Goal: Task Accomplishment & Management: Use online tool/utility

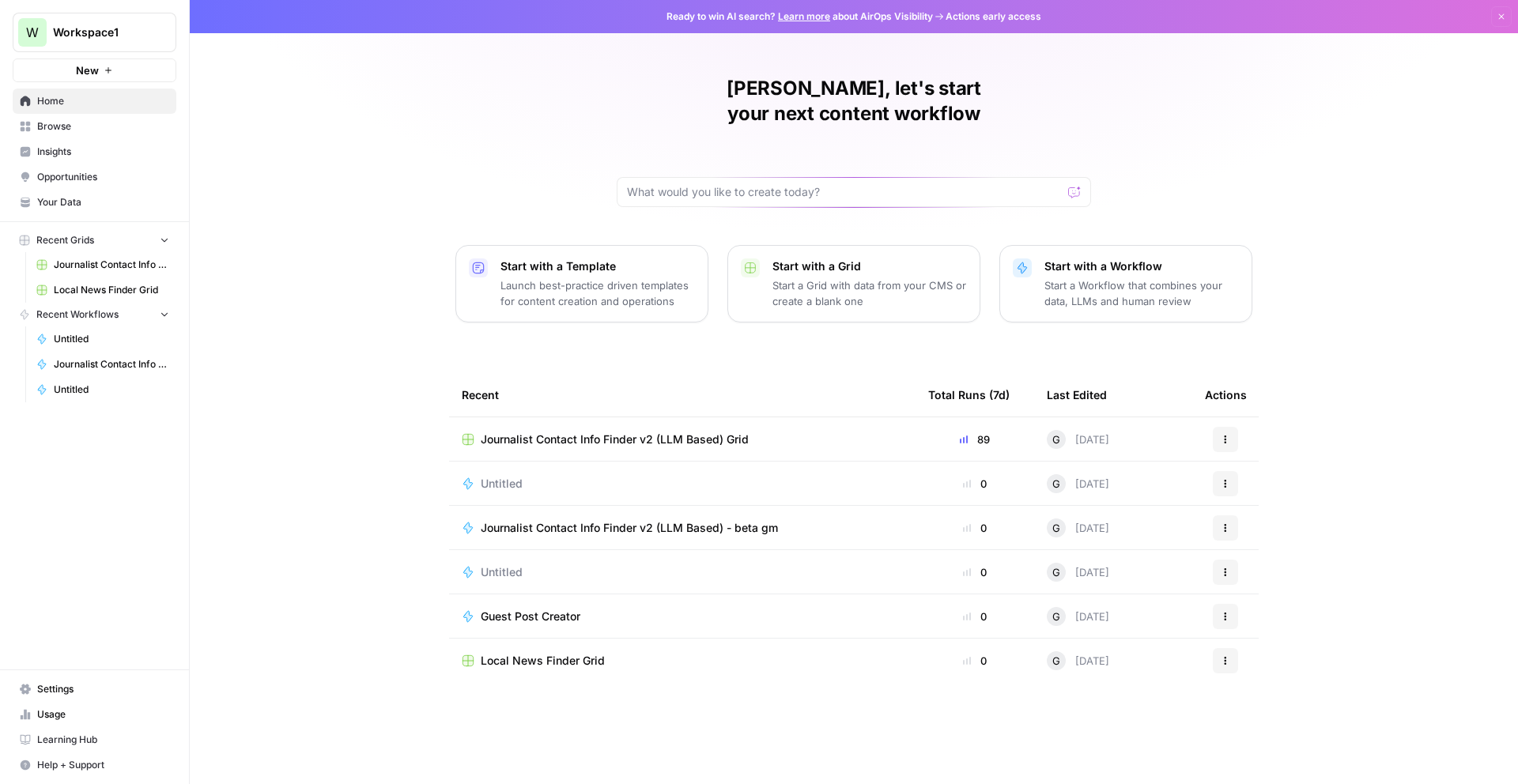
click at [539, 520] on span "Journalist Contact Info Finder v2 (LLM Based) - beta gm" at bounding box center [630, 528] width 298 height 16
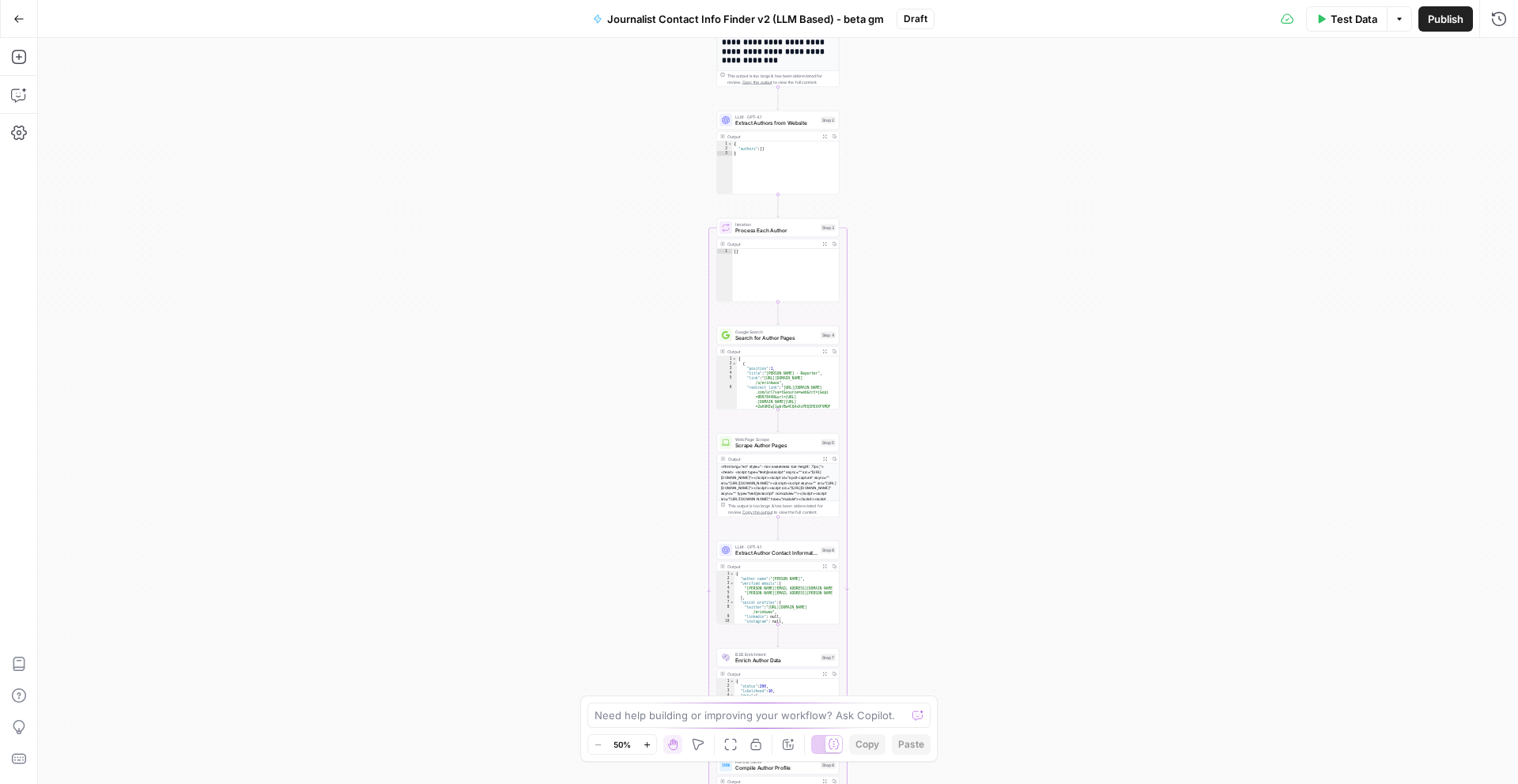
click at [17, 18] on icon "button" at bounding box center [19, 19] width 9 height 8
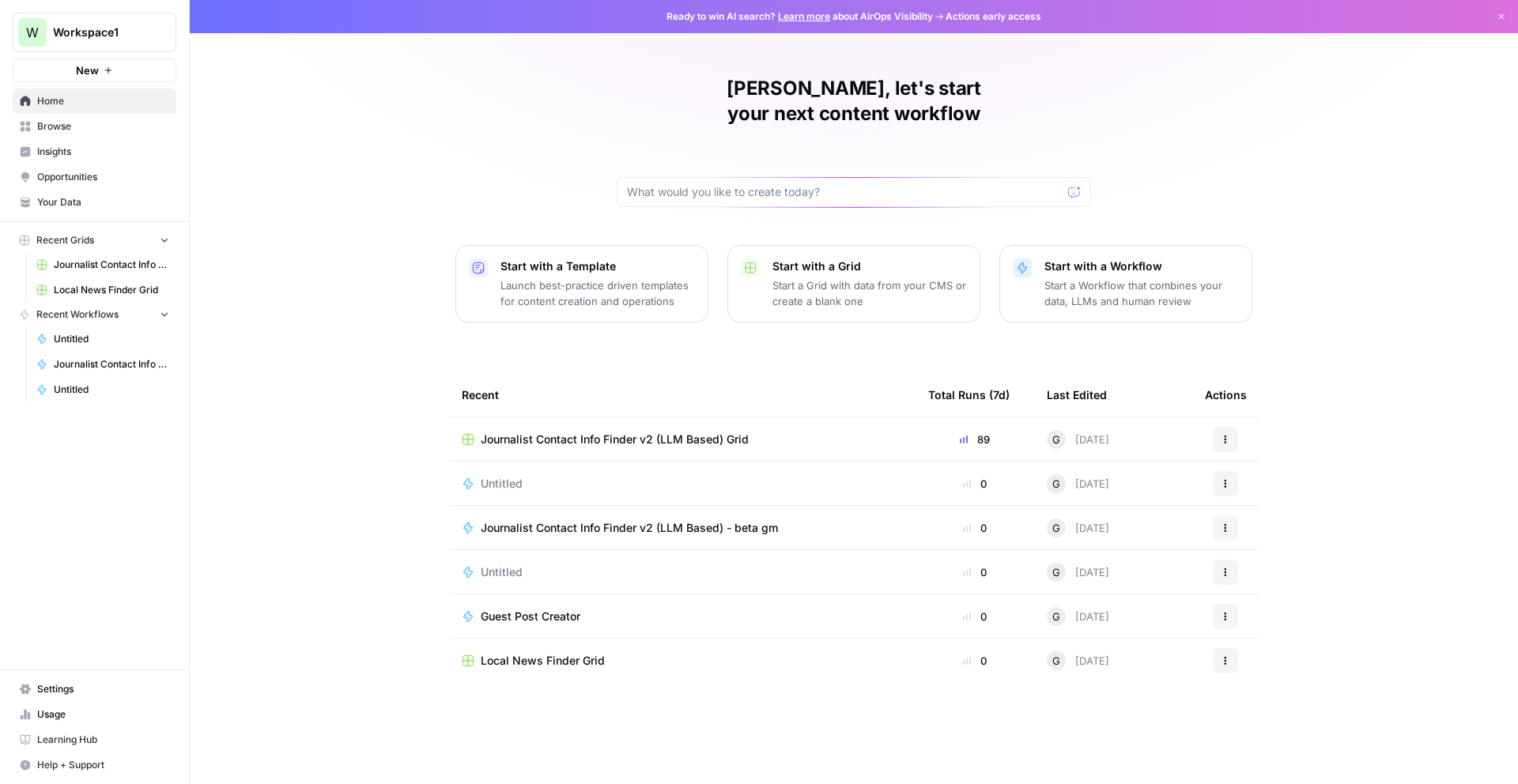
click at [649, 520] on span "Journalist Contact Info Finder v2 (LLM Based) - beta gm" at bounding box center [630, 528] width 298 height 16
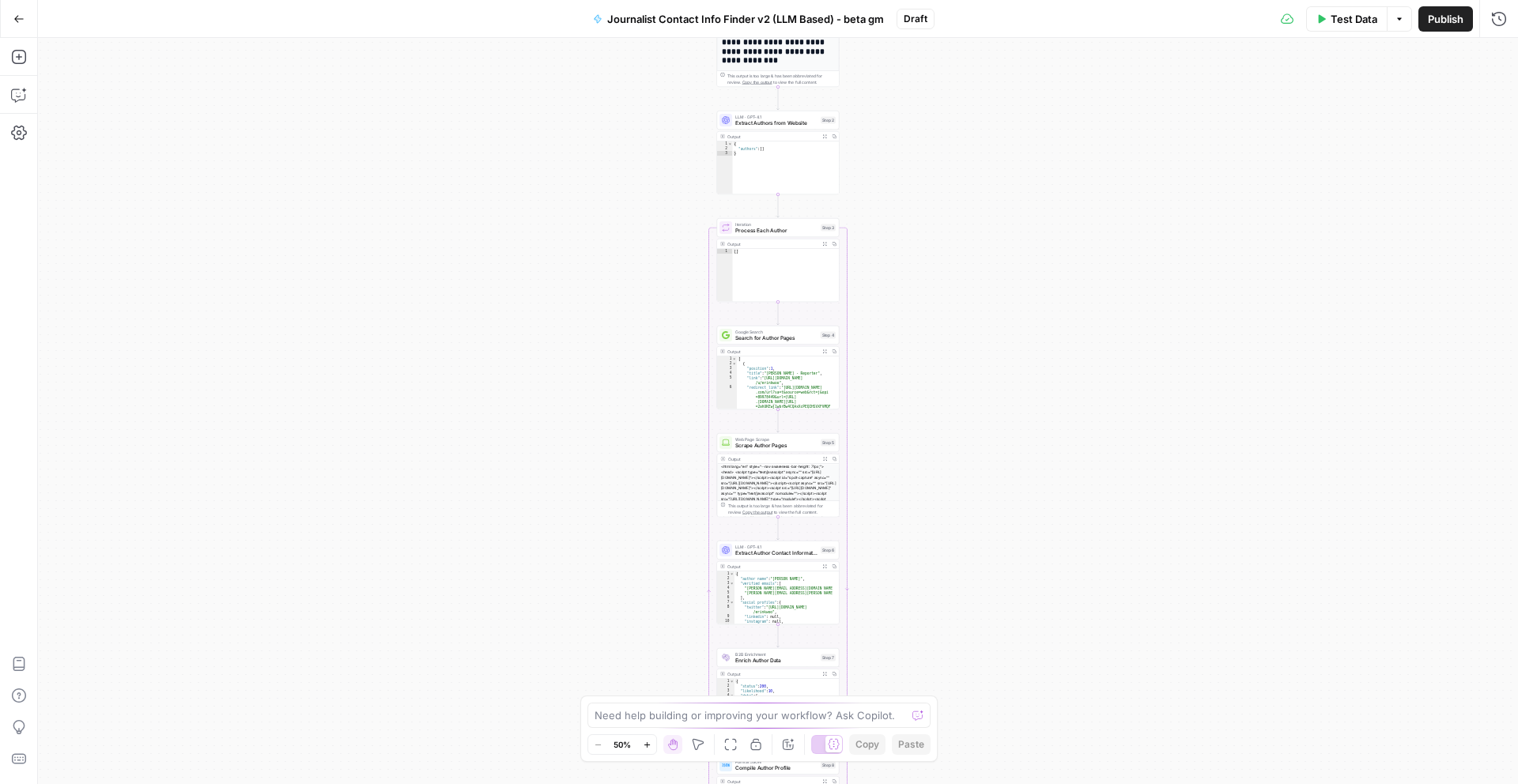
click at [622, 724] on div "Need help building or improving your workflow? Ask Copilot." at bounding box center [759, 715] width 343 height 26
type textarea "I"
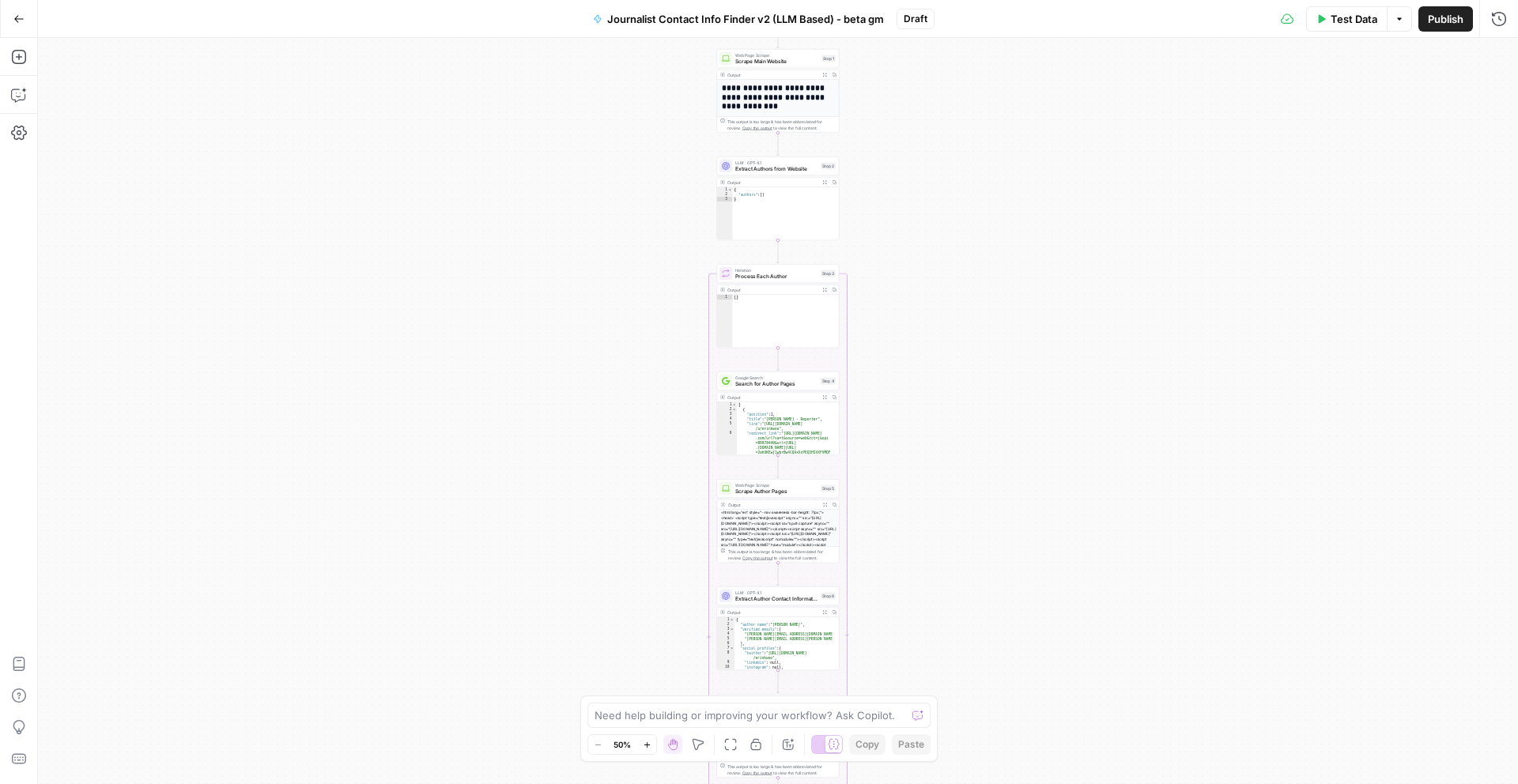
click at [647, 754] on button "Zoom In" at bounding box center [647, 744] width 19 height 19
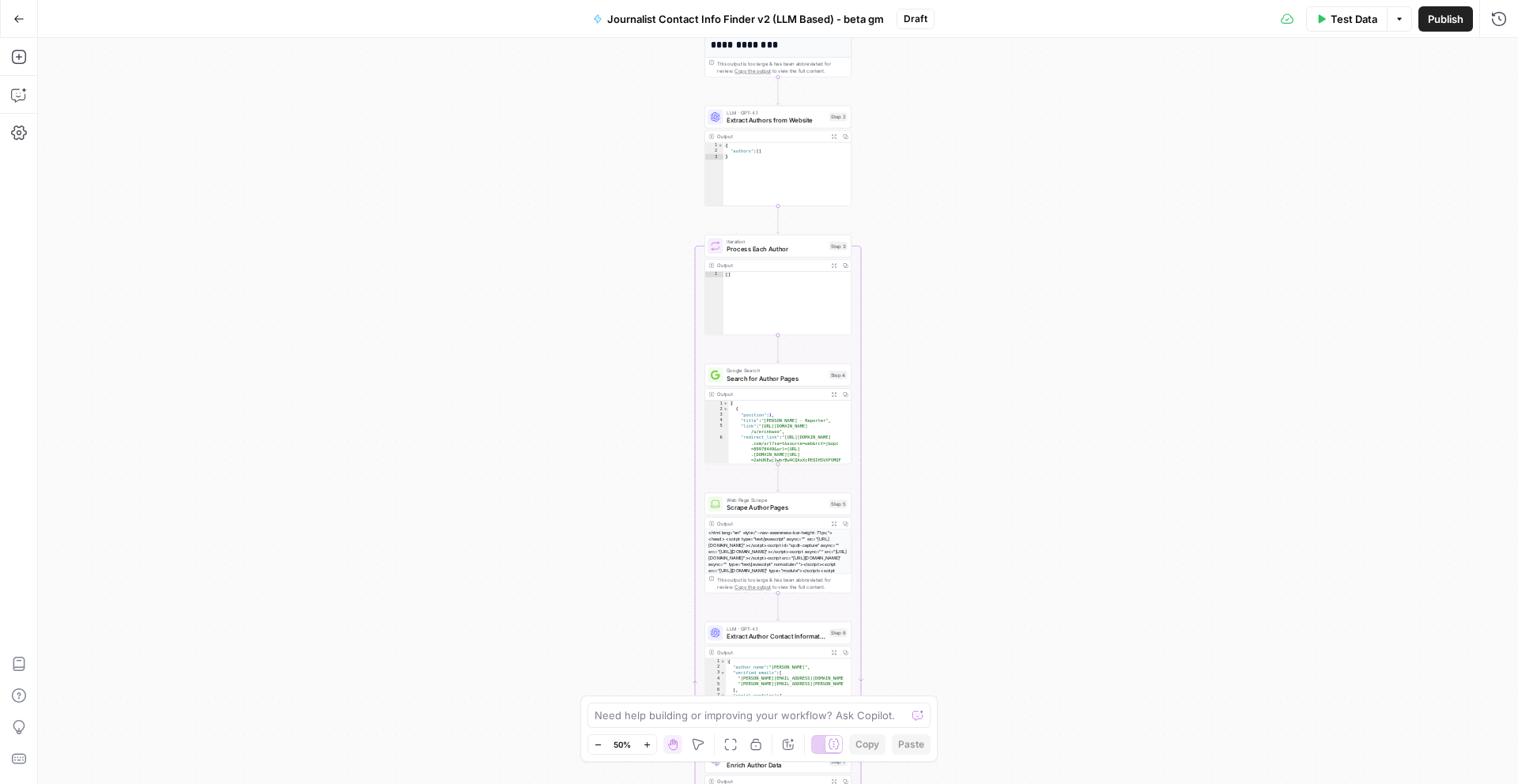
click at [647, 752] on button "Zoom In" at bounding box center [647, 744] width 19 height 19
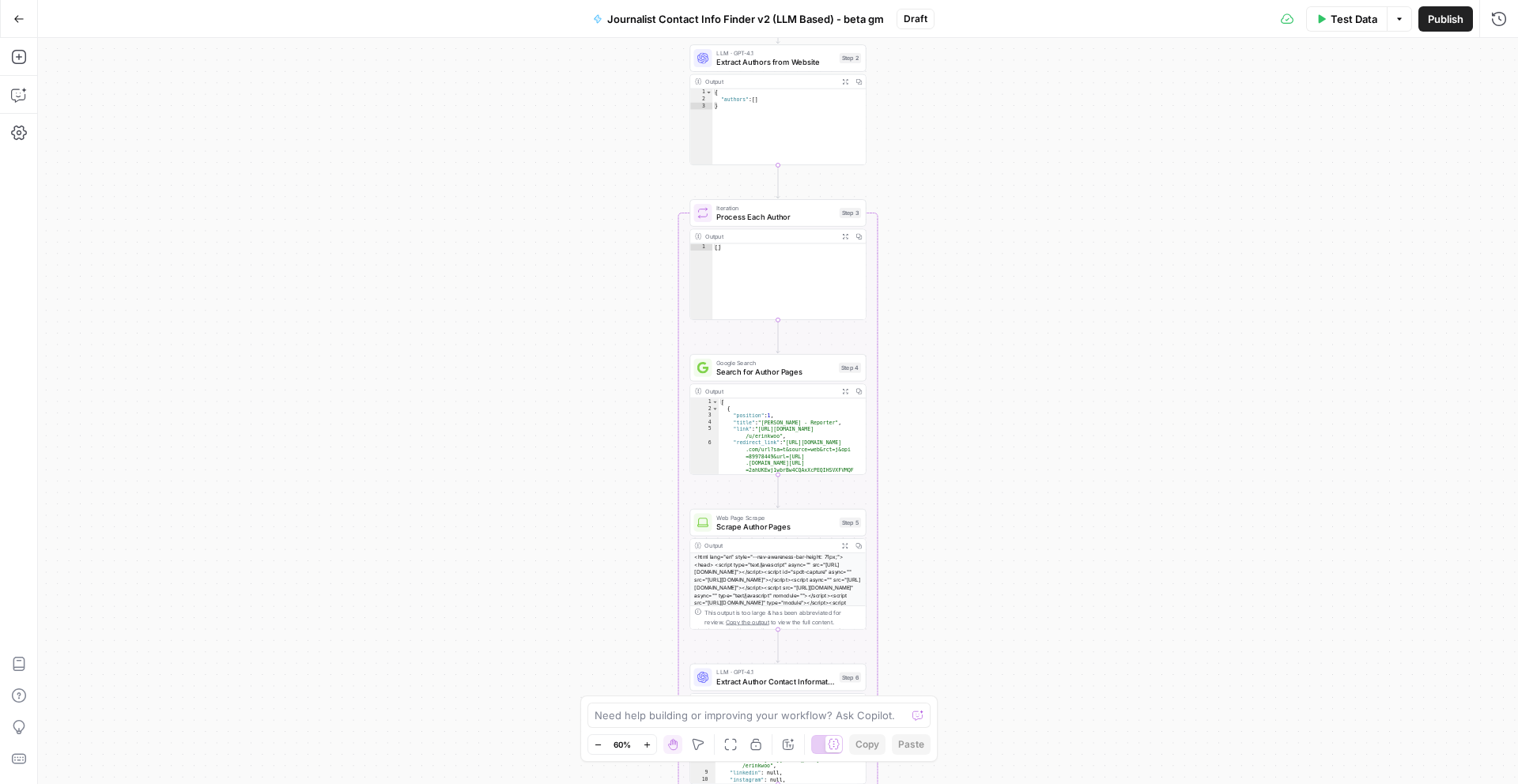
click at [647, 752] on button "Zoom In" at bounding box center [647, 744] width 19 height 19
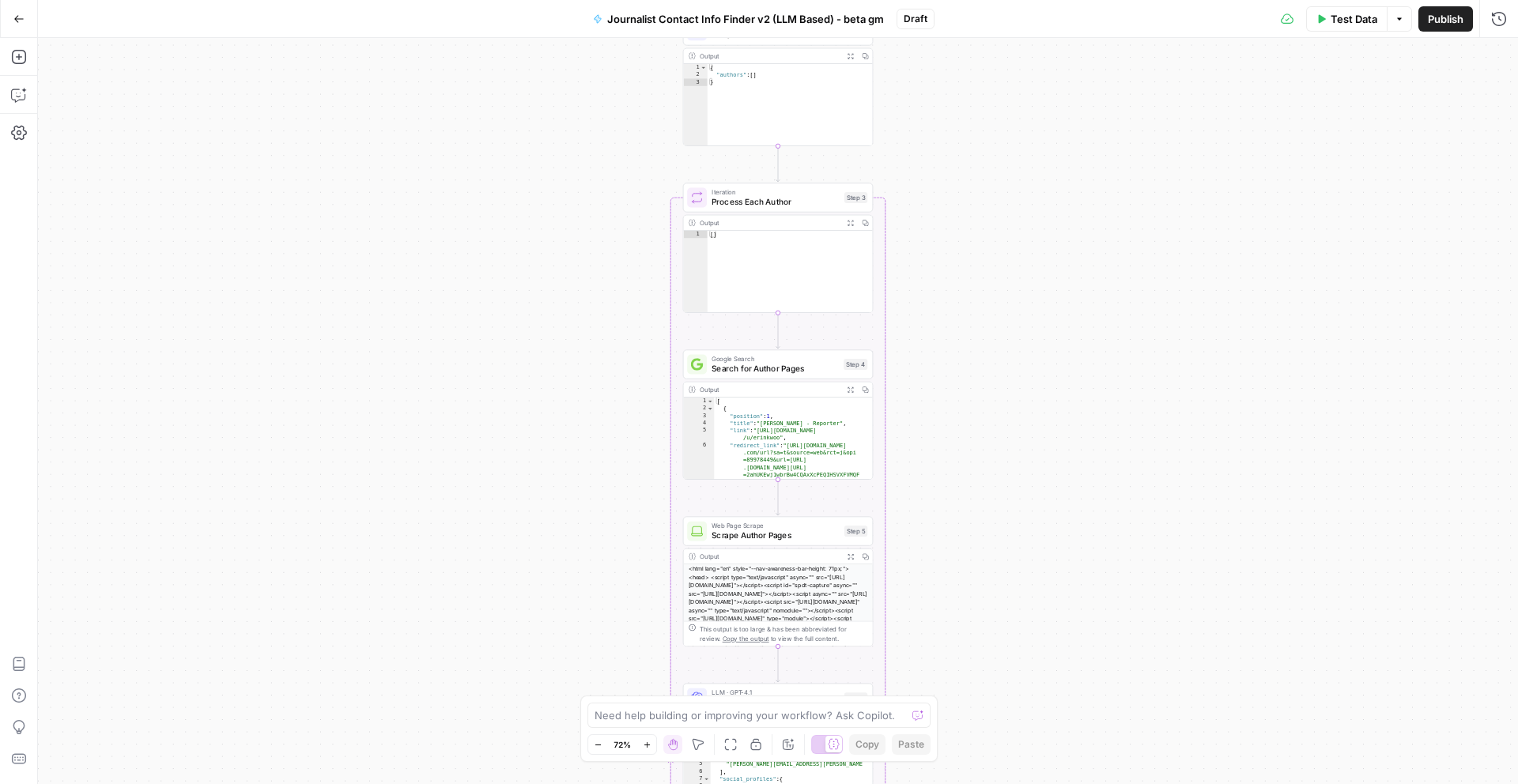
click at [647, 752] on button "Zoom In" at bounding box center [647, 744] width 19 height 19
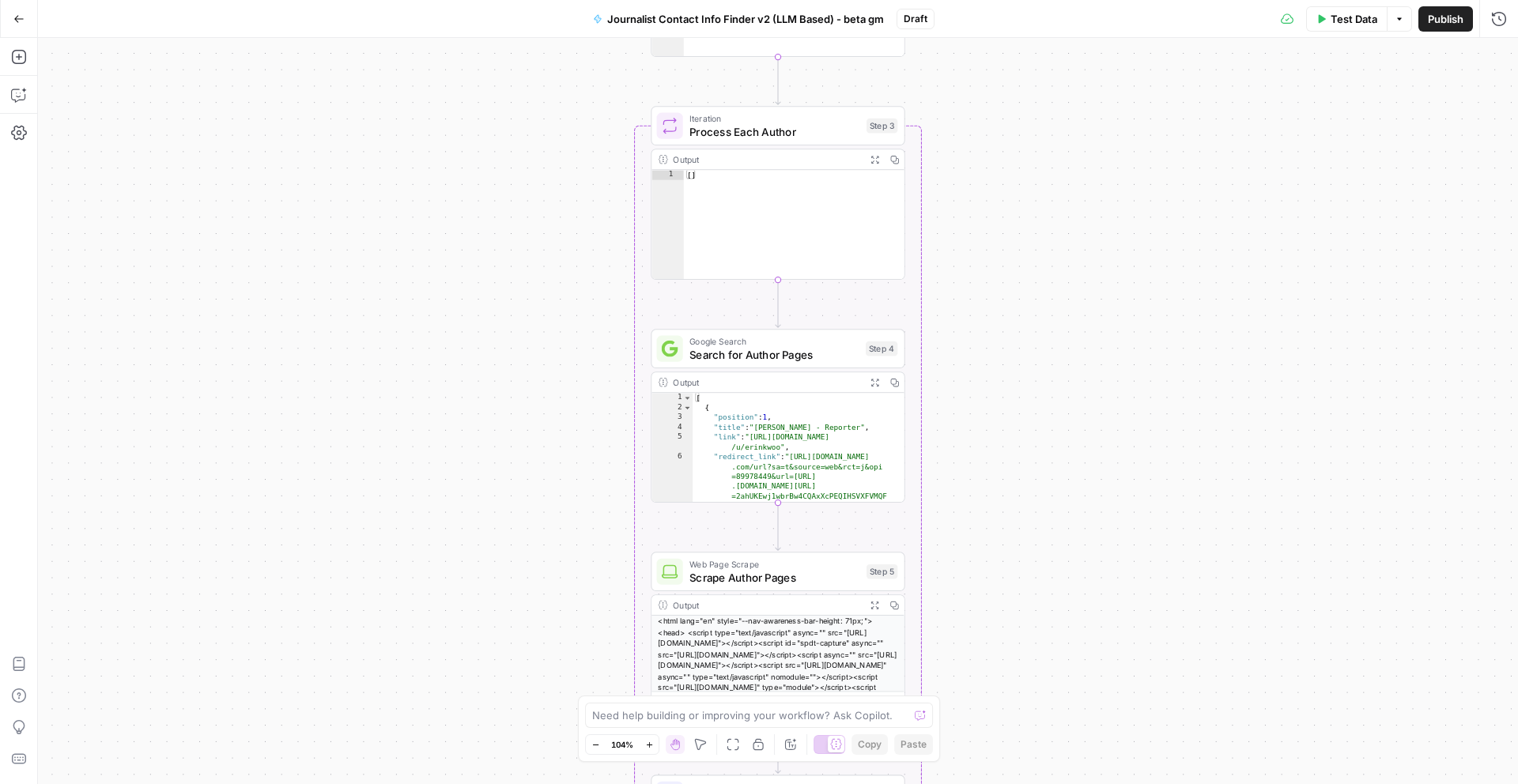
click at [1129, 414] on div "**********" at bounding box center [777, 410] width 1480 height 746
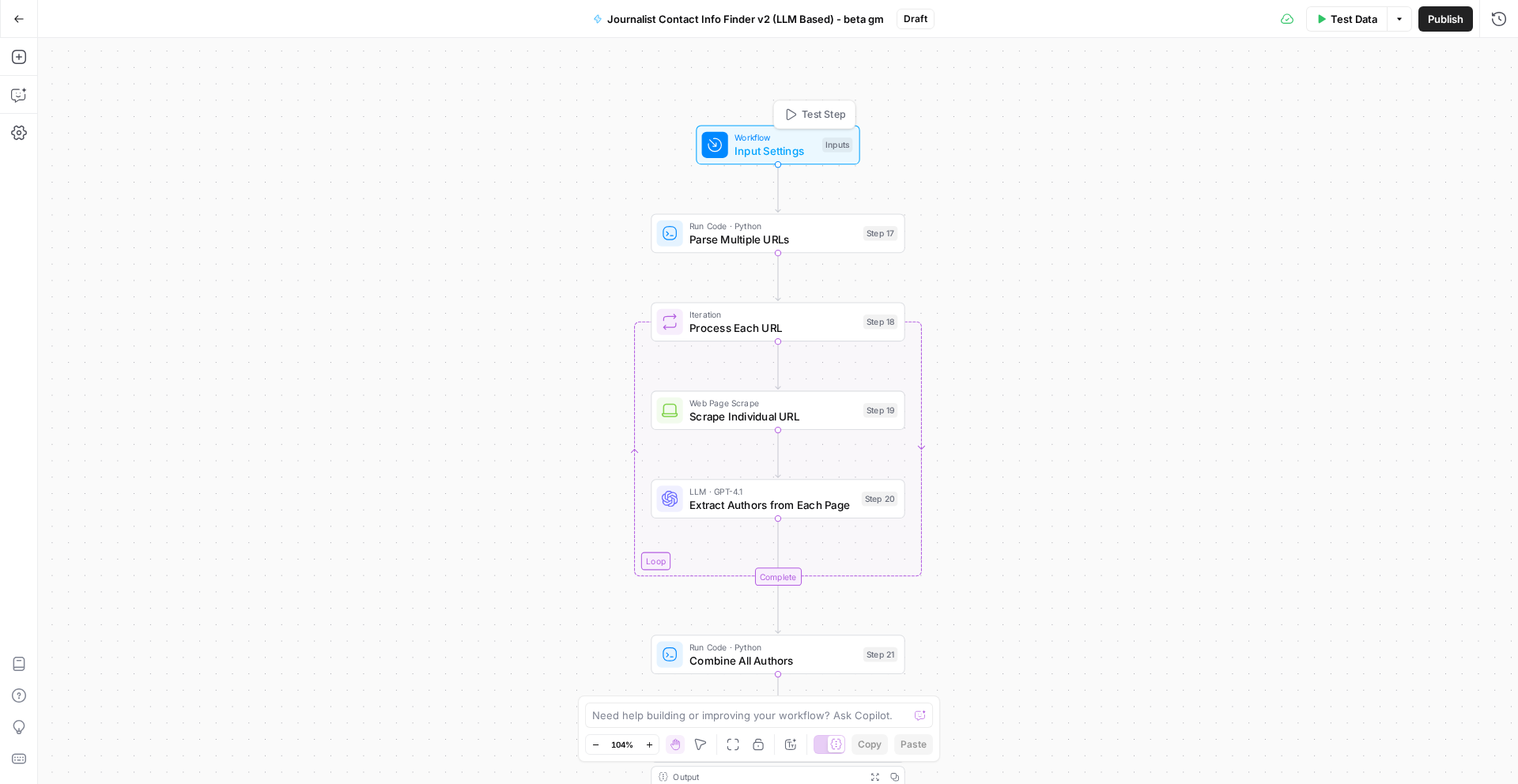
click at [815, 117] on span "Test Step" at bounding box center [823, 115] width 44 height 15
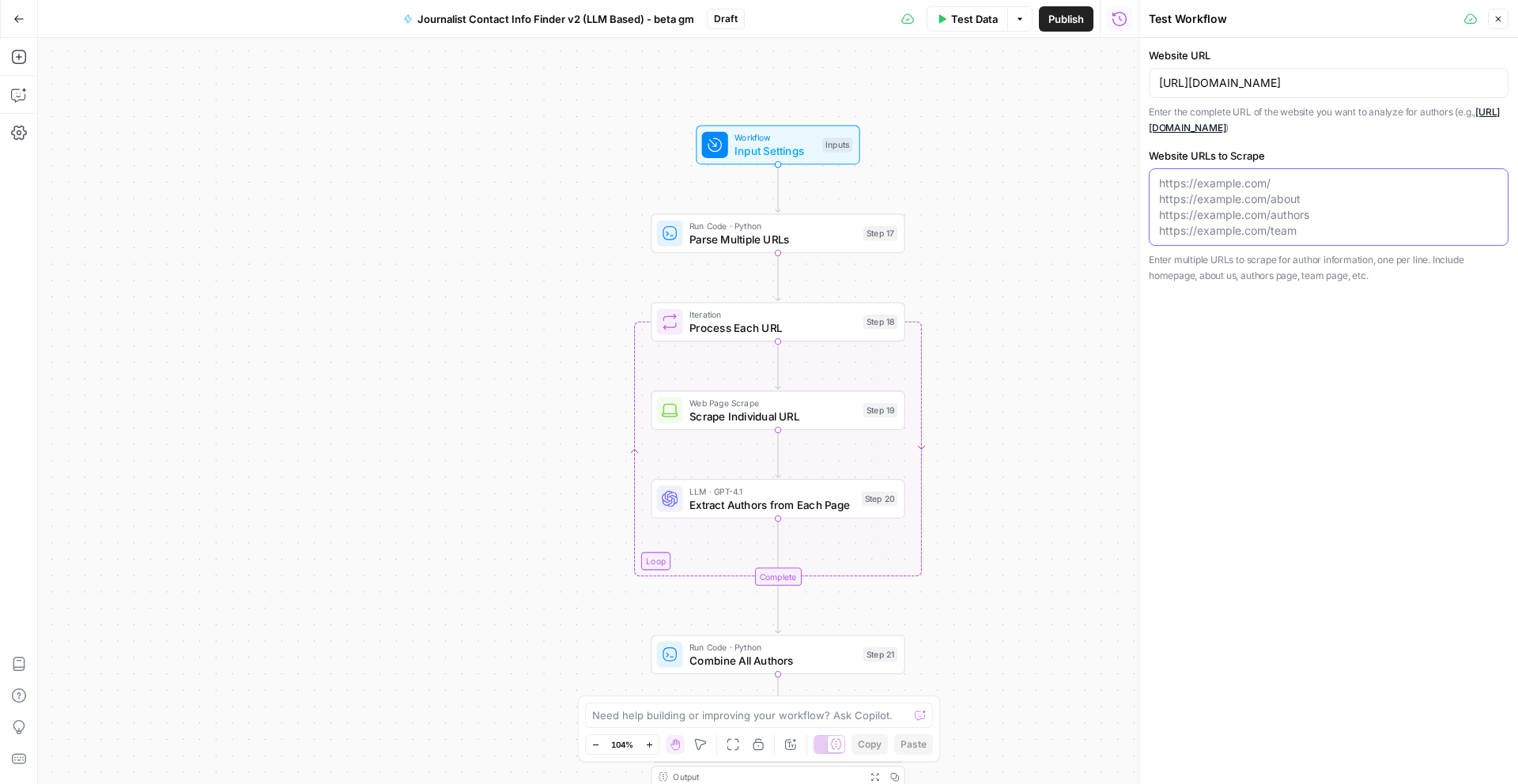
click at [1211, 200] on textarea "Website URLs to Scrape" at bounding box center [1328, 207] width 339 height 64
click at [625, 720] on textarea at bounding box center [751, 715] width 317 height 16
type textarea "r"
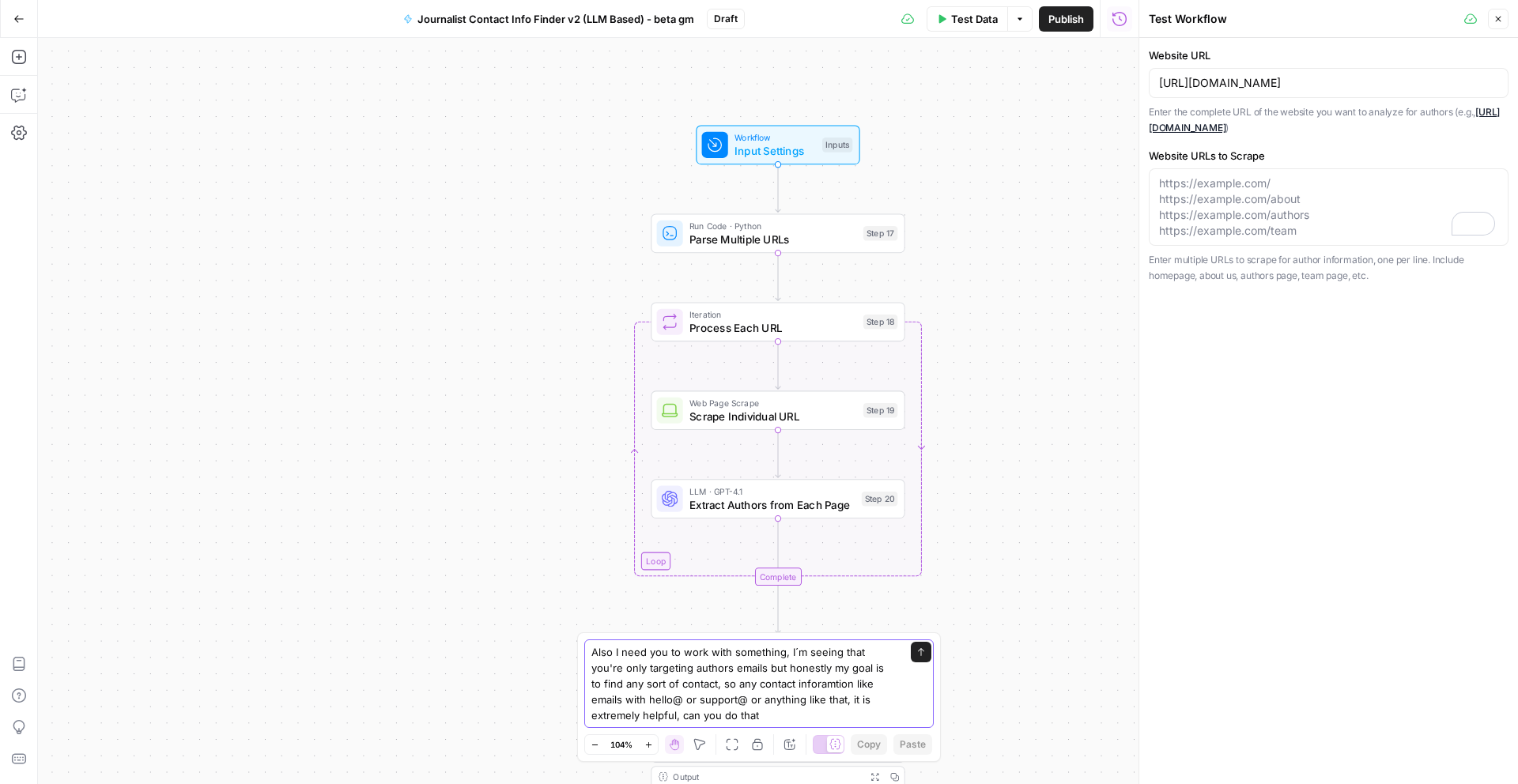
type textarea "Also I need you to work with something, I´m seeing that you're only targeting a…"
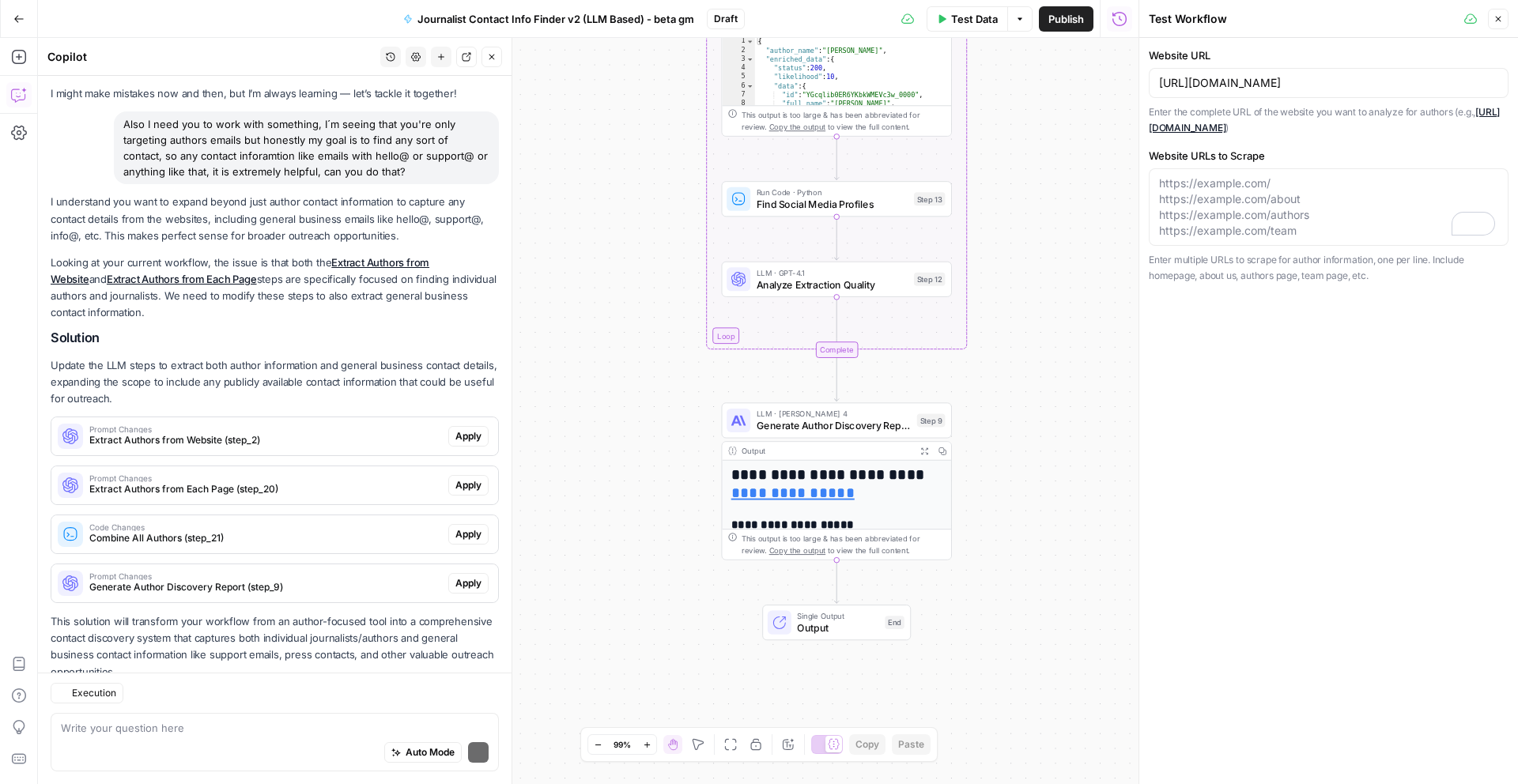
scroll to position [102, 0]
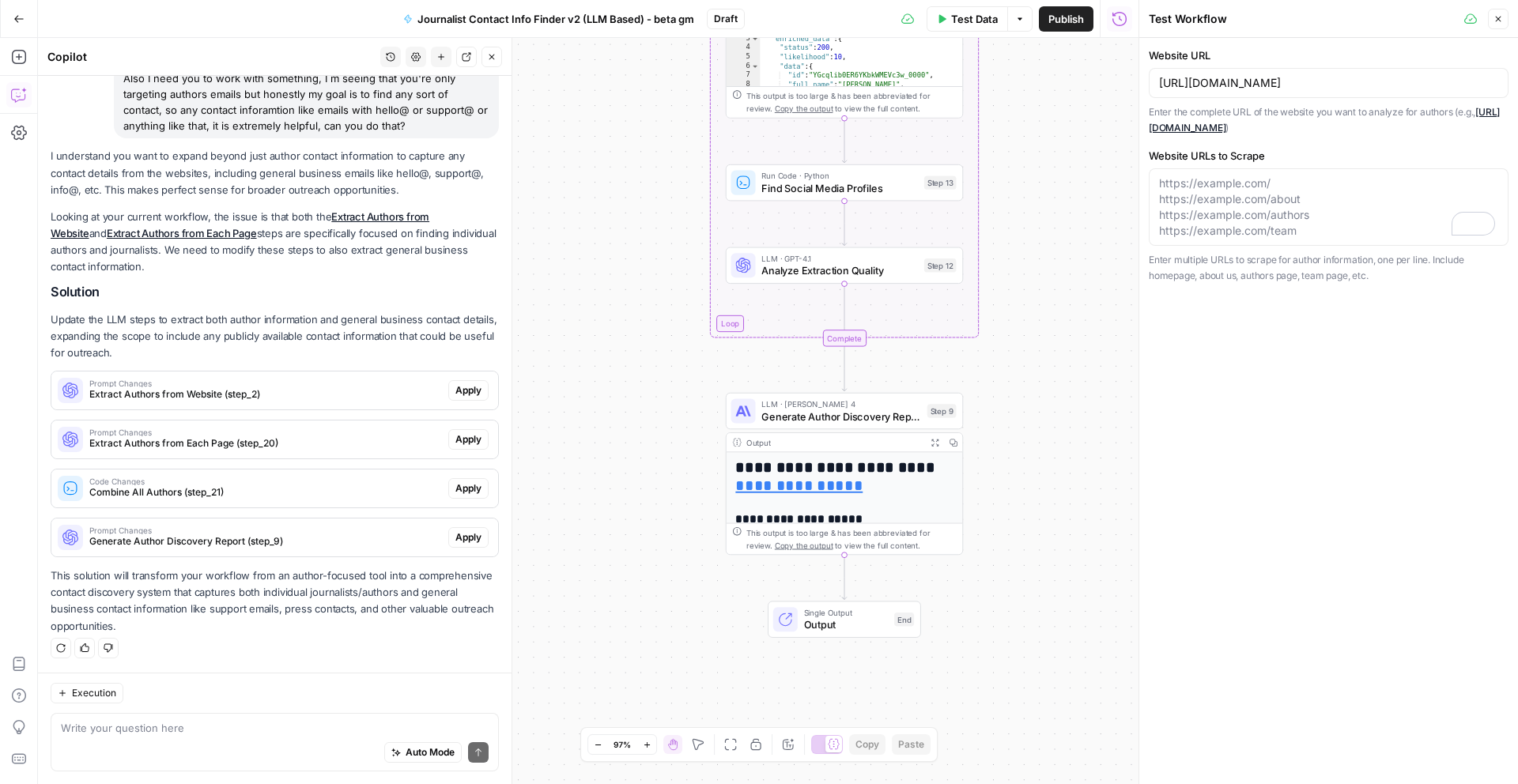
click at [151, 746] on div "Auto Mode Send" at bounding box center [274, 753] width 428 height 35
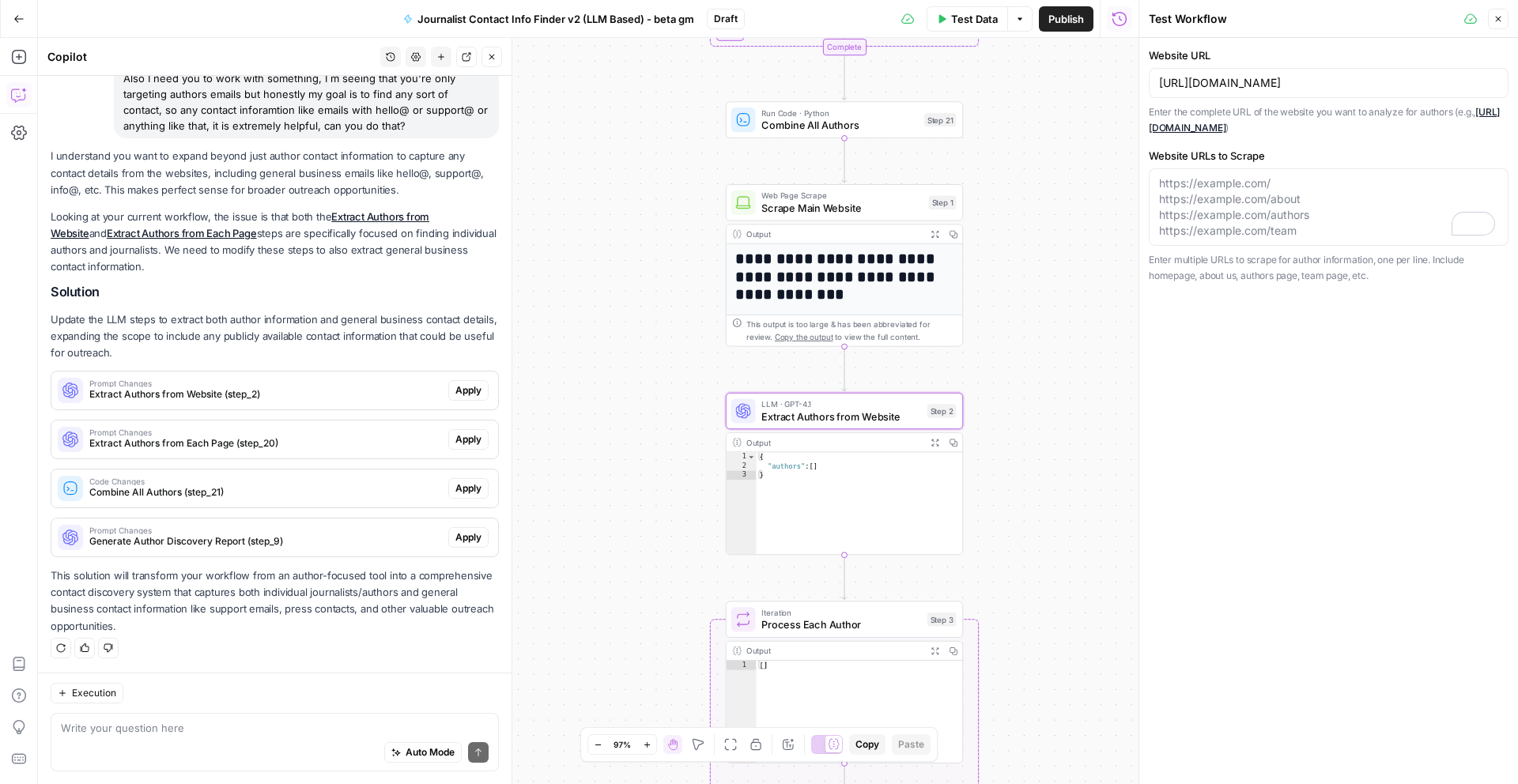
click at [455, 394] on span "Apply" at bounding box center [468, 390] width 27 height 14
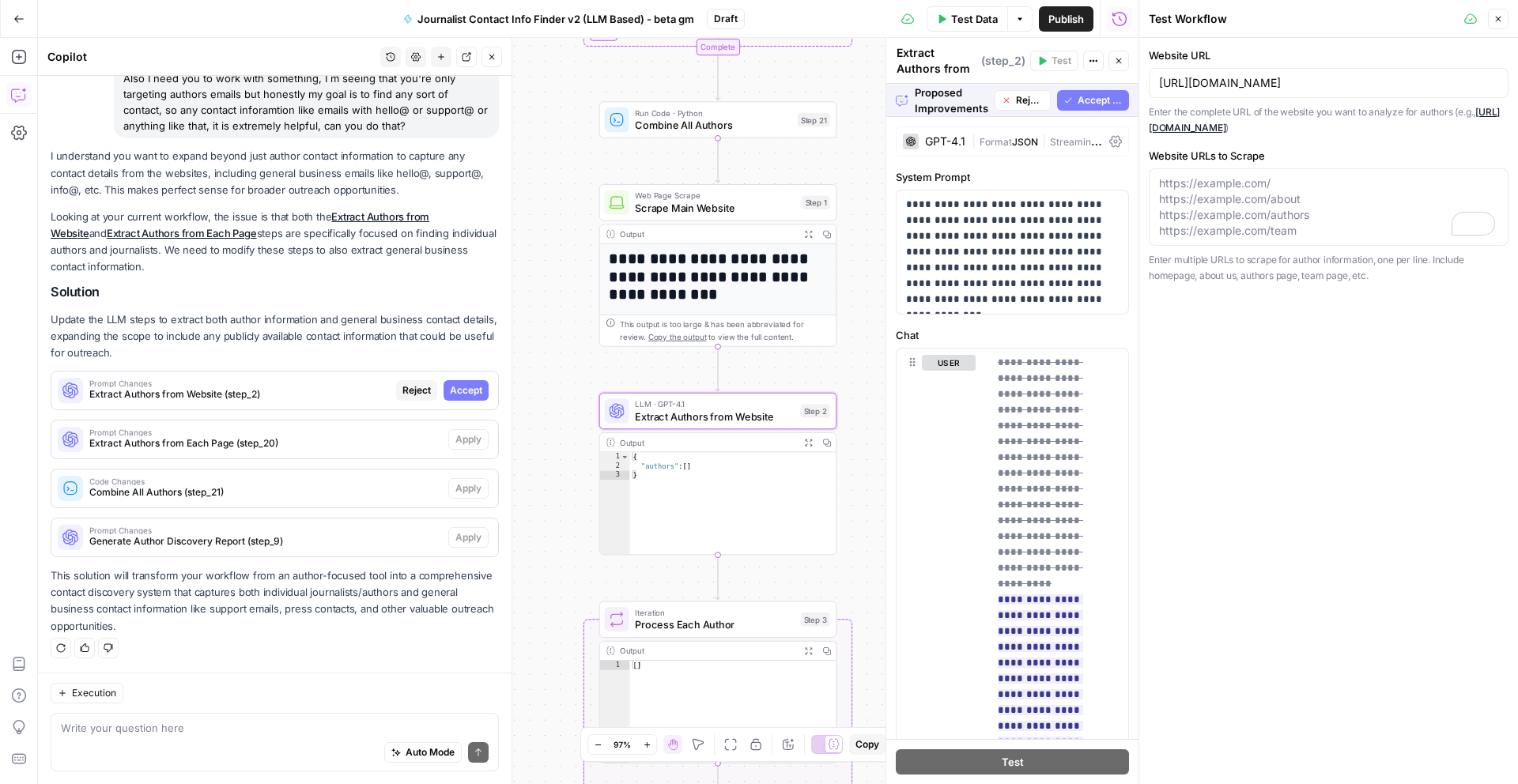
click at [455, 387] on span "Accept" at bounding box center [466, 390] width 32 height 14
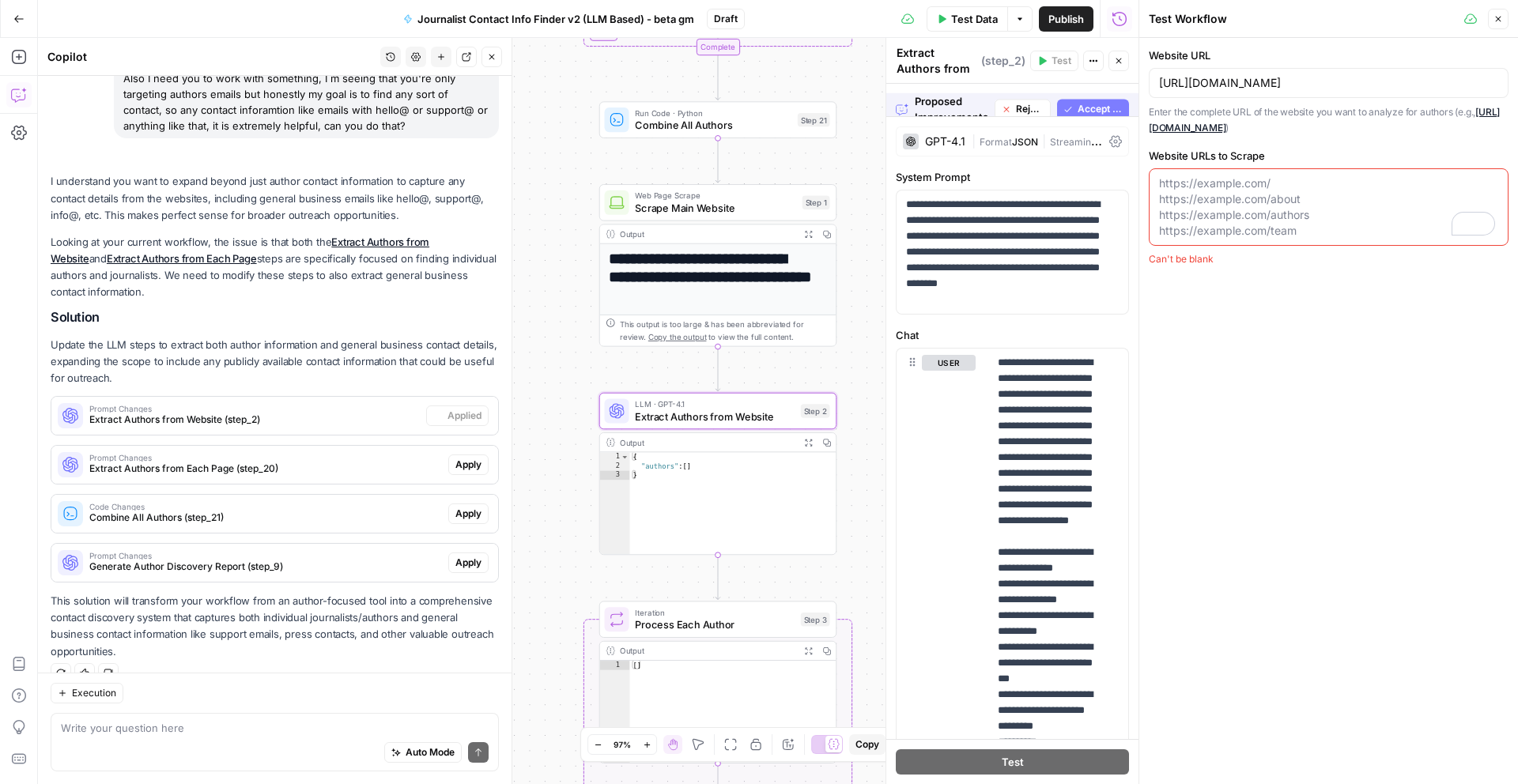
scroll to position [128, 0]
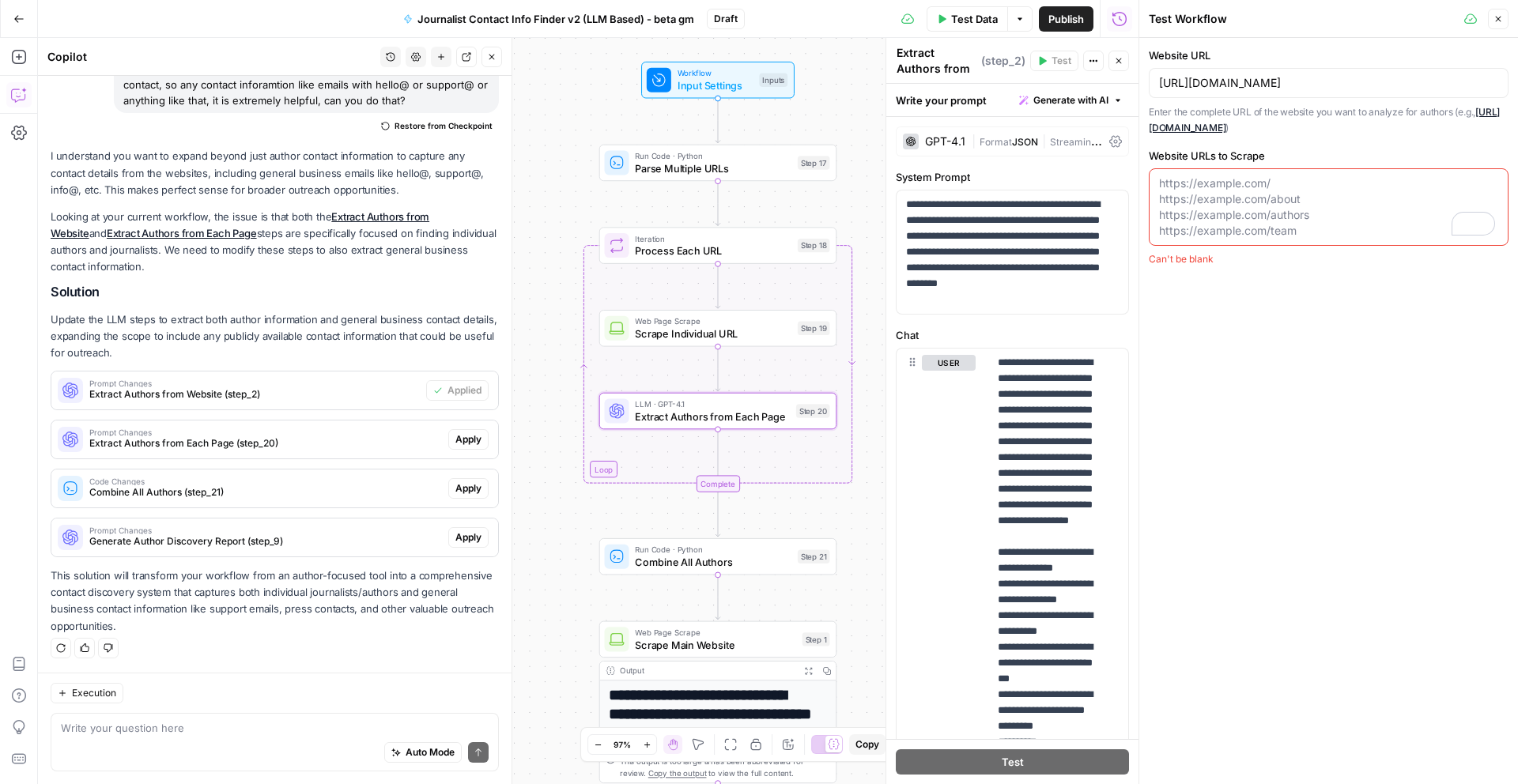
click at [460, 434] on span "Apply" at bounding box center [468, 439] width 27 height 14
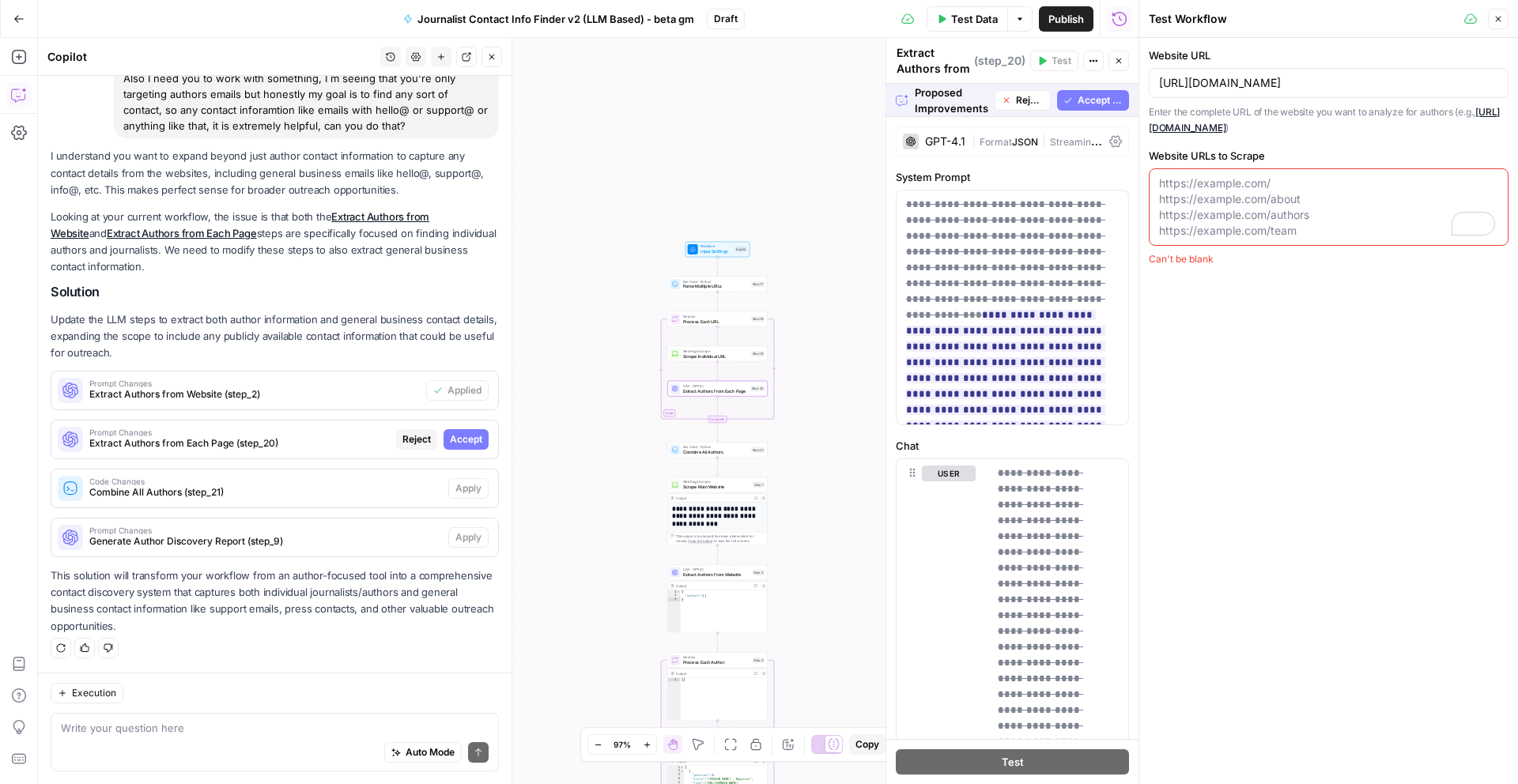
click at [449, 441] on span "Accept" at bounding box center [466, 439] width 32 height 14
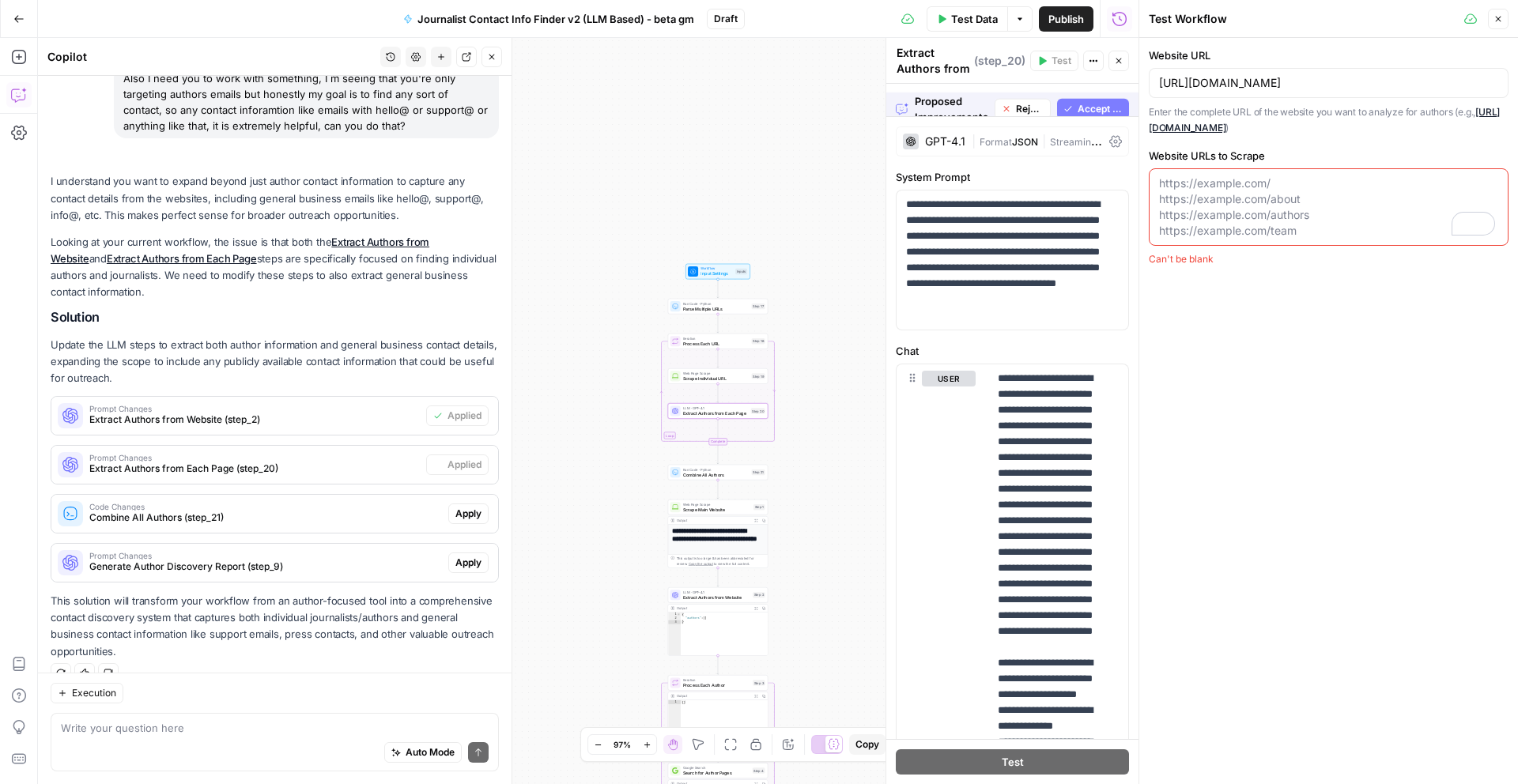
scroll to position [128, 0]
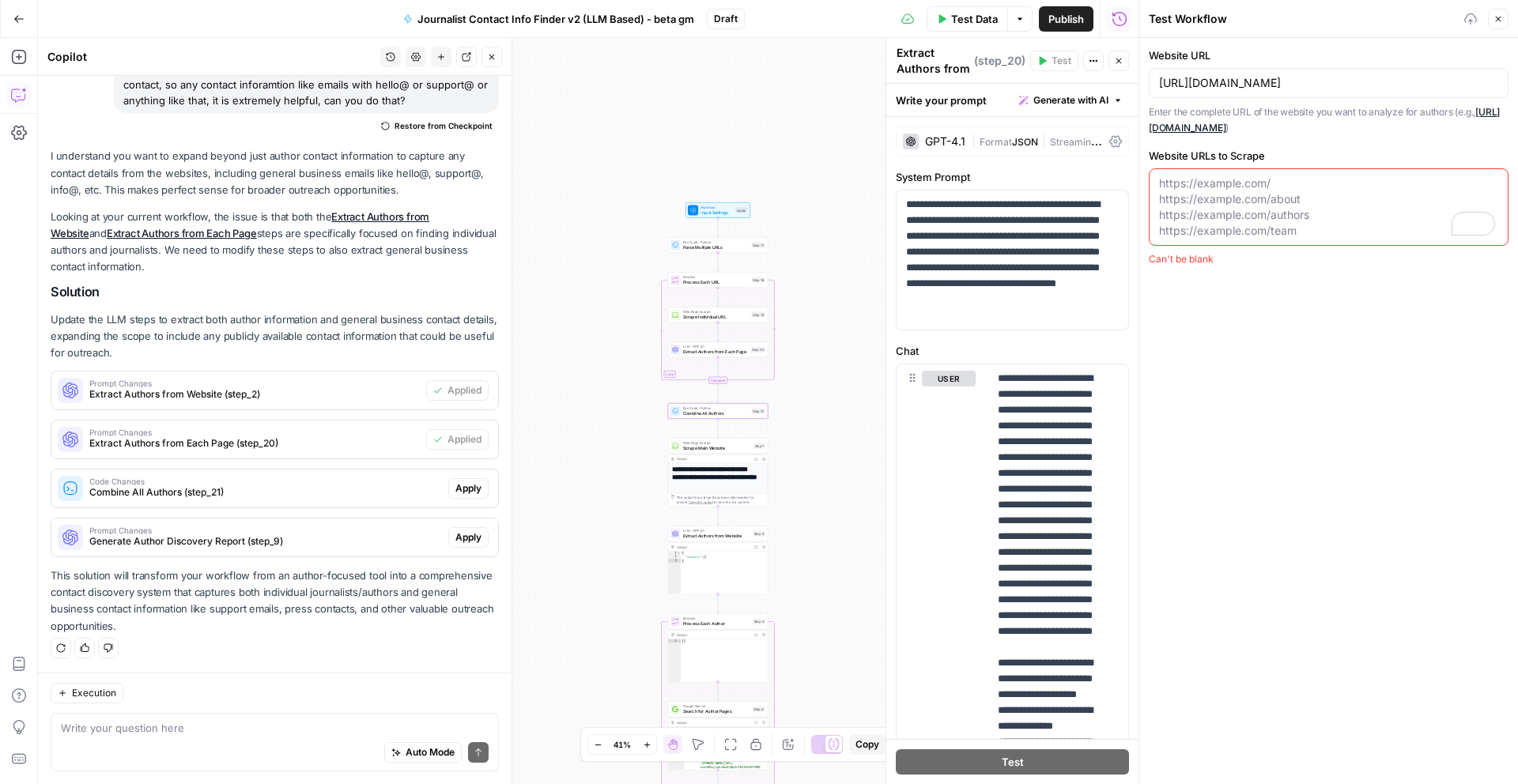
click at [469, 483] on button "Apply" at bounding box center [468, 488] width 41 height 21
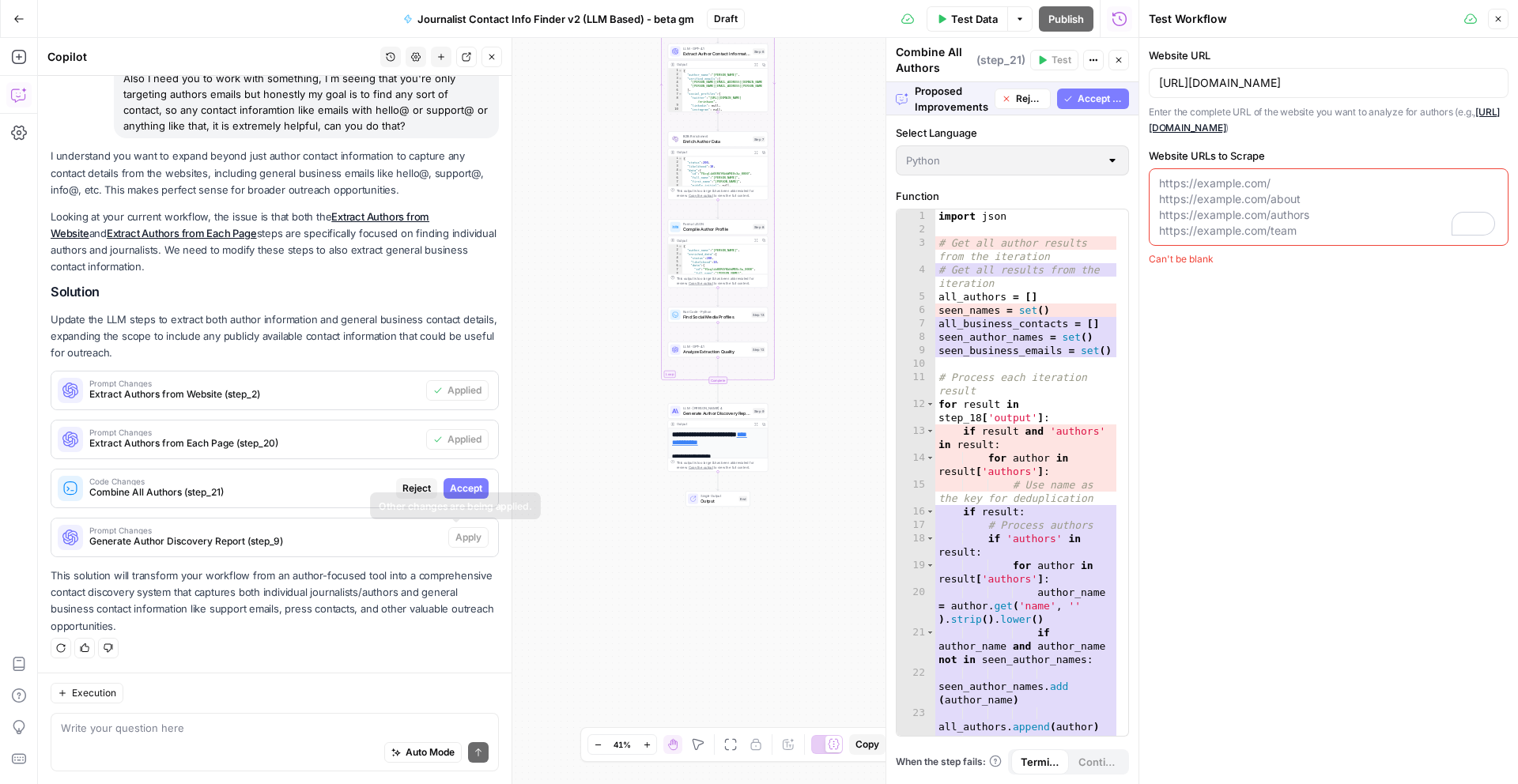
click at [465, 480] on button "Accept" at bounding box center [466, 488] width 46 height 21
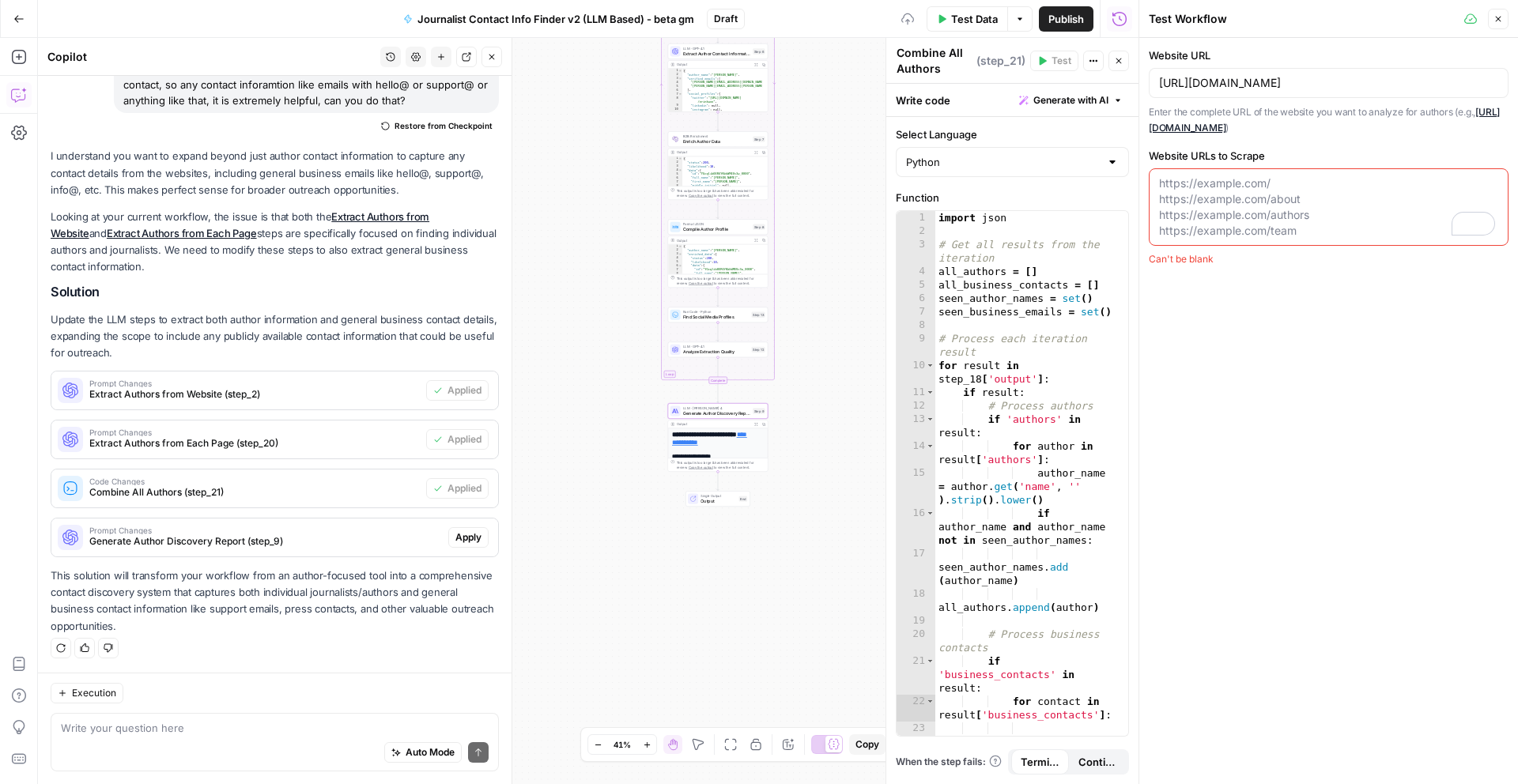
click at [459, 542] on span "Apply" at bounding box center [468, 537] width 27 height 14
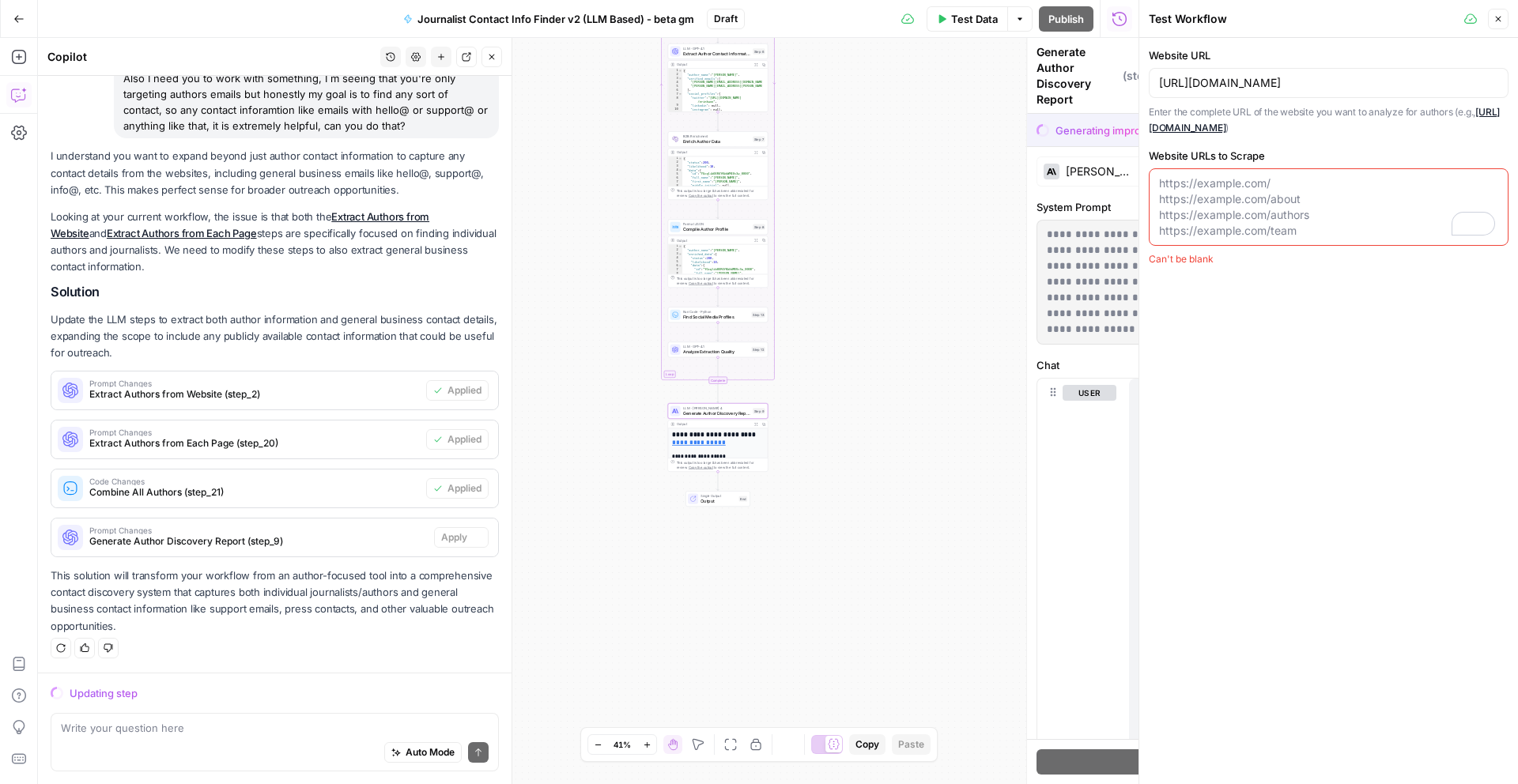
scroll to position [102, 0]
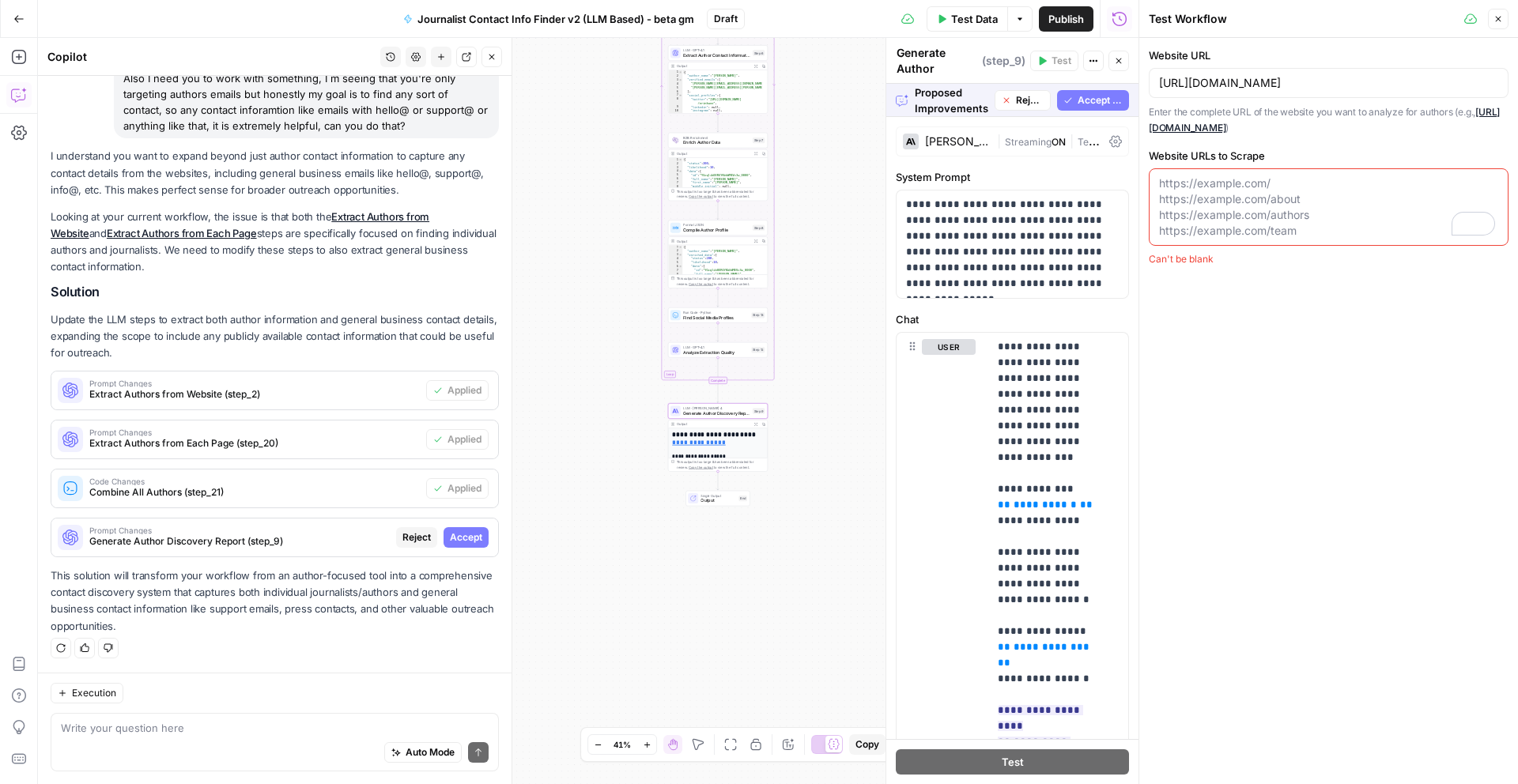
click at [465, 538] on span "Accept" at bounding box center [466, 537] width 32 height 14
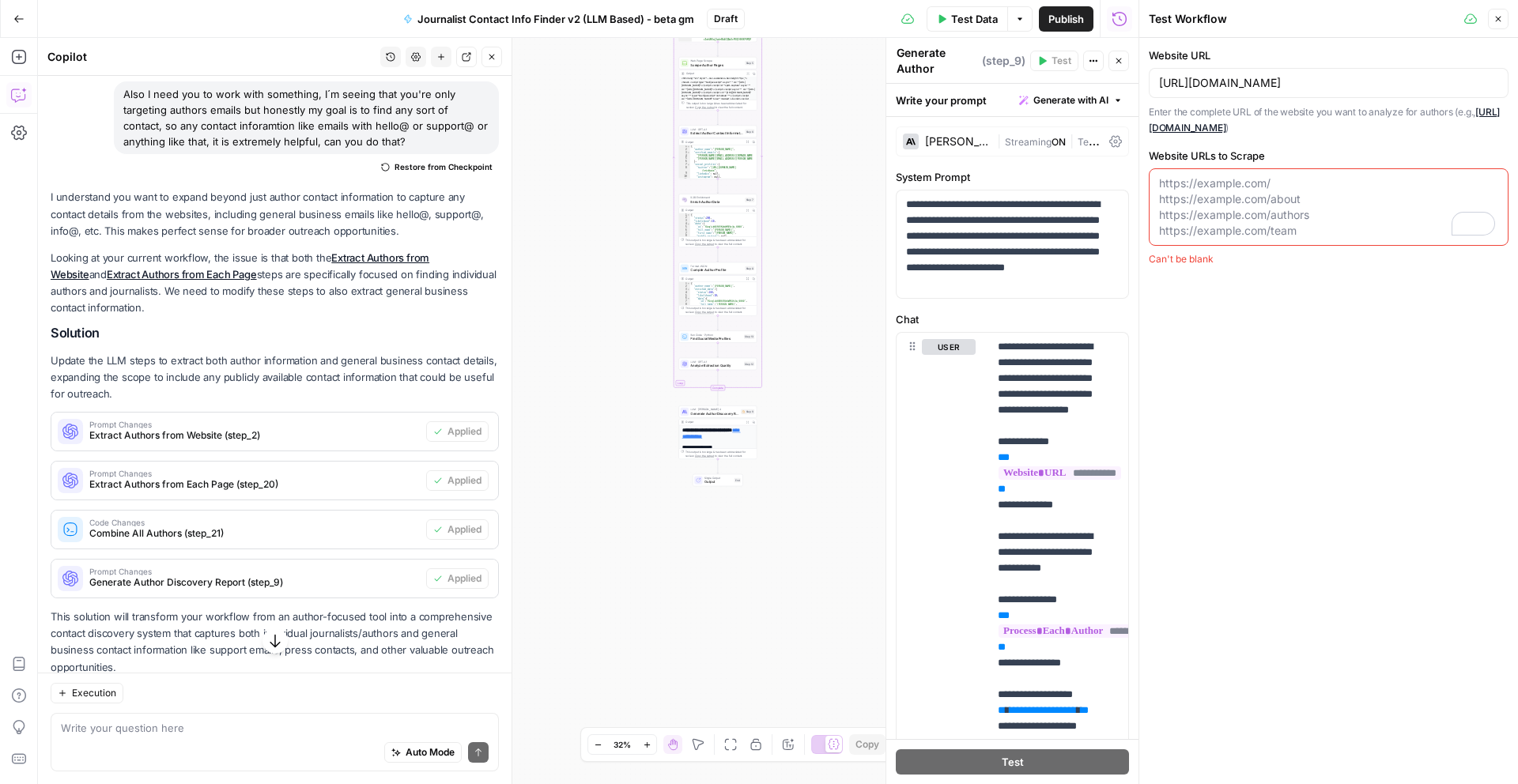
scroll to position [77, 0]
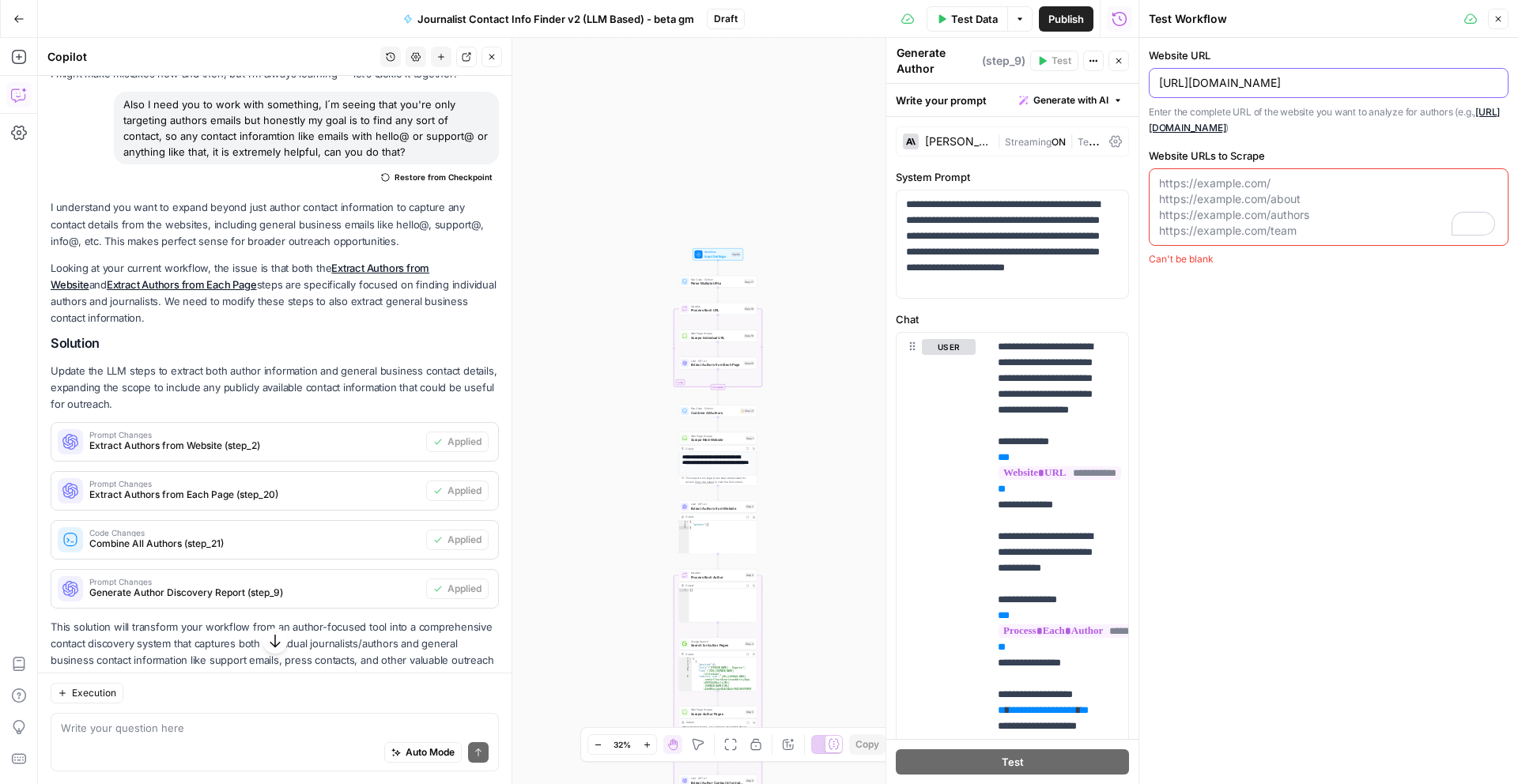
click at [1247, 75] on input "https://www.fox5atlanta.com/" at bounding box center [1328, 82] width 339 height 16
click at [1249, 179] on textarea "Website URLs to Scrape" at bounding box center [1328, 207] width 339 height 64
paste textarea "https://www.fox5atlanta.com/contact-us"
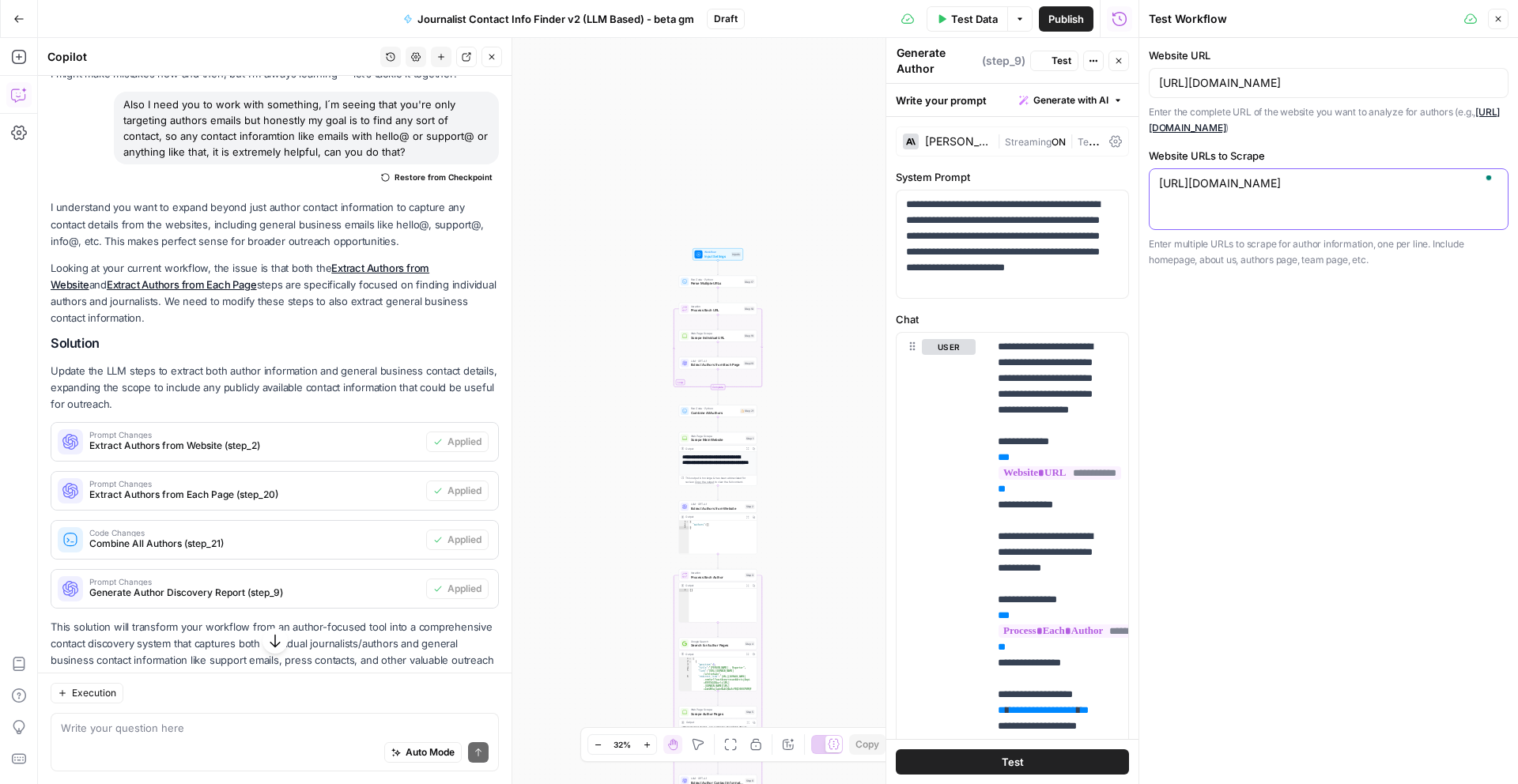
click at [1167, 186] on textarea "https://www.fox5atlanta.com/contact-us" at bounding box center [1328, 183] width 339 height 16
click at [1170, 206] on div "https://www.fox5atlanta.com/contact-us https://www.fox5atlanta.com/contact-us" at bounding box center [1327, 199] width 359 height 62
click at [1380, 183] on textarea "https://www.fox5atlanta.com/contact-us" at bounding box center [1328, 183] width 339 height 16
paste textarea "https://www.fox5atlanta.com/team"
type textarea "https://www.fox5atlanta.com/contact-us https://www.fox5atlanta.com/team"
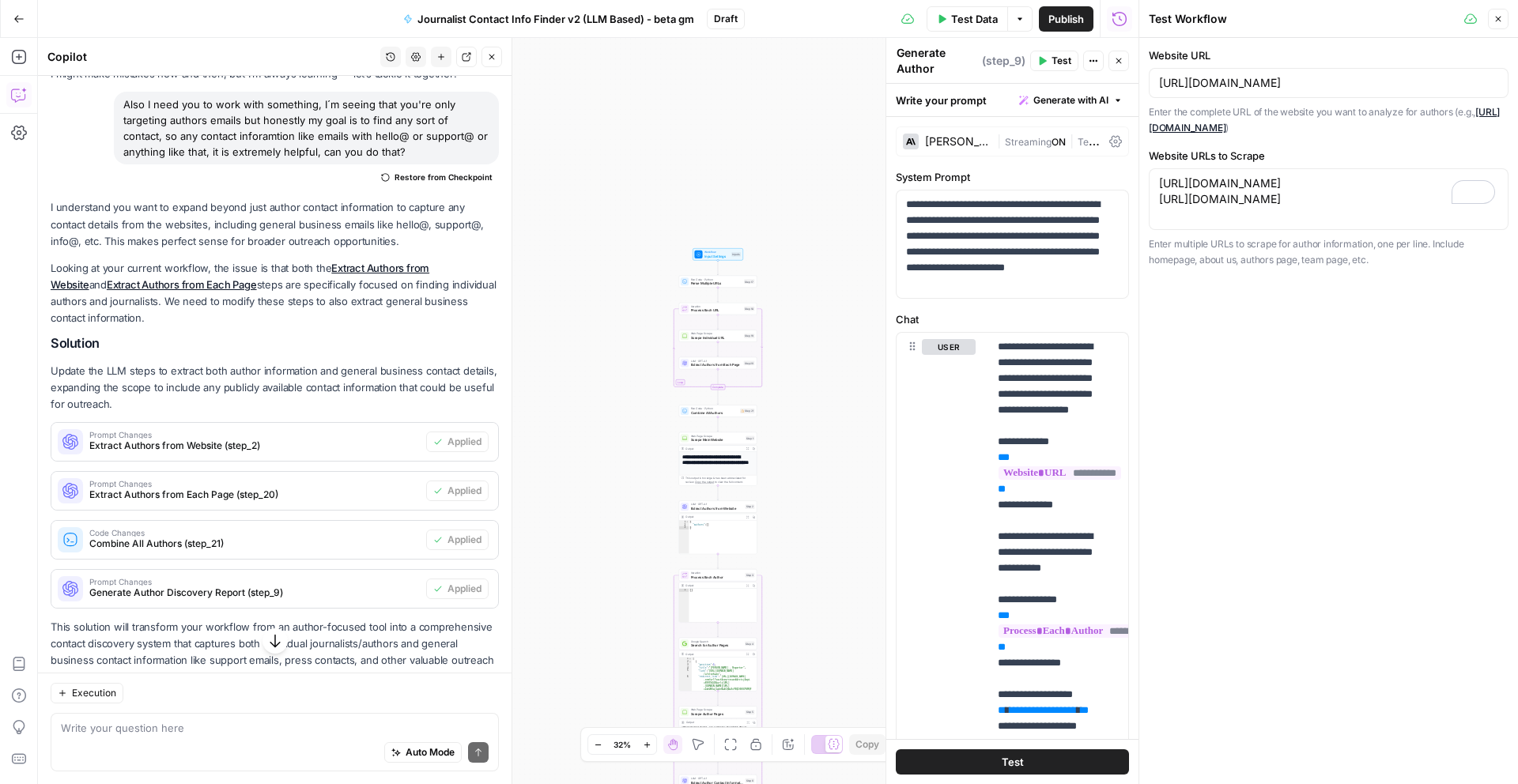
click at [969, 21] on span "Test Data" at bounding box center [974, 19] width 46 height 16
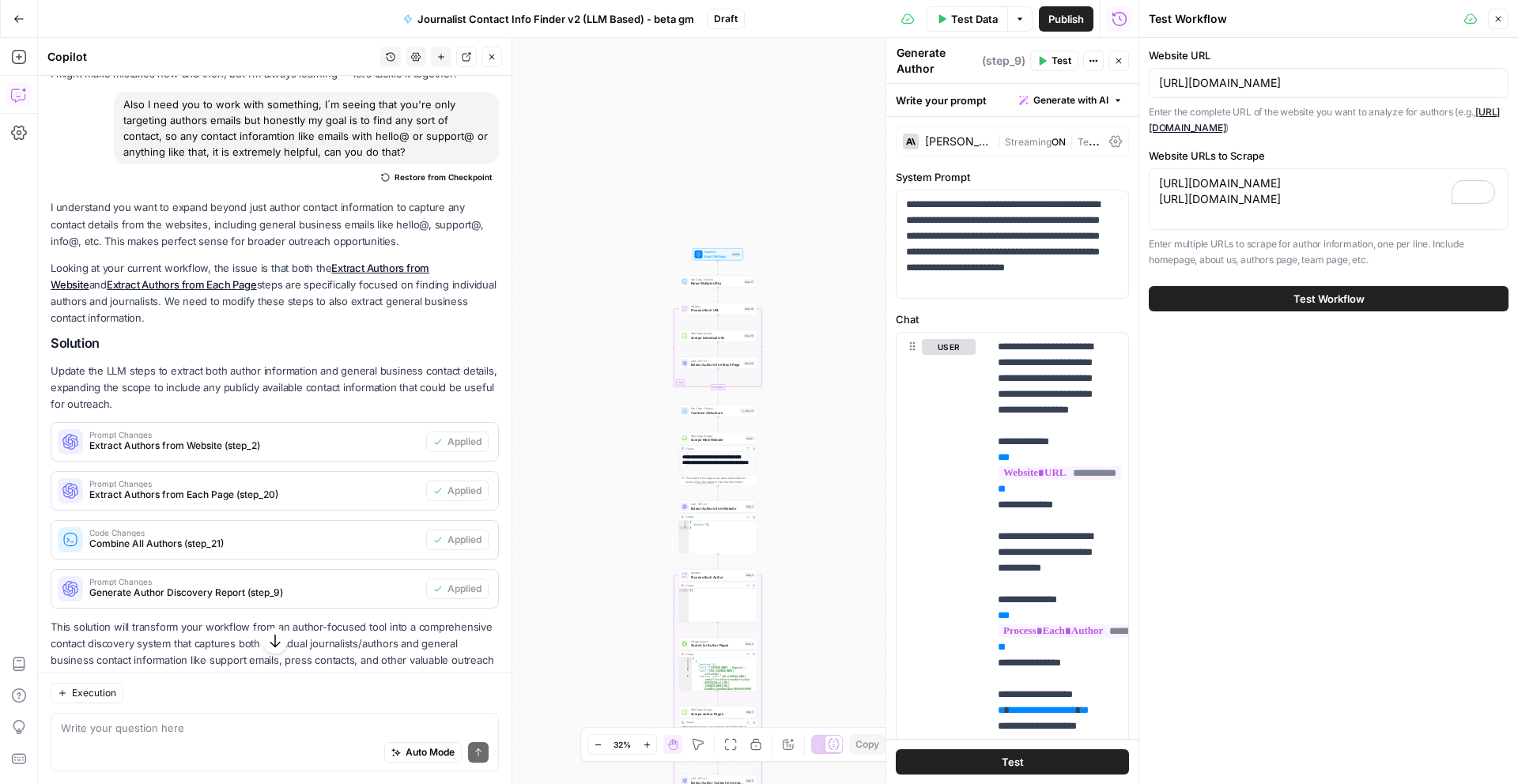
click at [1341, 302] on span "Test Workflow" at bounding box center [1328, 299] width 71 height 16
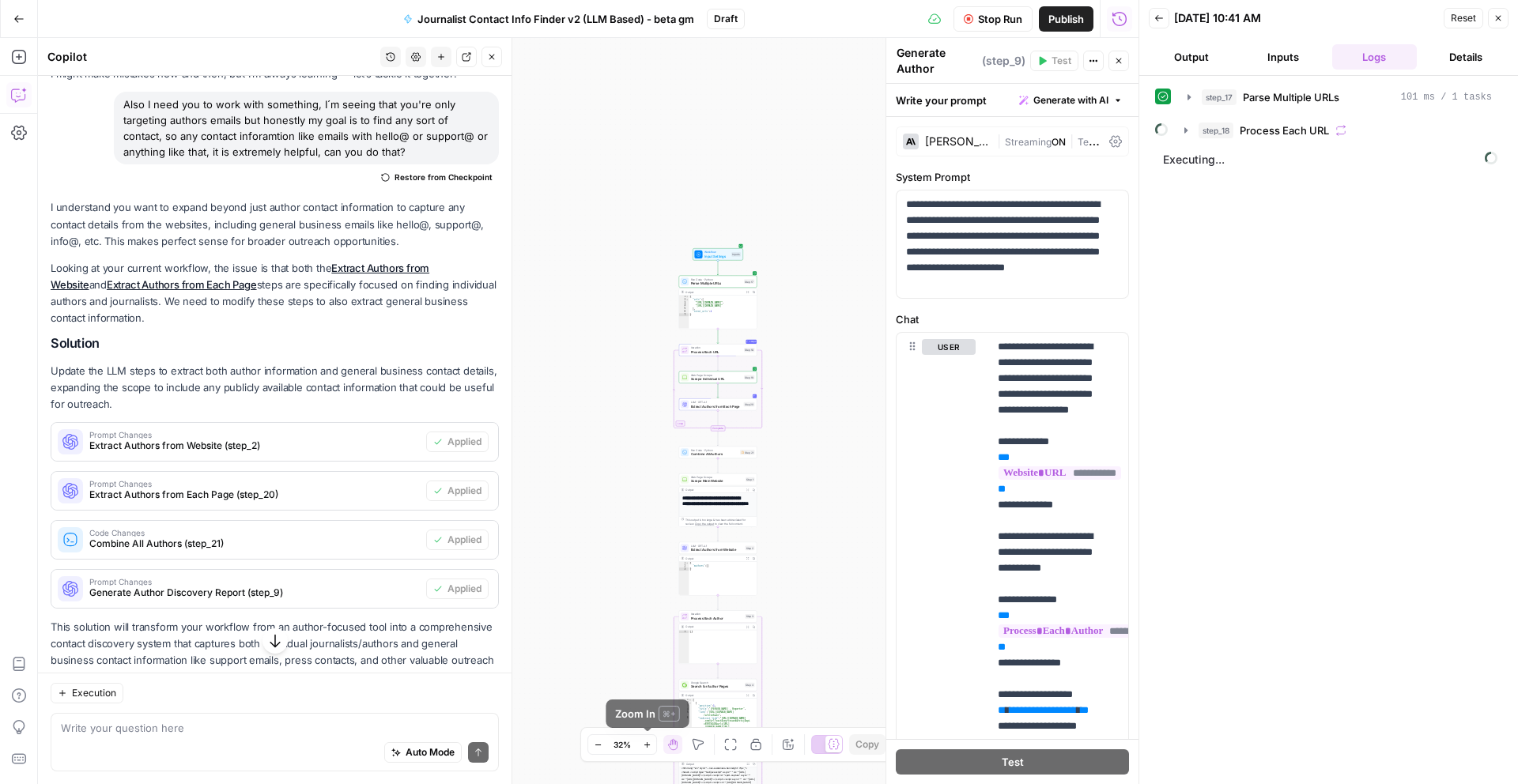
click at [649, 742] on icon "button" at bounding box center [647, 744] width 9 height 9
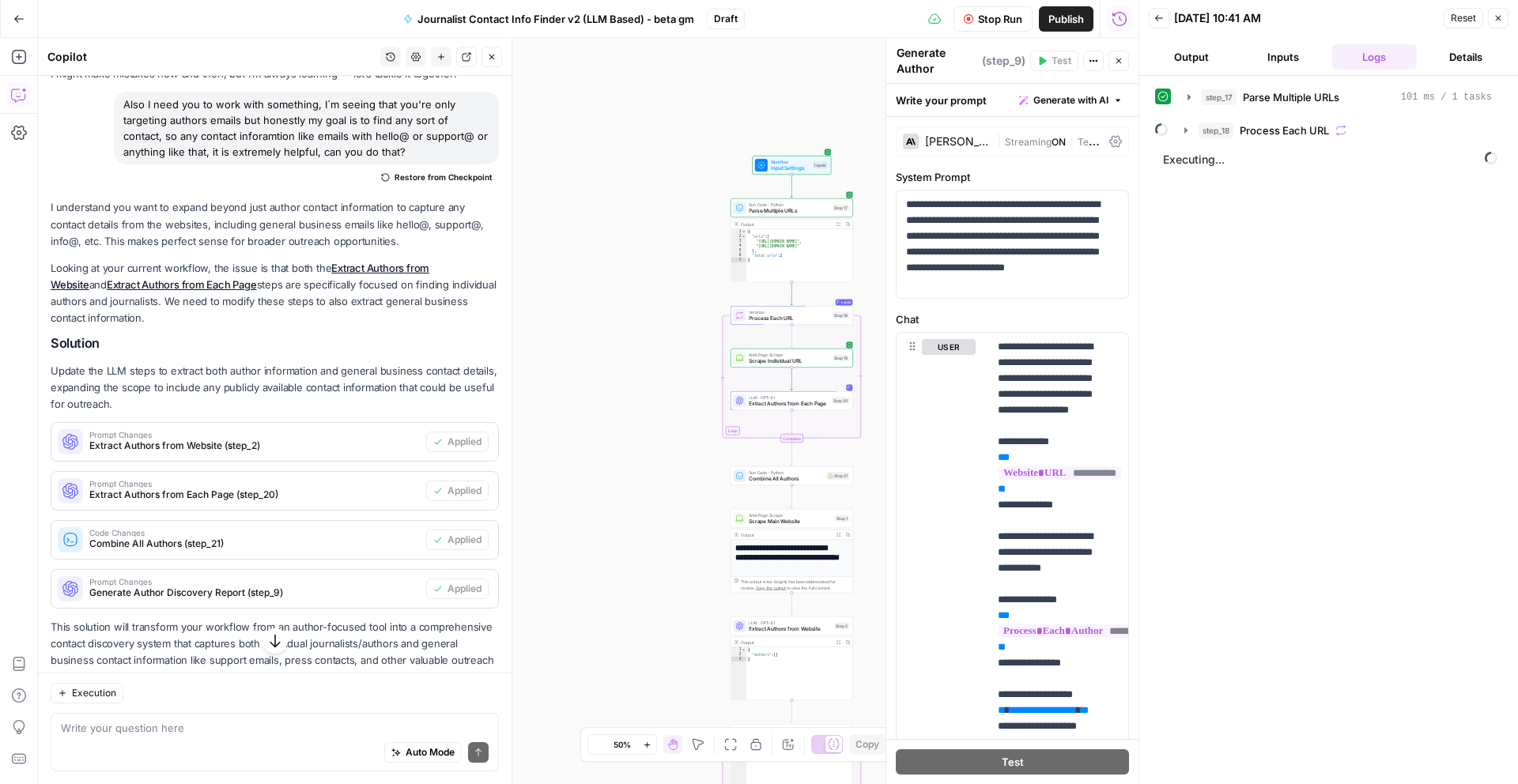
click at [649, 742] on icon "button" at bounding box center [647, 744] width 9 height 9
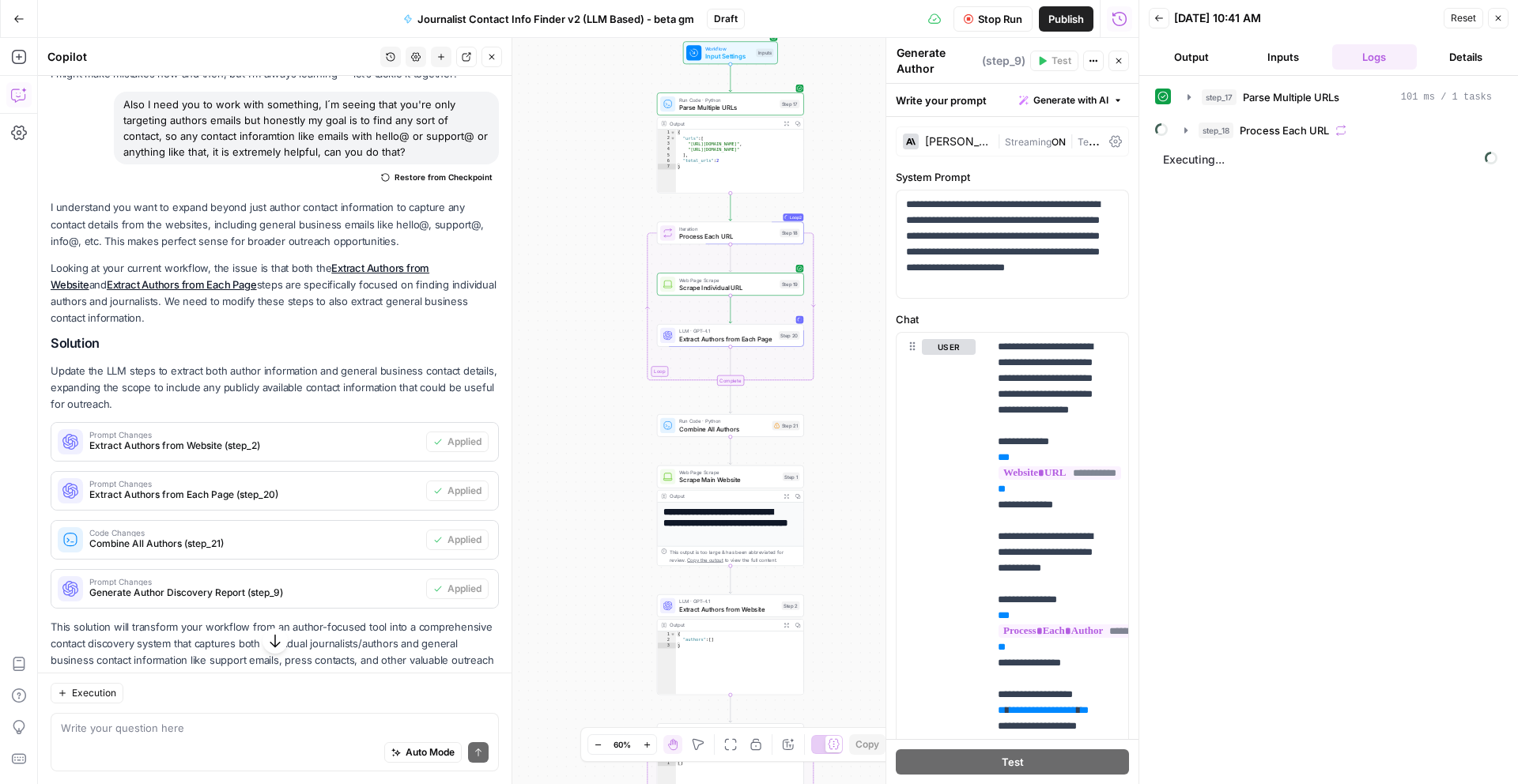
drag, startPoint x: 654, startPoint y: 603, endPoint x: 552, endPoint y: 539, distance: 120.4
click at [552, 539] on div "Workflow Input Settings Inputs Run Code · Python Parse Multiple URLs Step 17 Ou…" at bounding box center [588, 410] width 1101 height 746
click at [649, 744] on icon "button" at bounding box center [647, 744] width 9 height 9
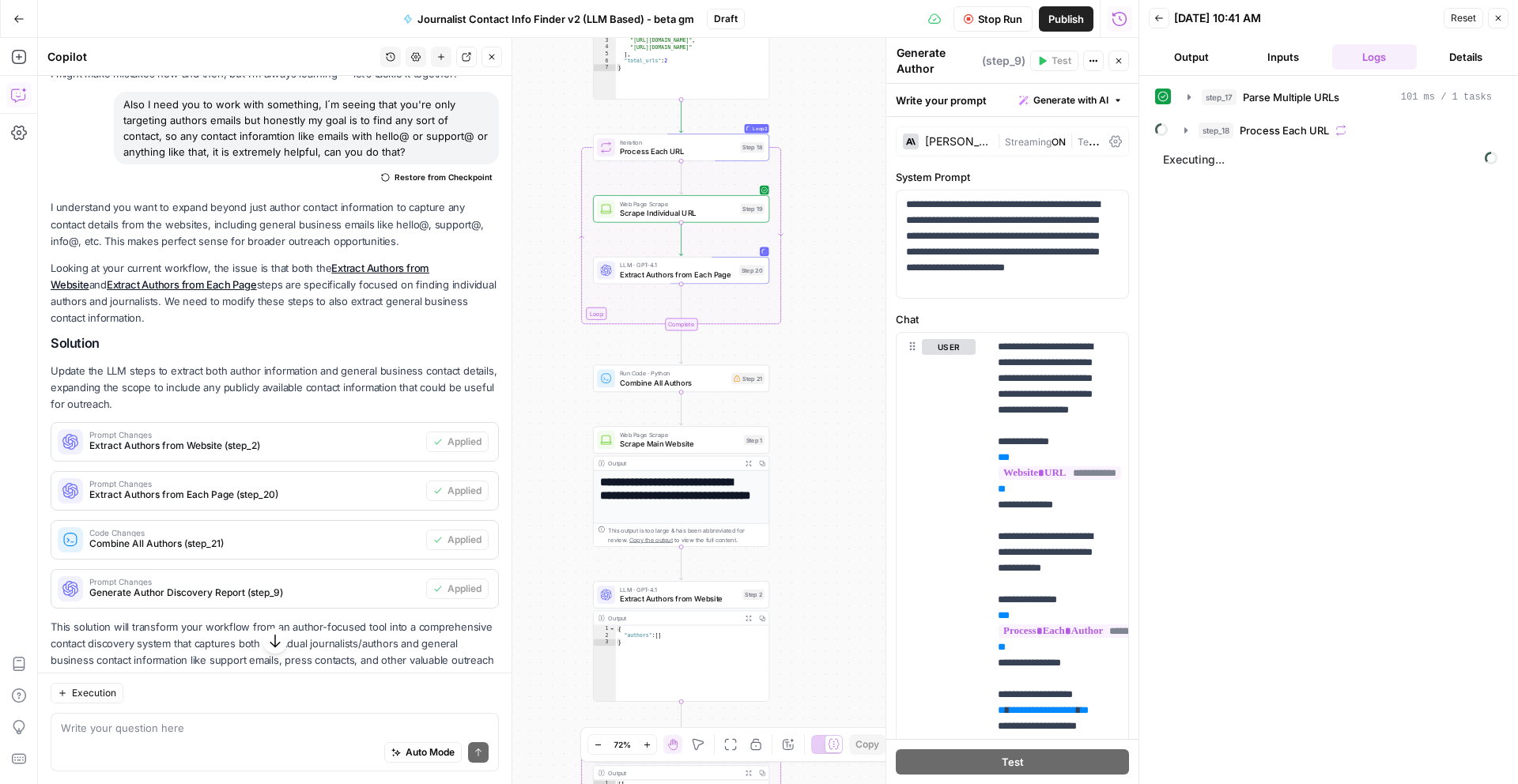
drag, startPoint x: 621, startPoint y: 631, endPoint x: 544, endPoint y: 571, distance: 97.6
click at [544, 571] on div "Workflow Input Settings Inputs Run Code · Python Parse Multiple URLs Step 17 Ou…" at bounding box center [588, 410] width 1101 height 746
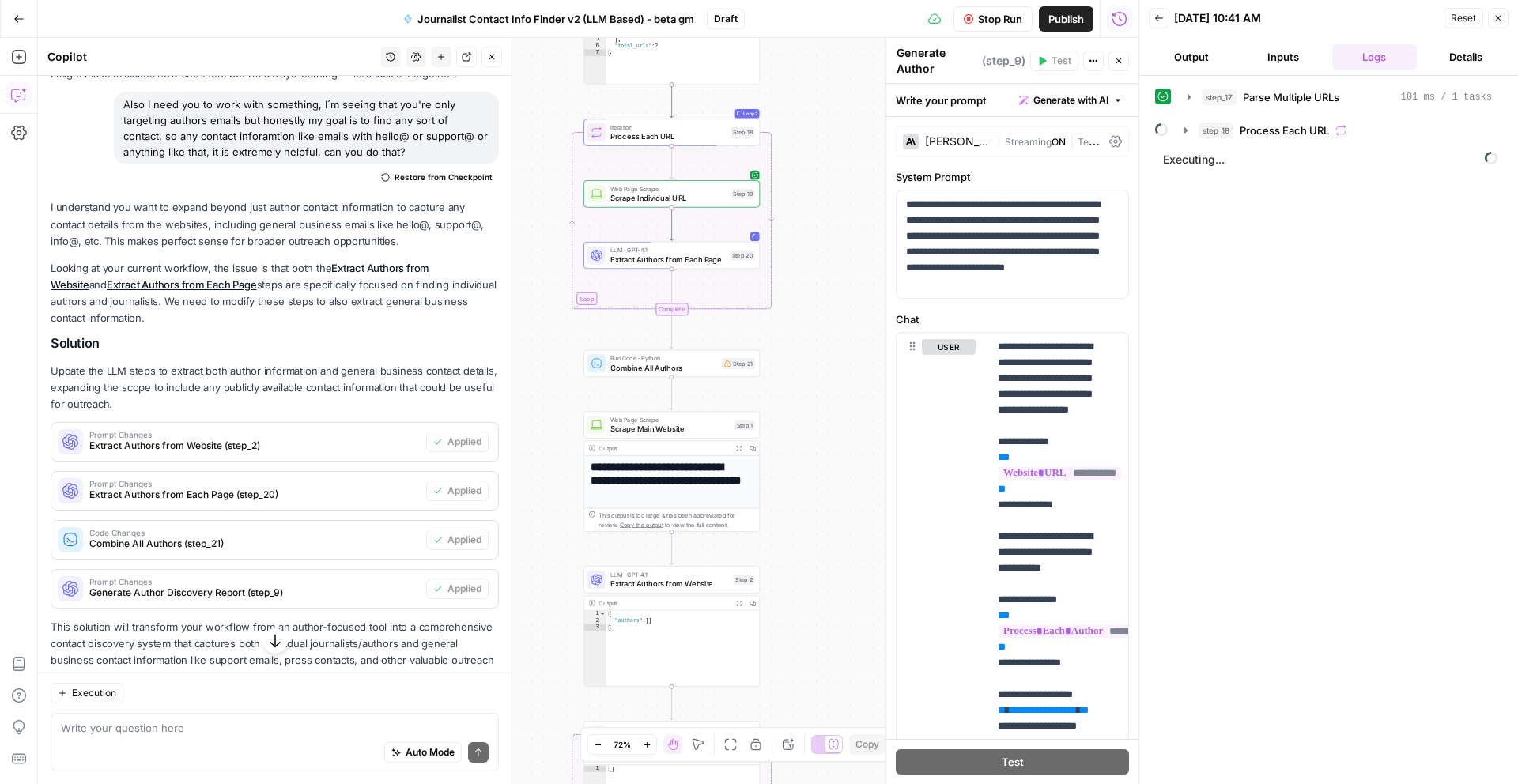
click at [654, 746] on button "Zoom In" at bounding box center [647, 744] width 19 height 19
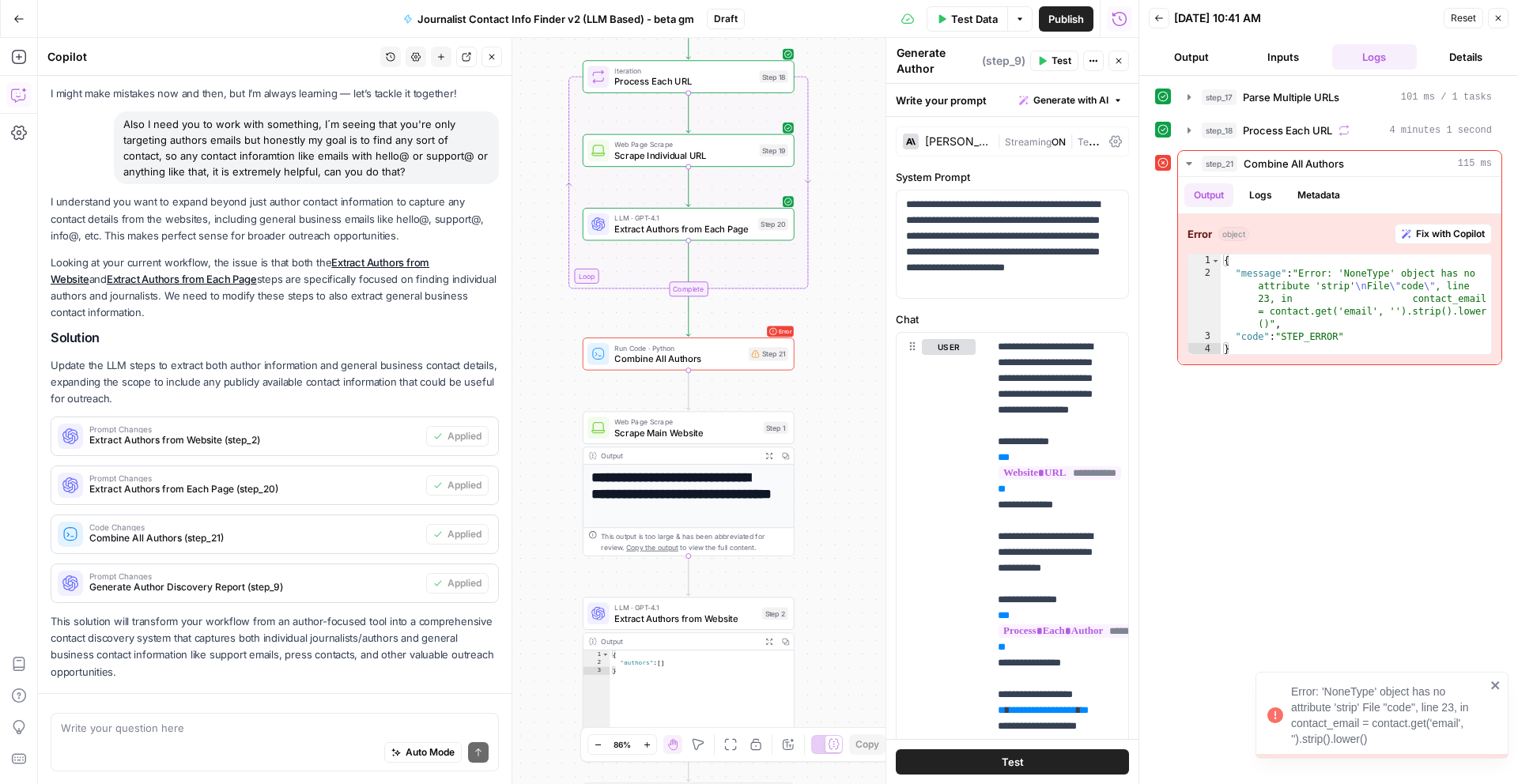
scroll to position [128, 0]
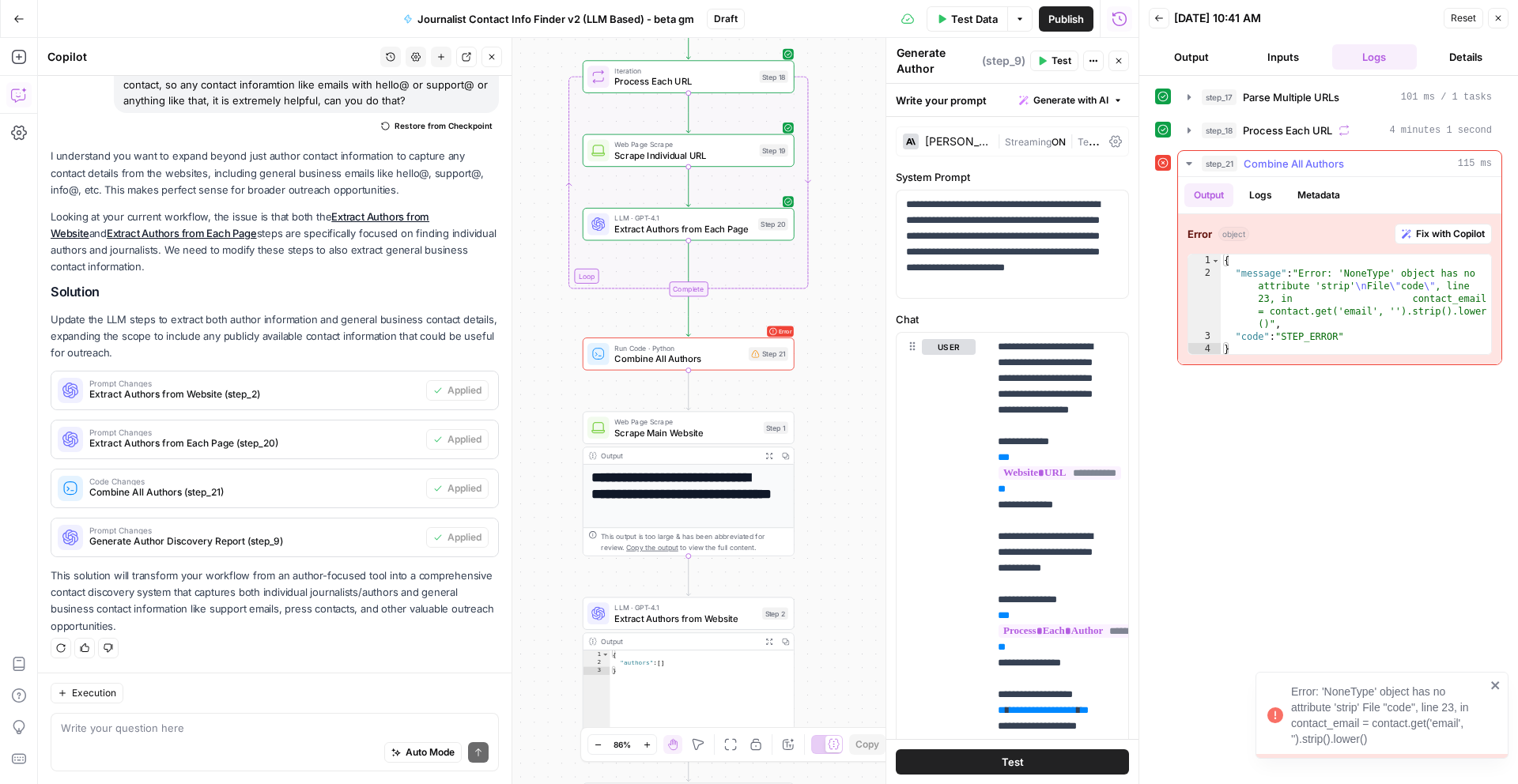
click at [1453, 230] on span "Fix with Copilot" at bounding box center [1450, 233] width 69 height 14
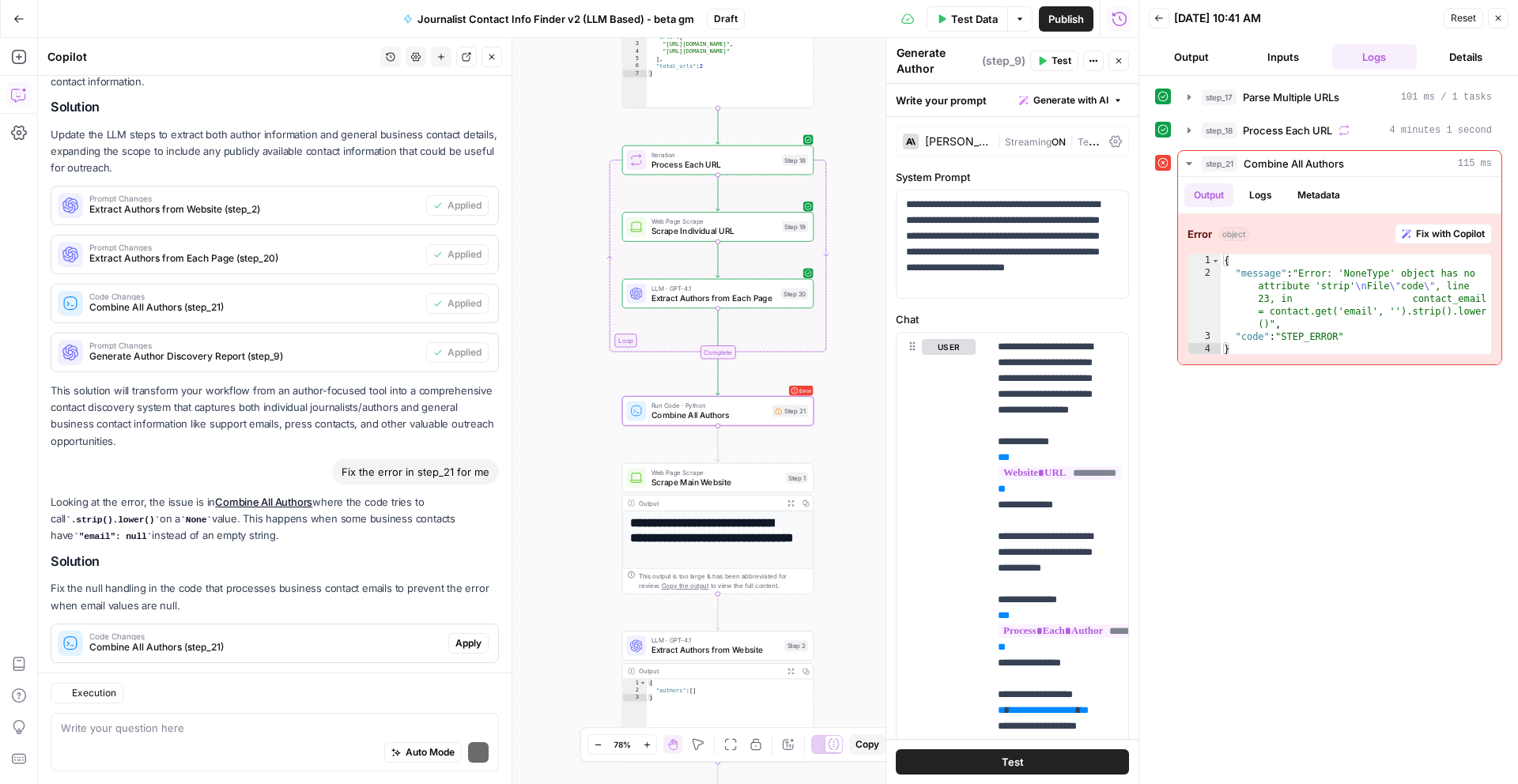
scroll to position [384, 0]
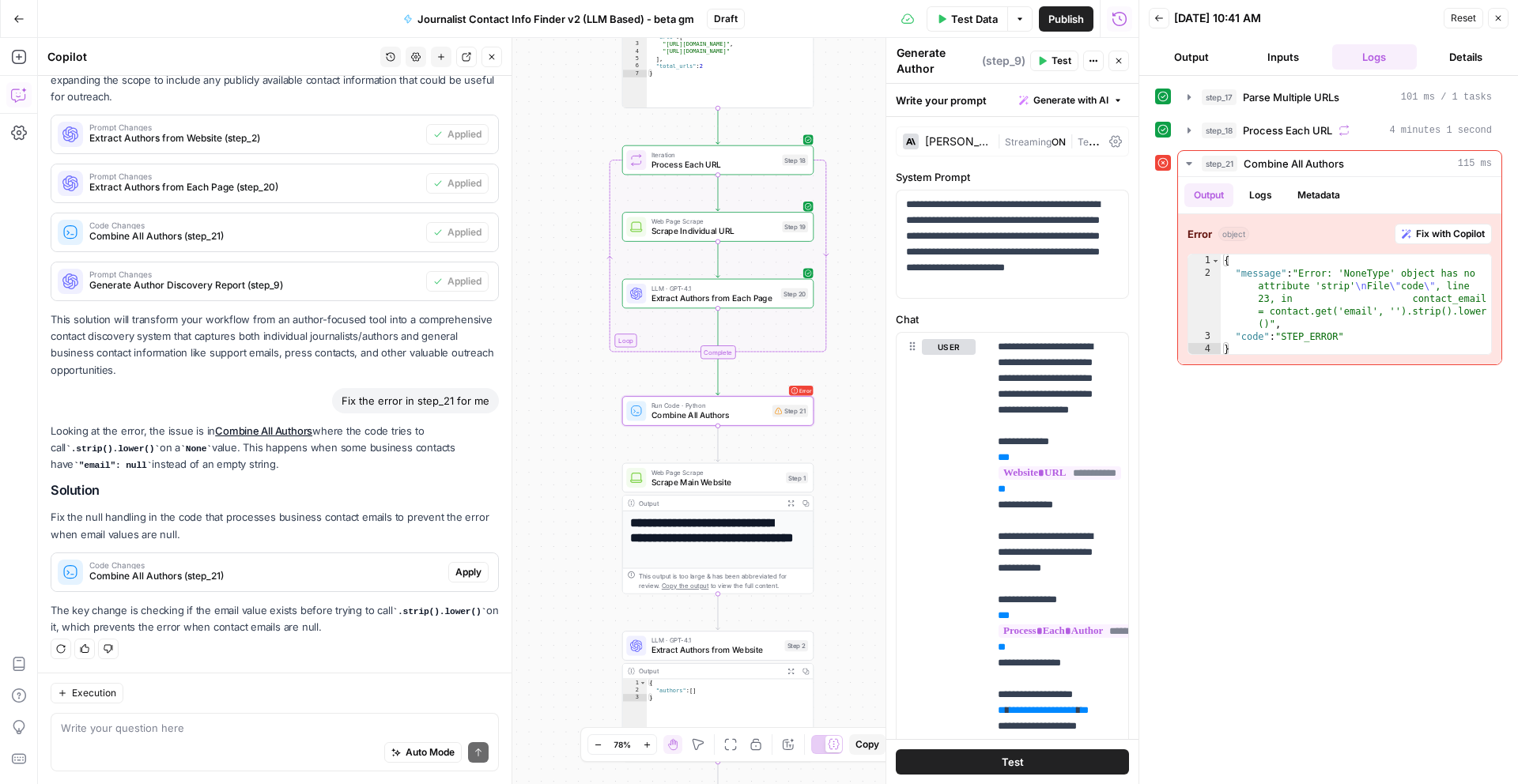
click at [455, 570] on span "Apply" at bounding box center [468, 572] width 27 height 14
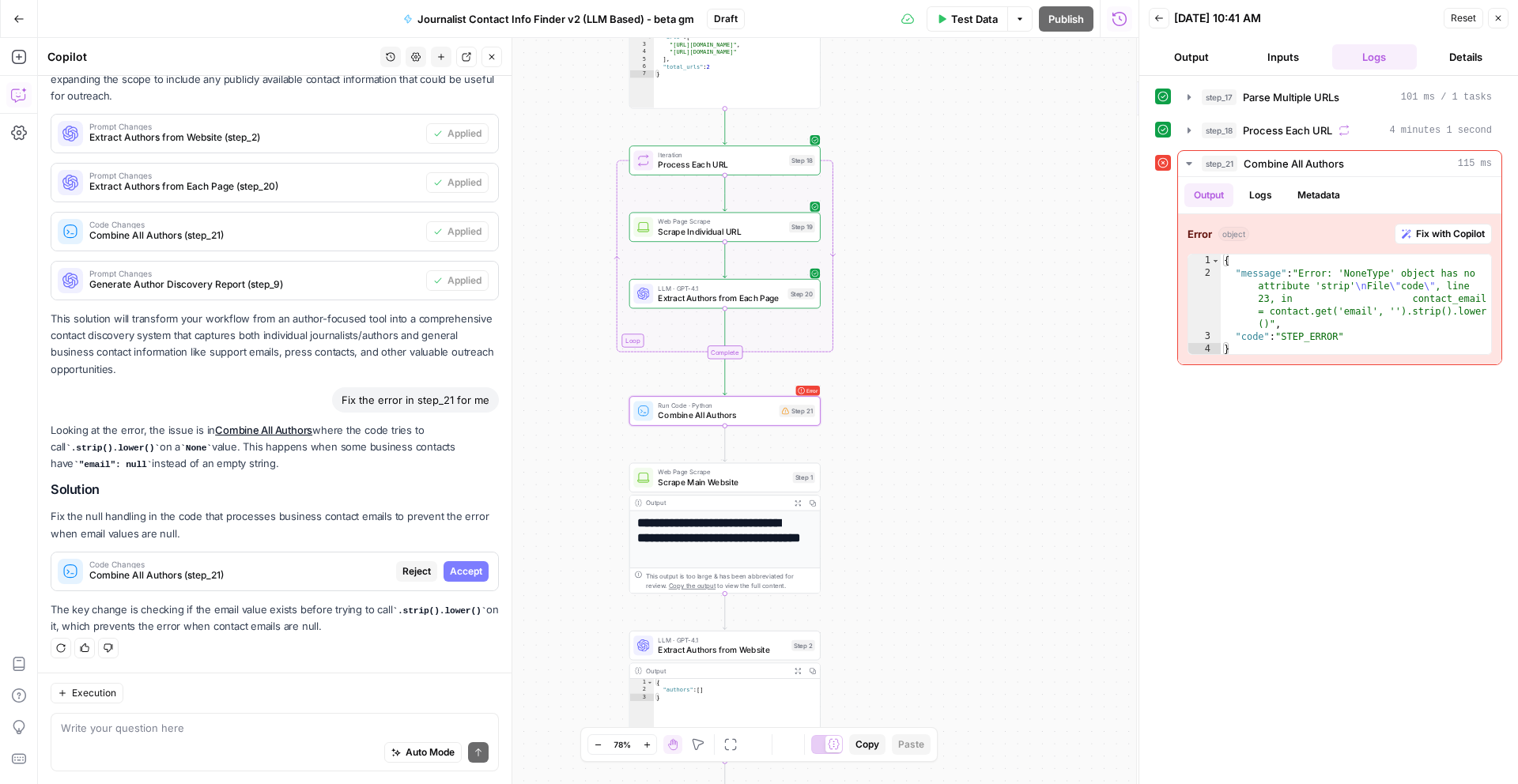
scroll to position [359, 0]
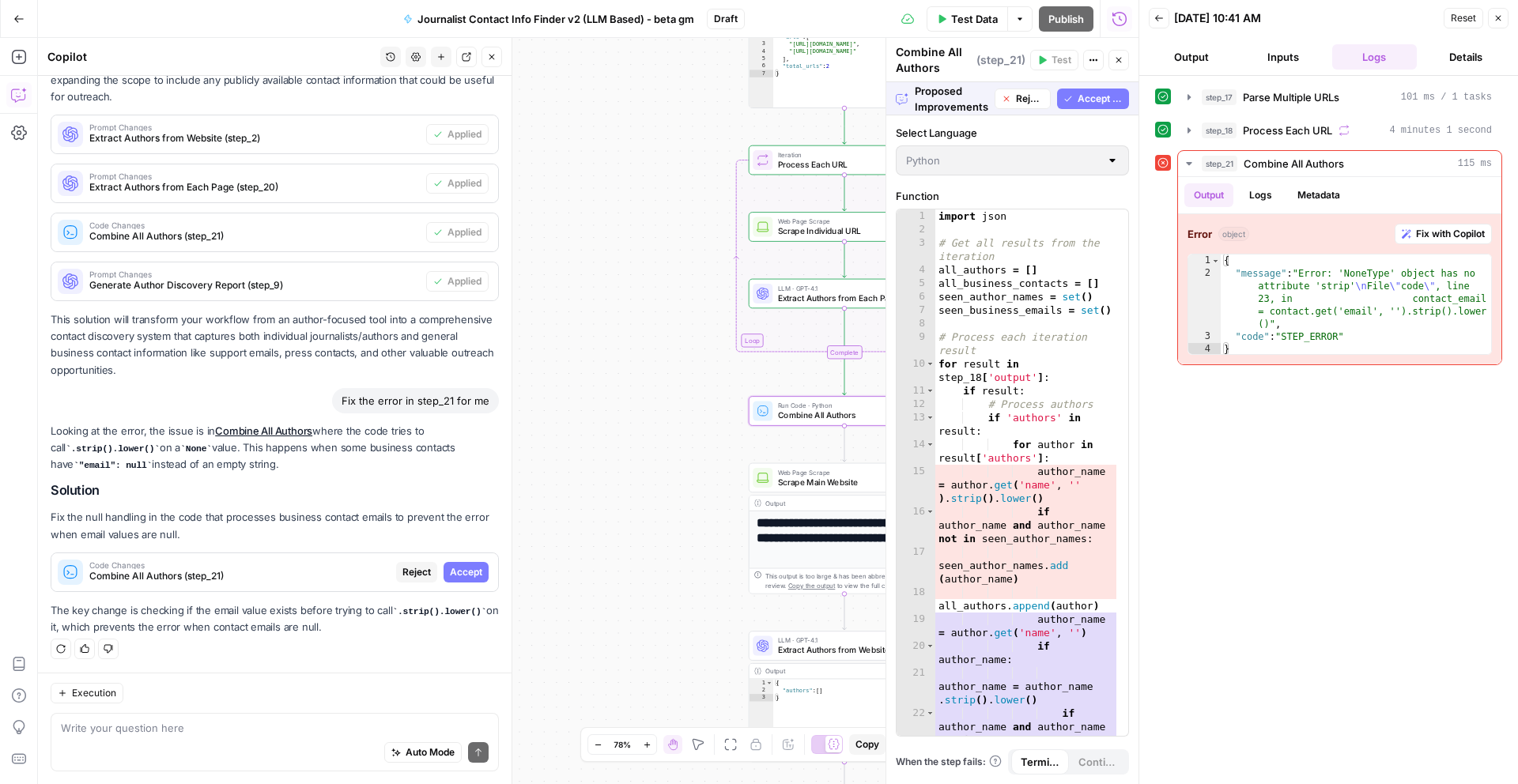
click at [455, 570] on span "Accept" at bounding box center [466, 572] width 32 height 14
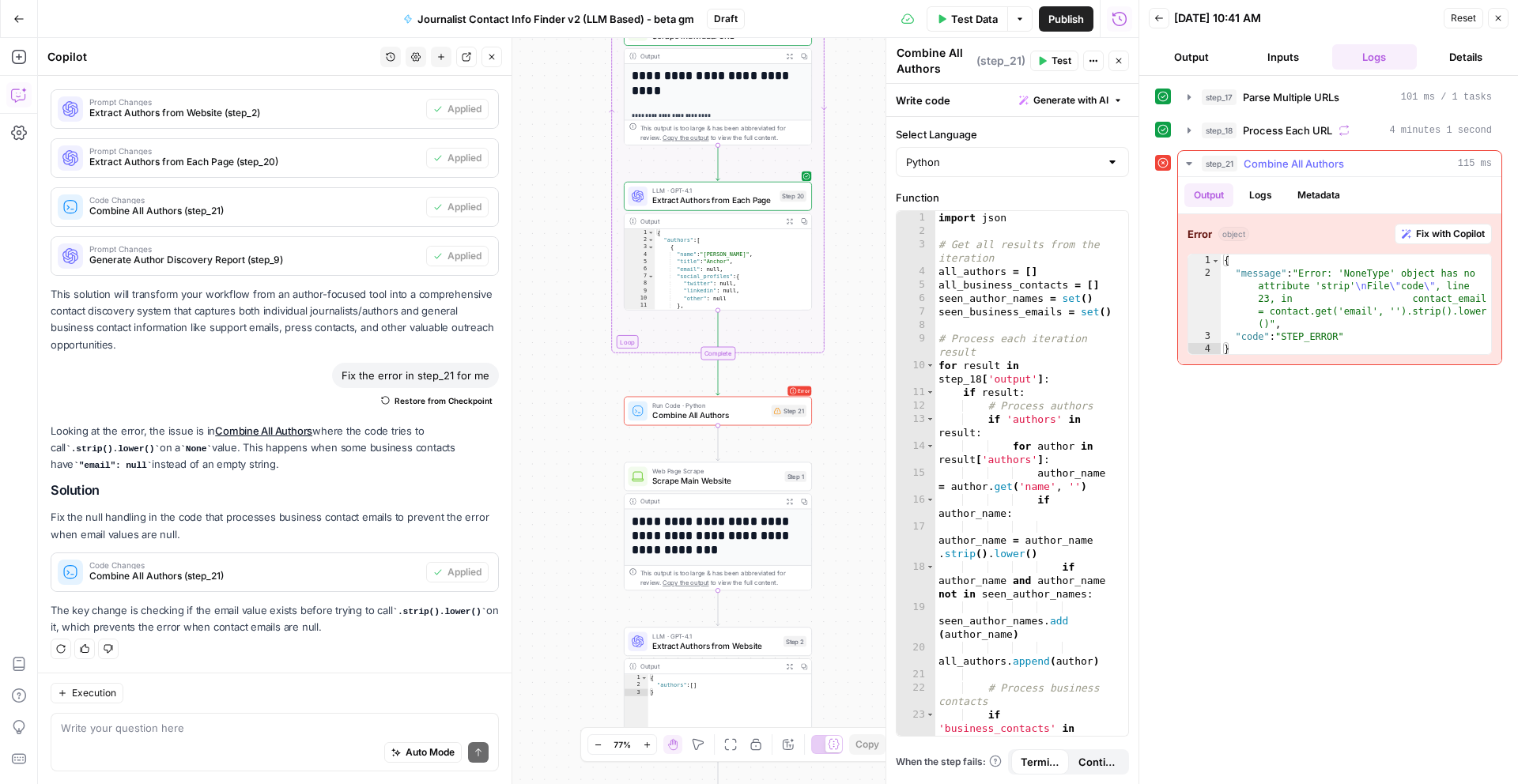
click at [1452, 232] on span "Fix with Copilot" at bounding box center [1450, 233] width 69 height 14
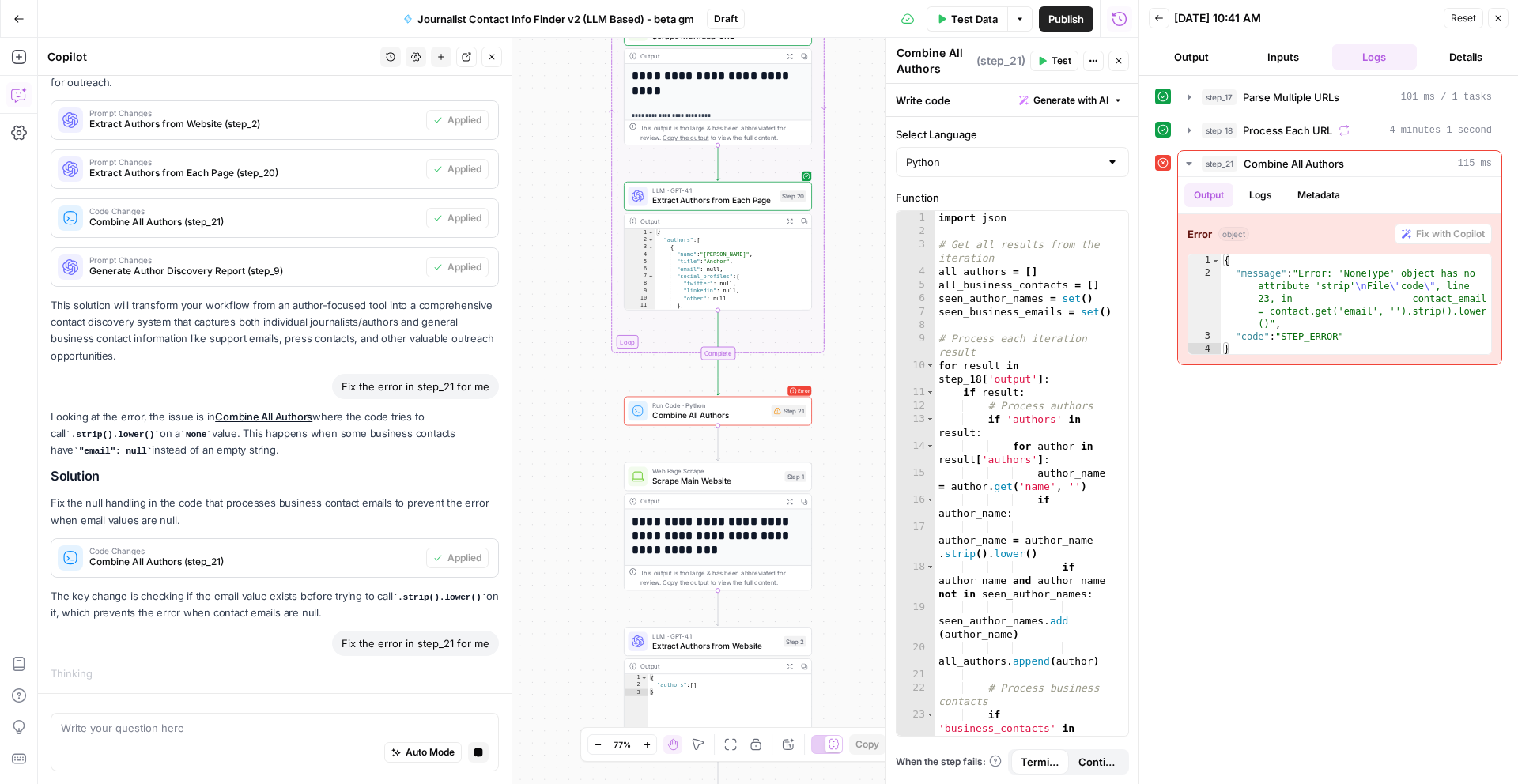
click at [150, 738] on div "Auto Mode Stop generating" at bounding box center [274, 753] width 428 height 35
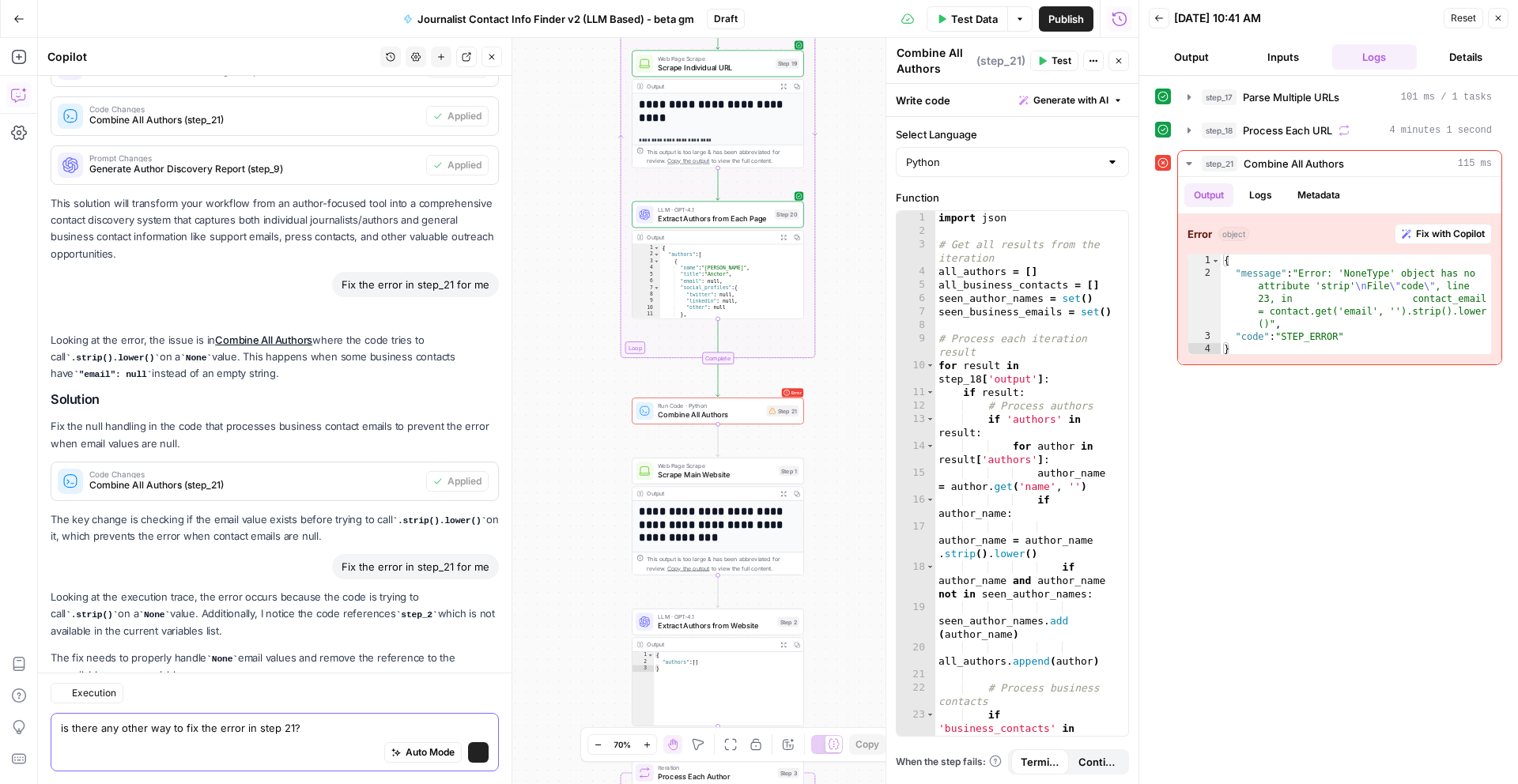
scroll to position [597, 0]
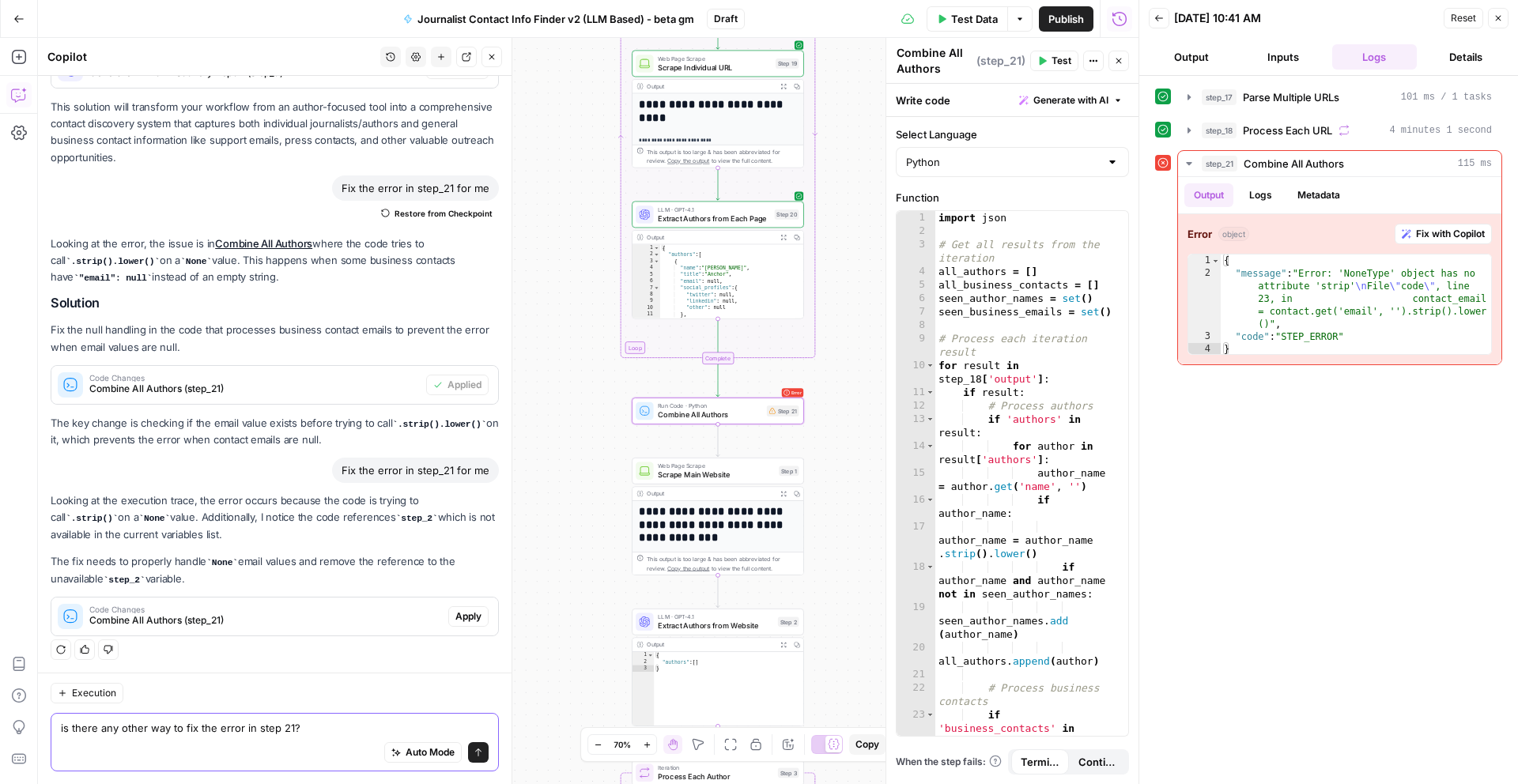
type textarea "is there any other way to fix the error in step 21?"
click at [456, 610] on span "Apply" at bounding box center [468, 616] width 27 height 14
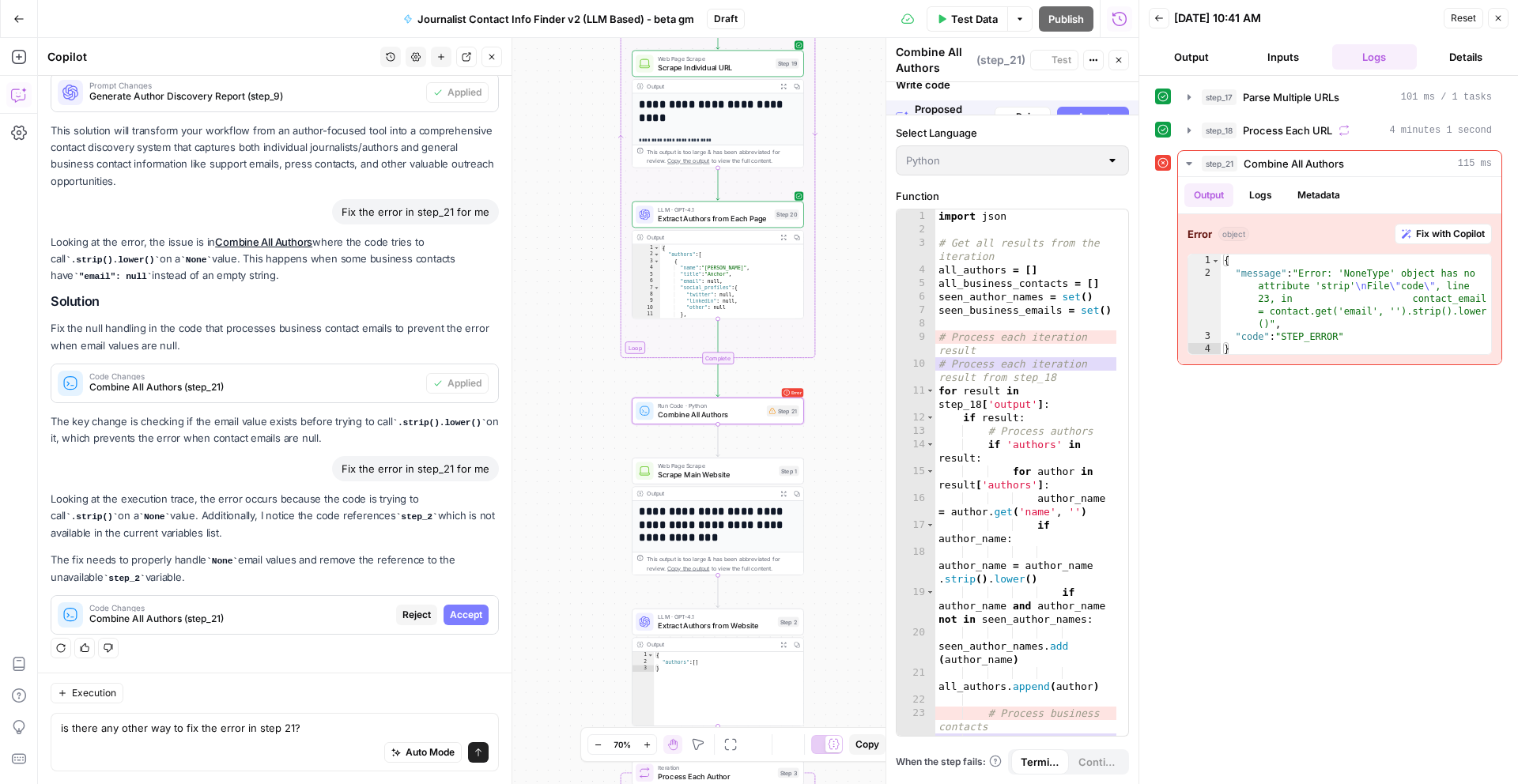
scroll to position [546, 0]
click at [455, 610] on span "Accept" at bounding box center [466, 616] width 32 height 14
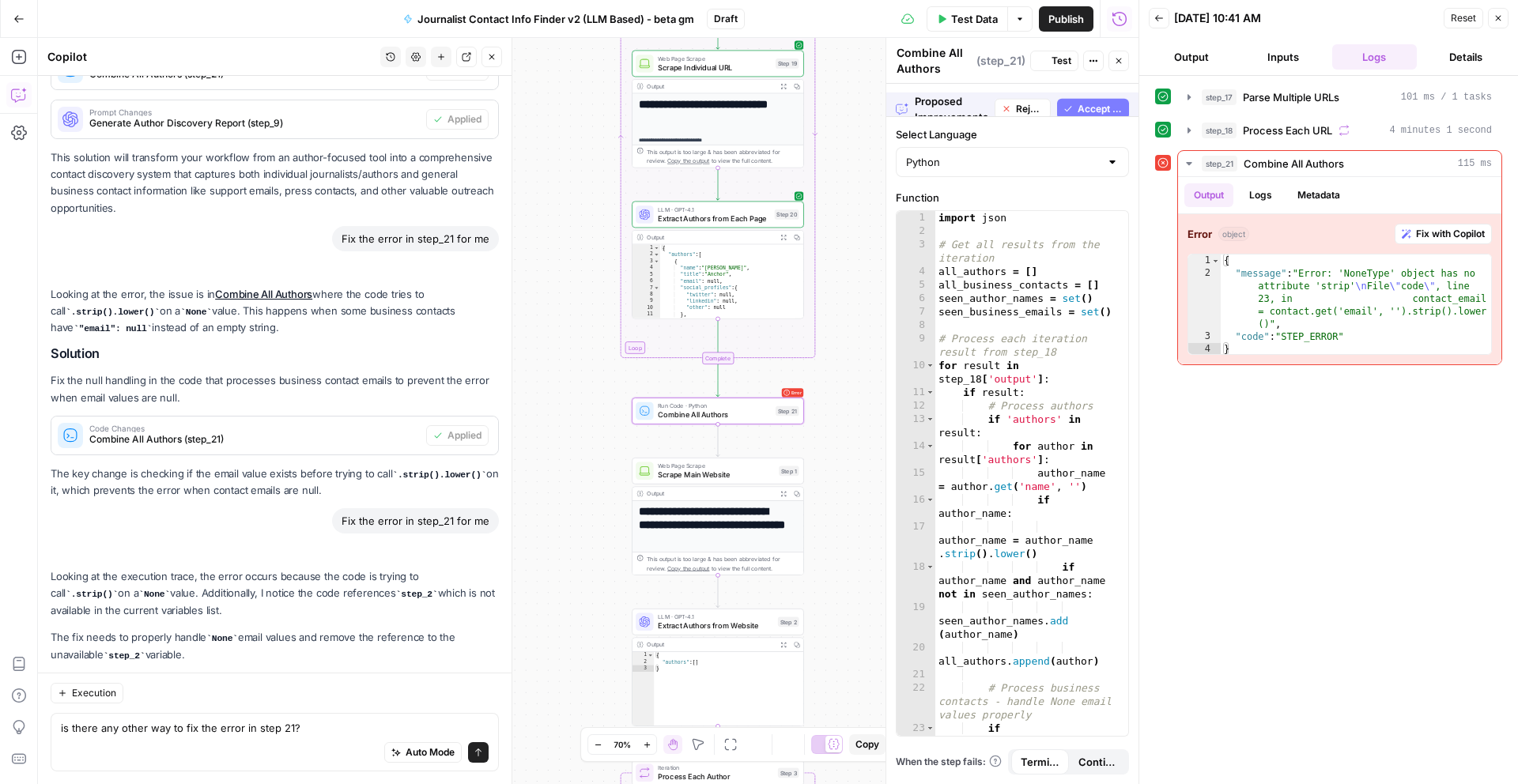
scroll to position [622, 0]
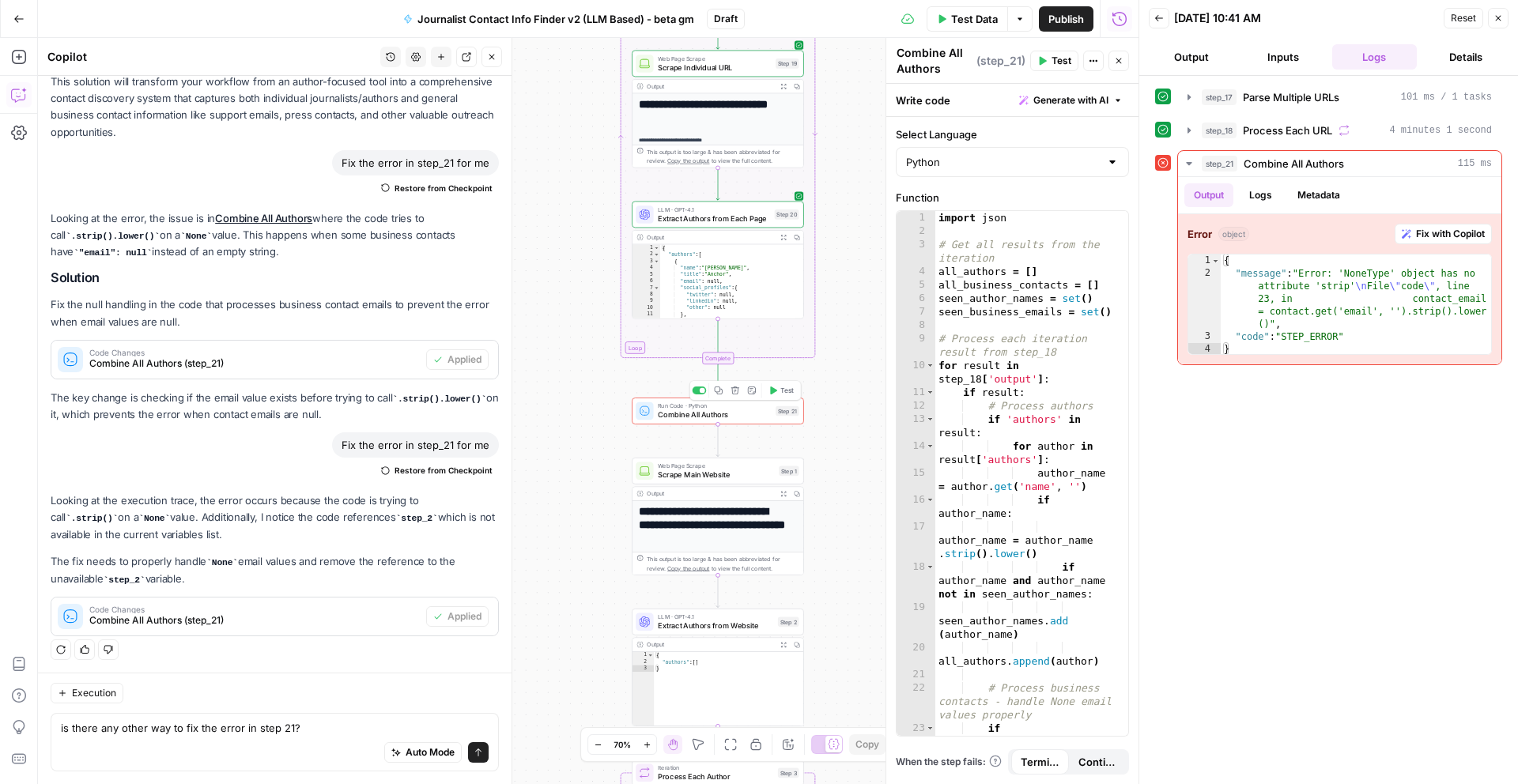
click at [785, 395] on span "Test" at bounding box center [787, 391] width 13 height 10
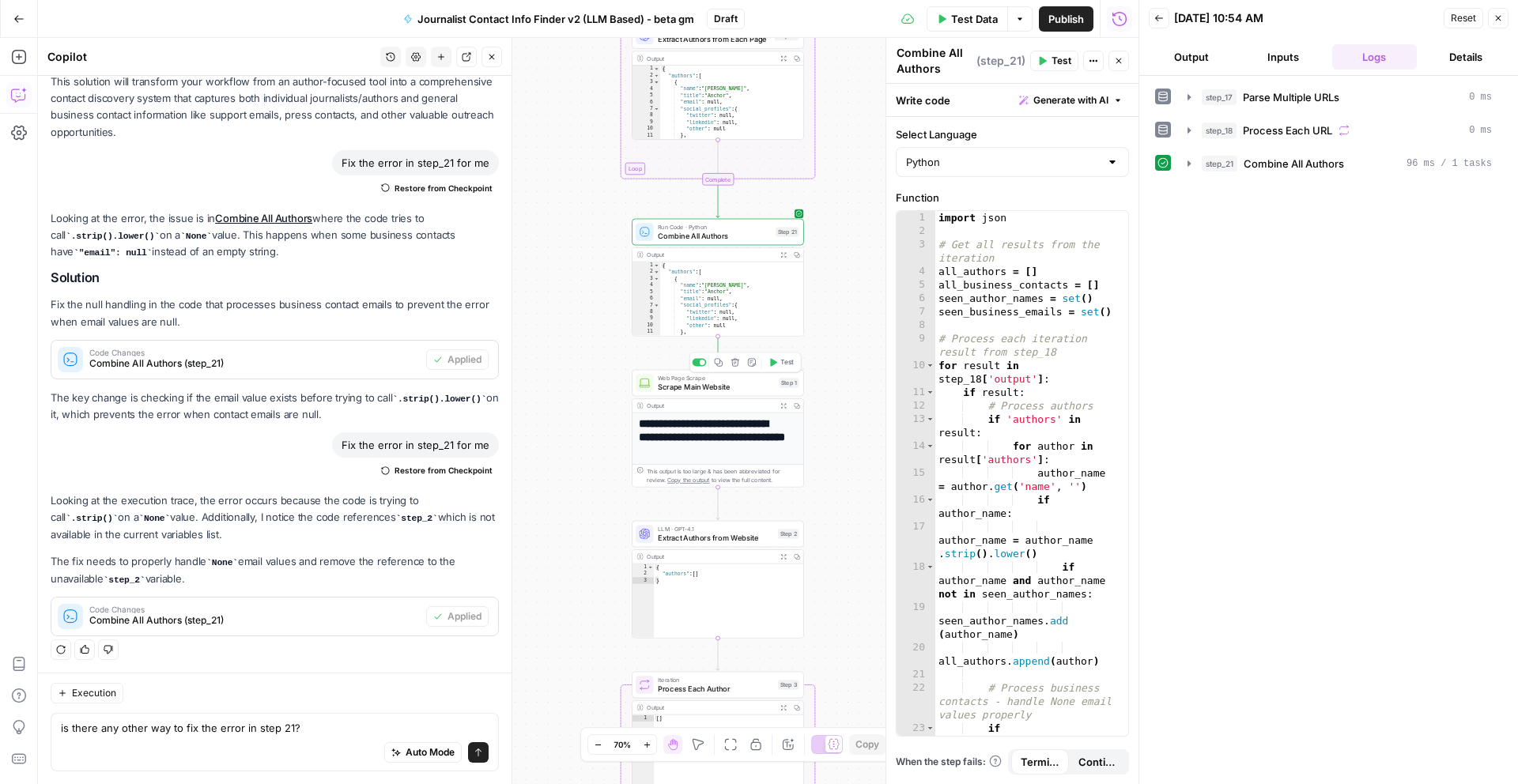
click at [789, 372] on div "Copy step Delete step Add Note Test" at bounding box center [745, 362] width 112 height 20
click at [786, 369] on button "Test" at bounding box center [780, 361] width 35 height 14
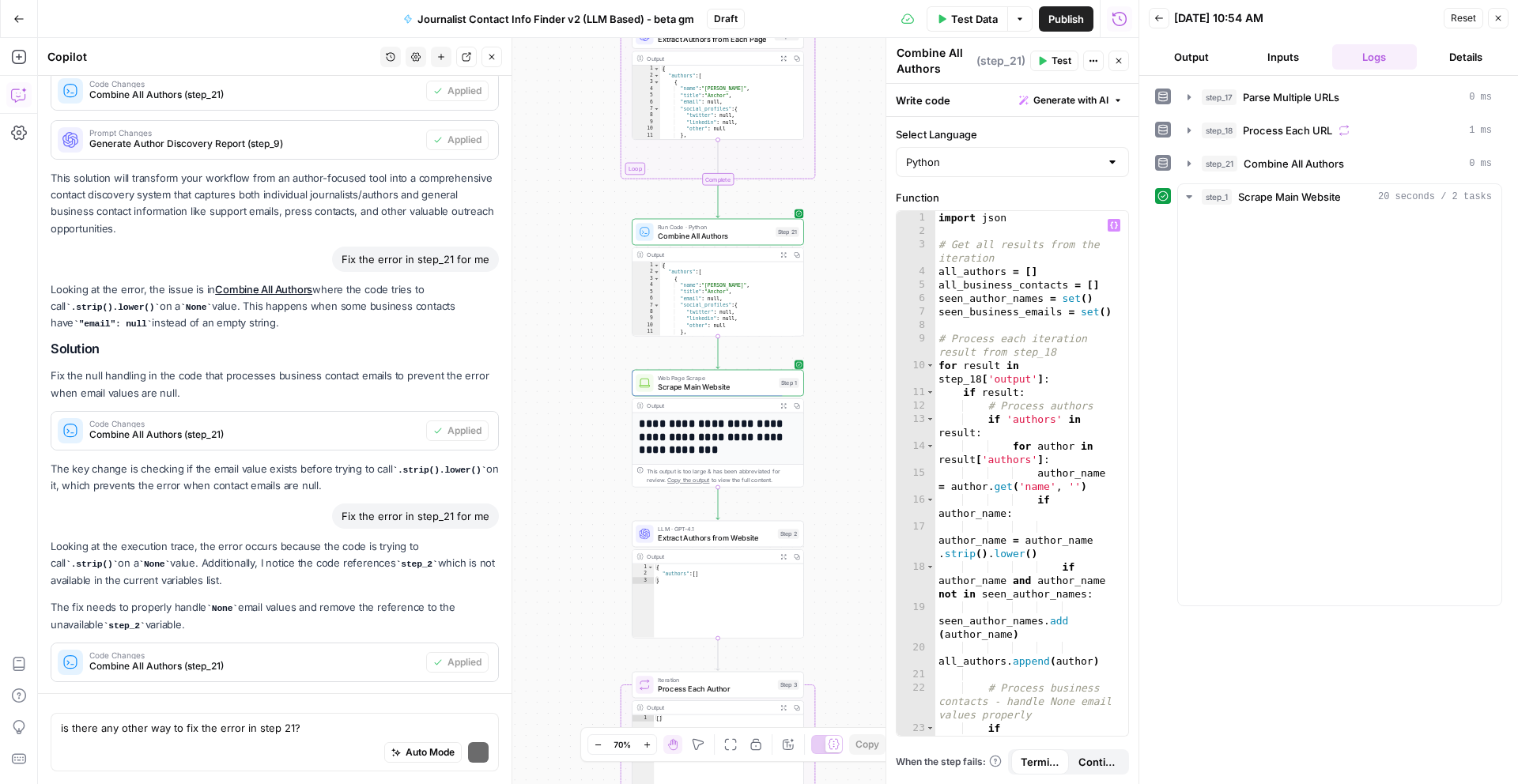
scroll to position [622, 0]
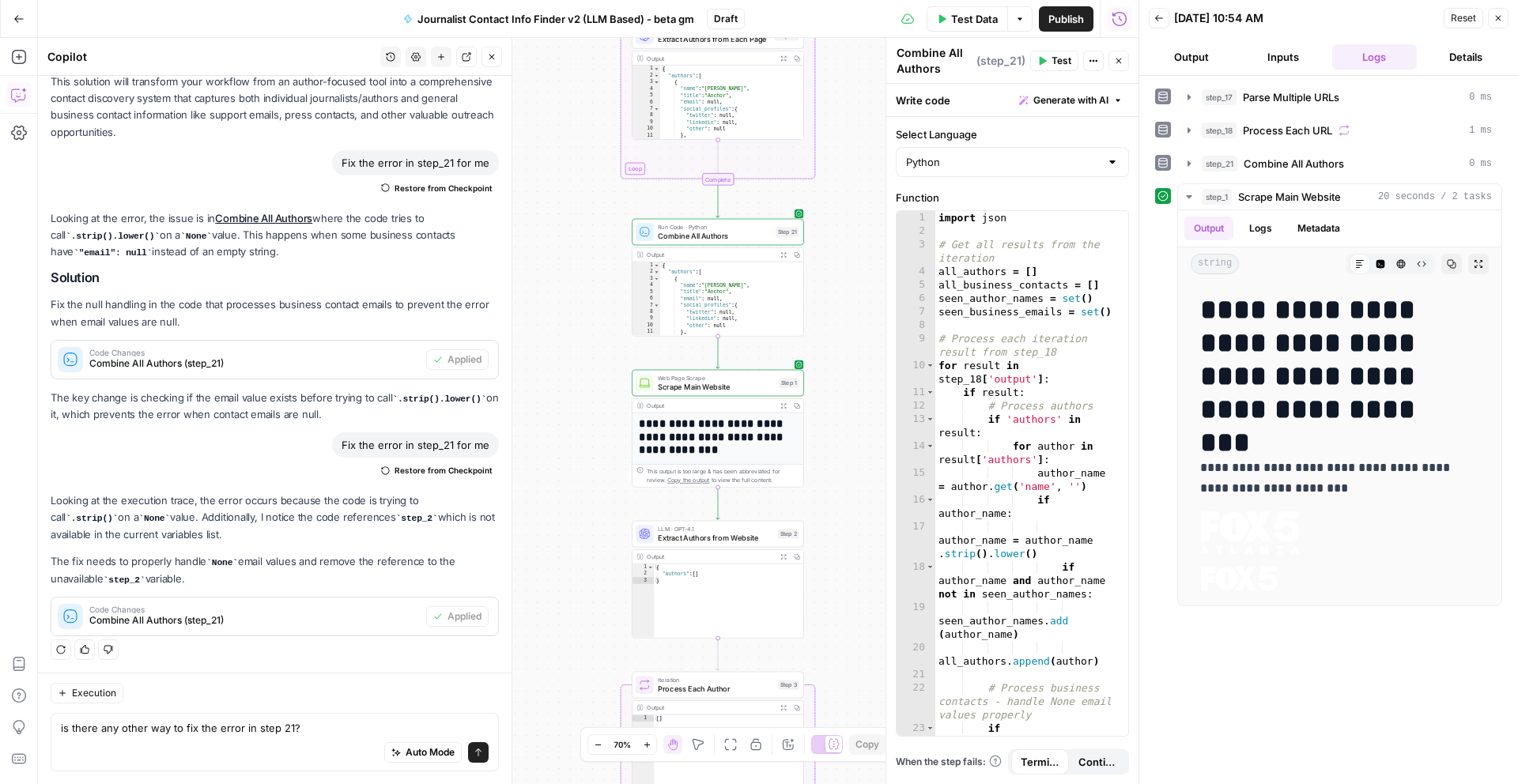
click at [730, 428] on h1 "**********" at bounding box center [714, 437] width 150 height 40
click at [784, 402] on icon "button" at bounding box center [783, 405] width 7 height 7
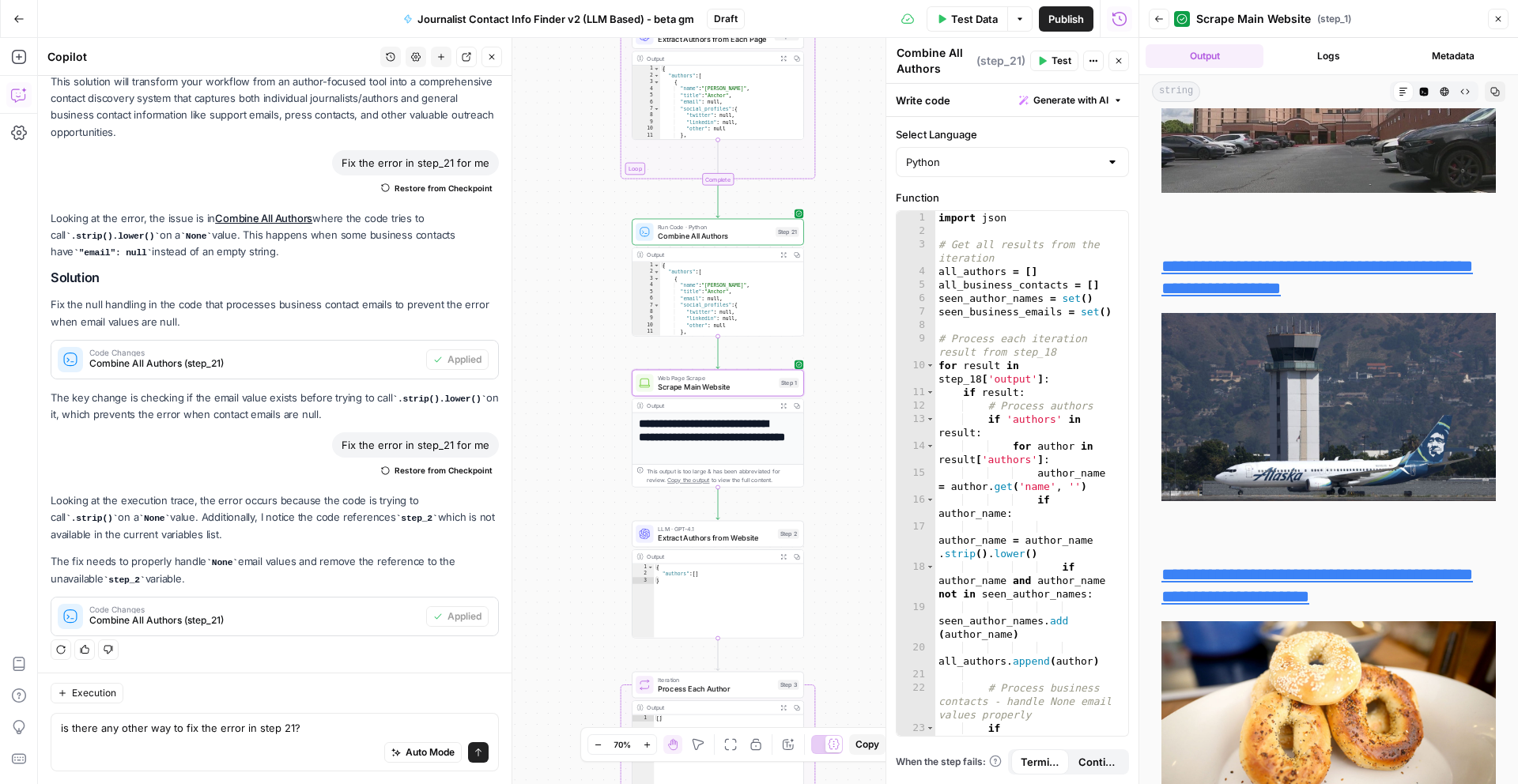
scroll to position [3353, 0]
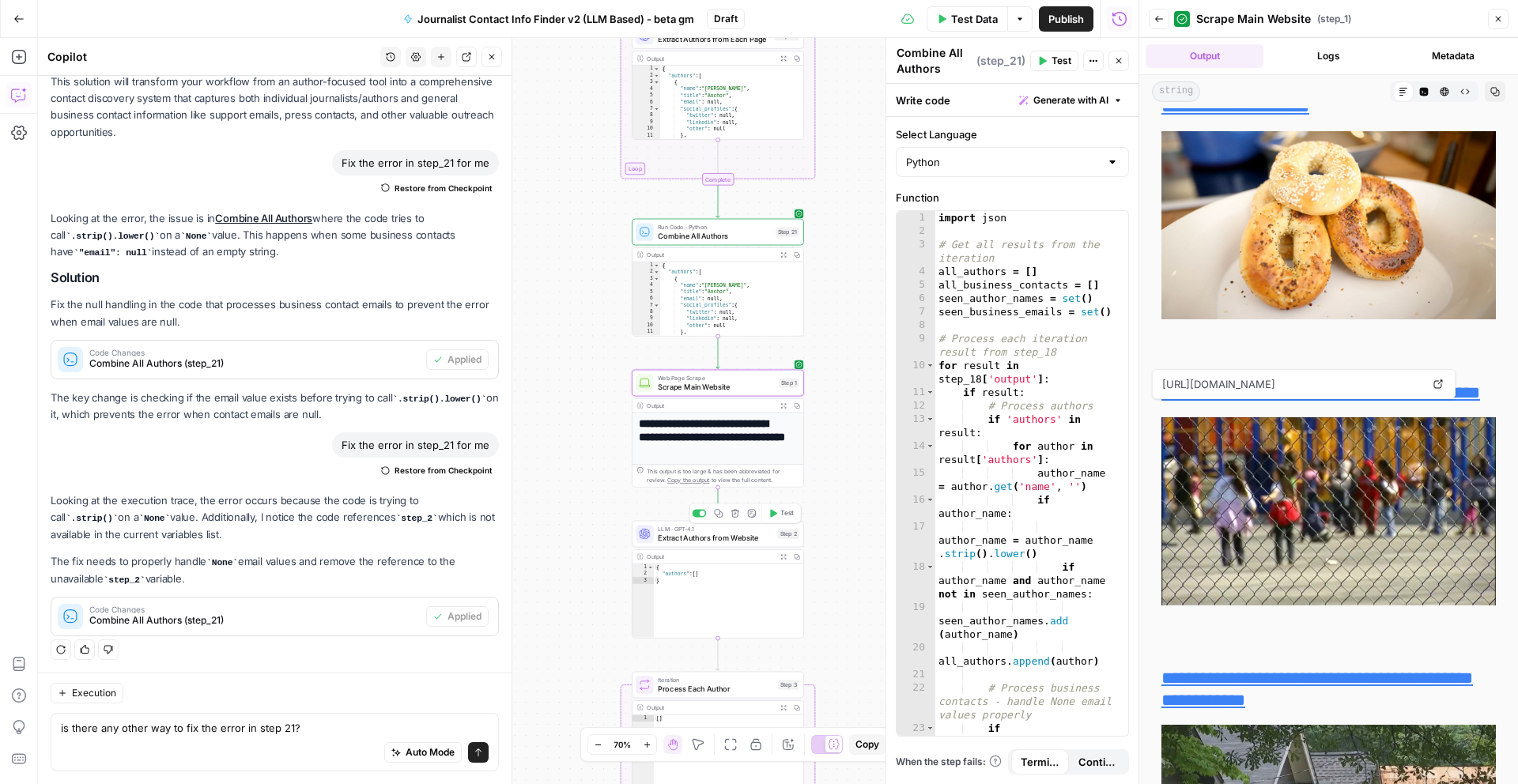
click at [782, 520] on button "Test" at bounding box center [780, 513] width 35 height 14
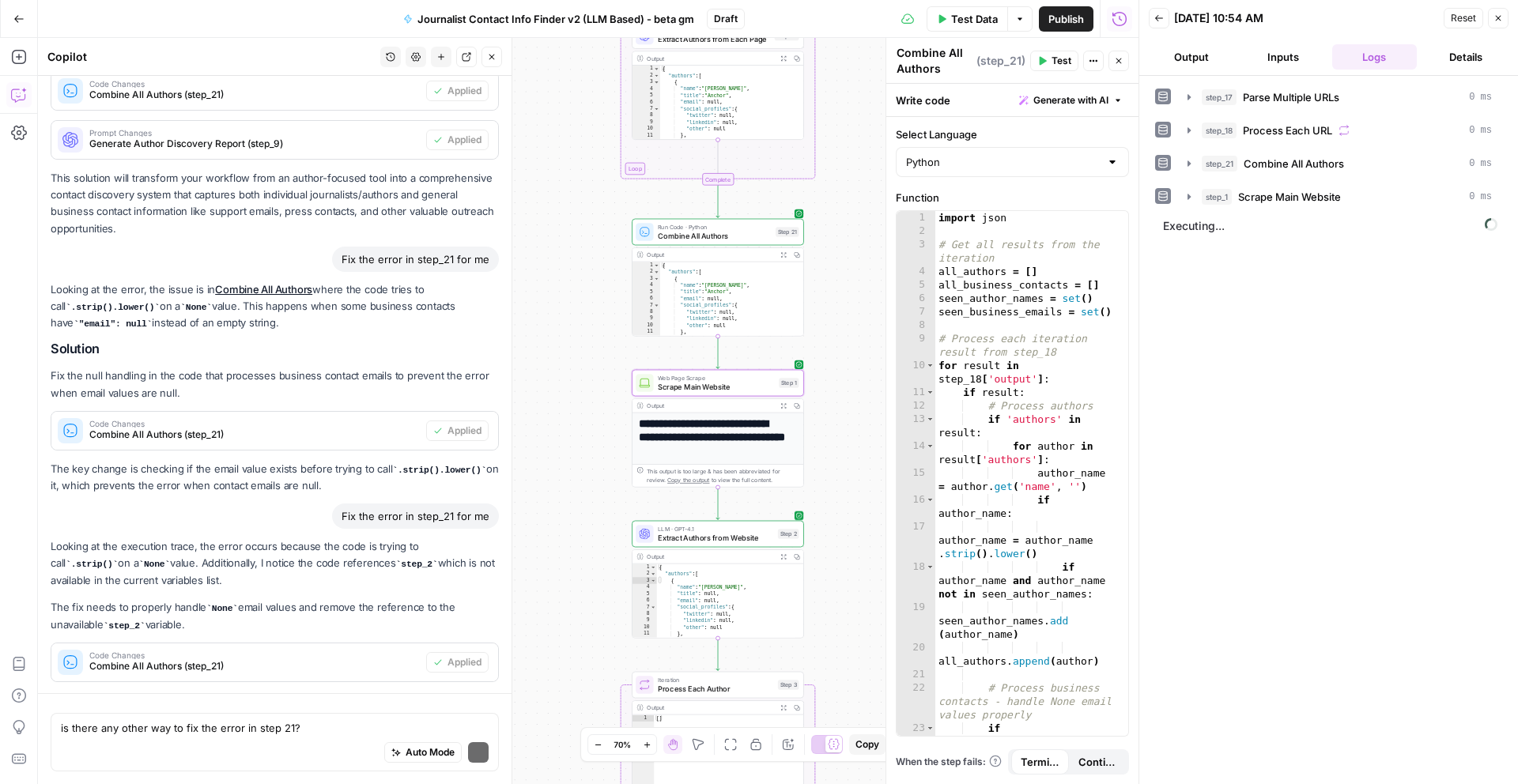
click at [649, 740] on icon "button" at bounding box center [647, 744] width 9 height 9
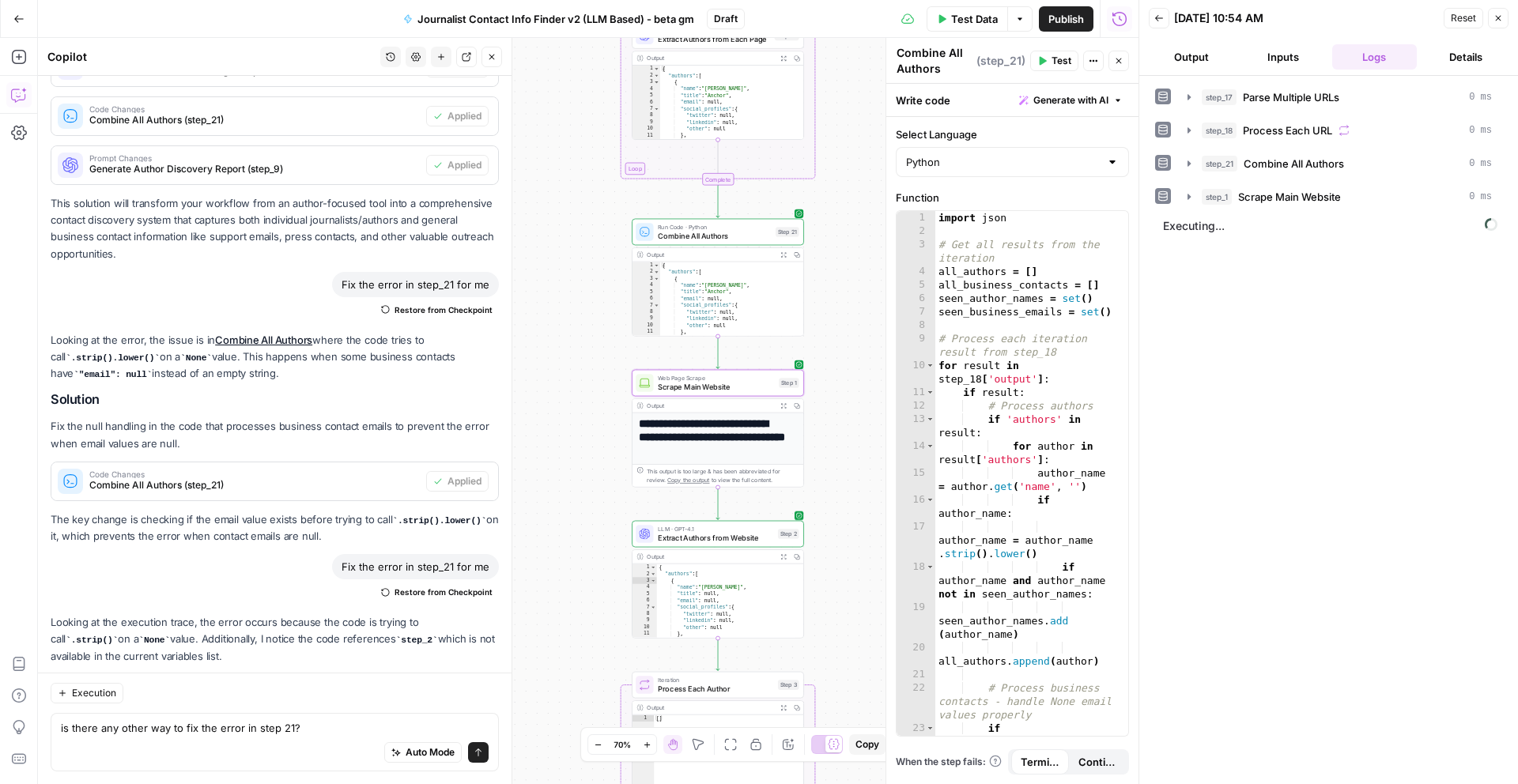
scroll to position [622, 0]
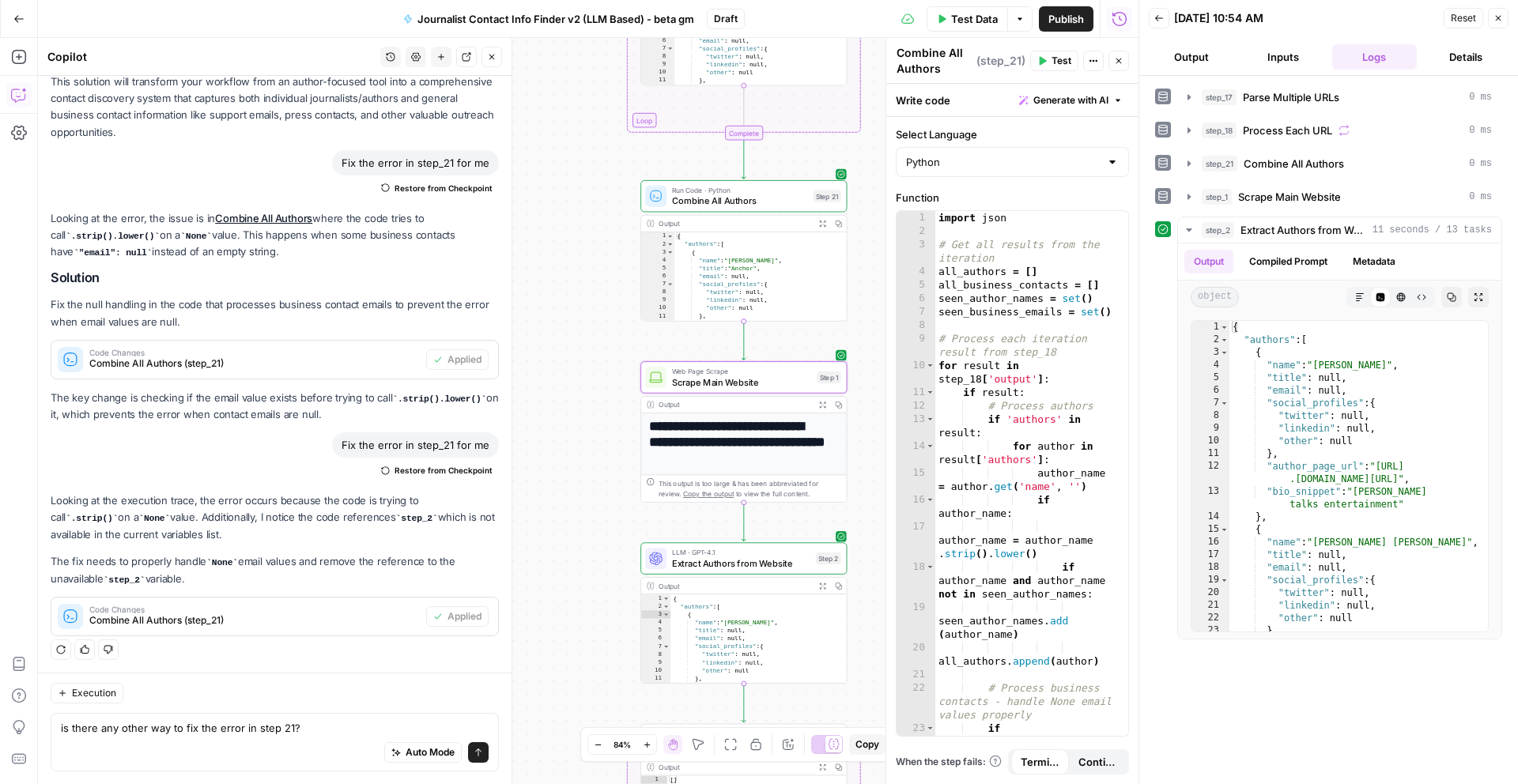
click at [1195, 53] on button "Output" at bounding box center [1191, 57] width 85 height 26
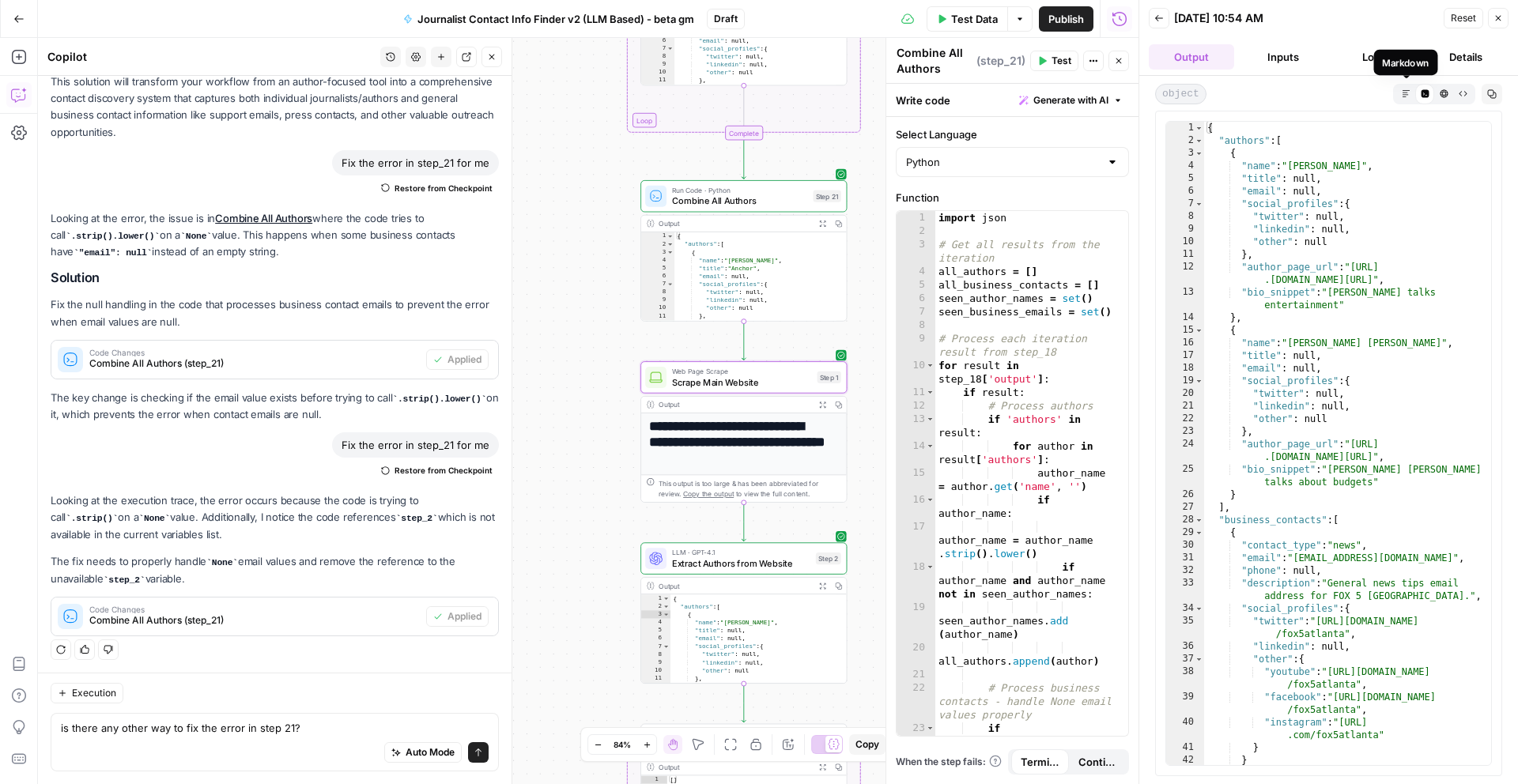
click at [1405, 93] on icon "button" at bounding box center [1405, 93] width 9 height 9
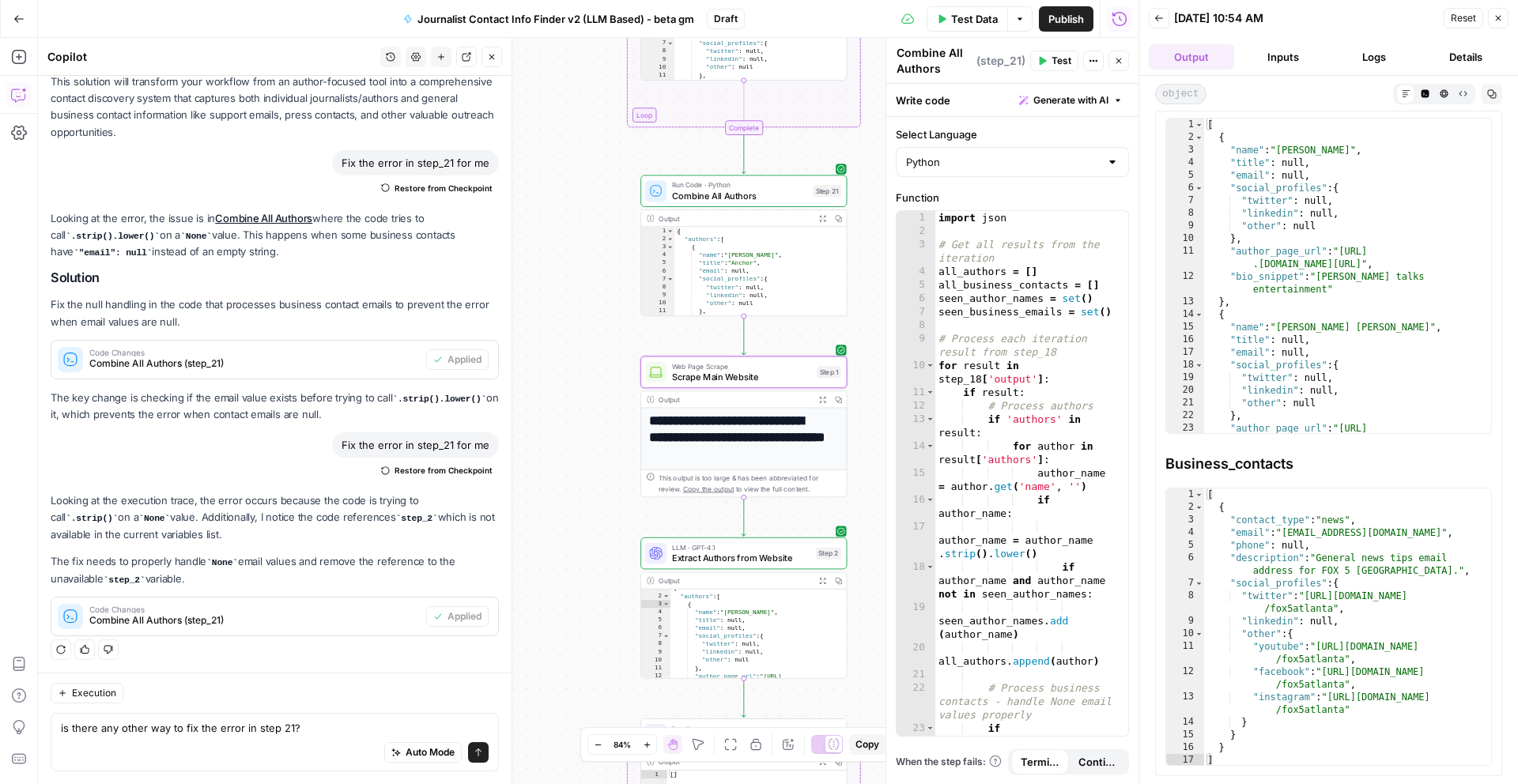
scroll to position [160, 0]
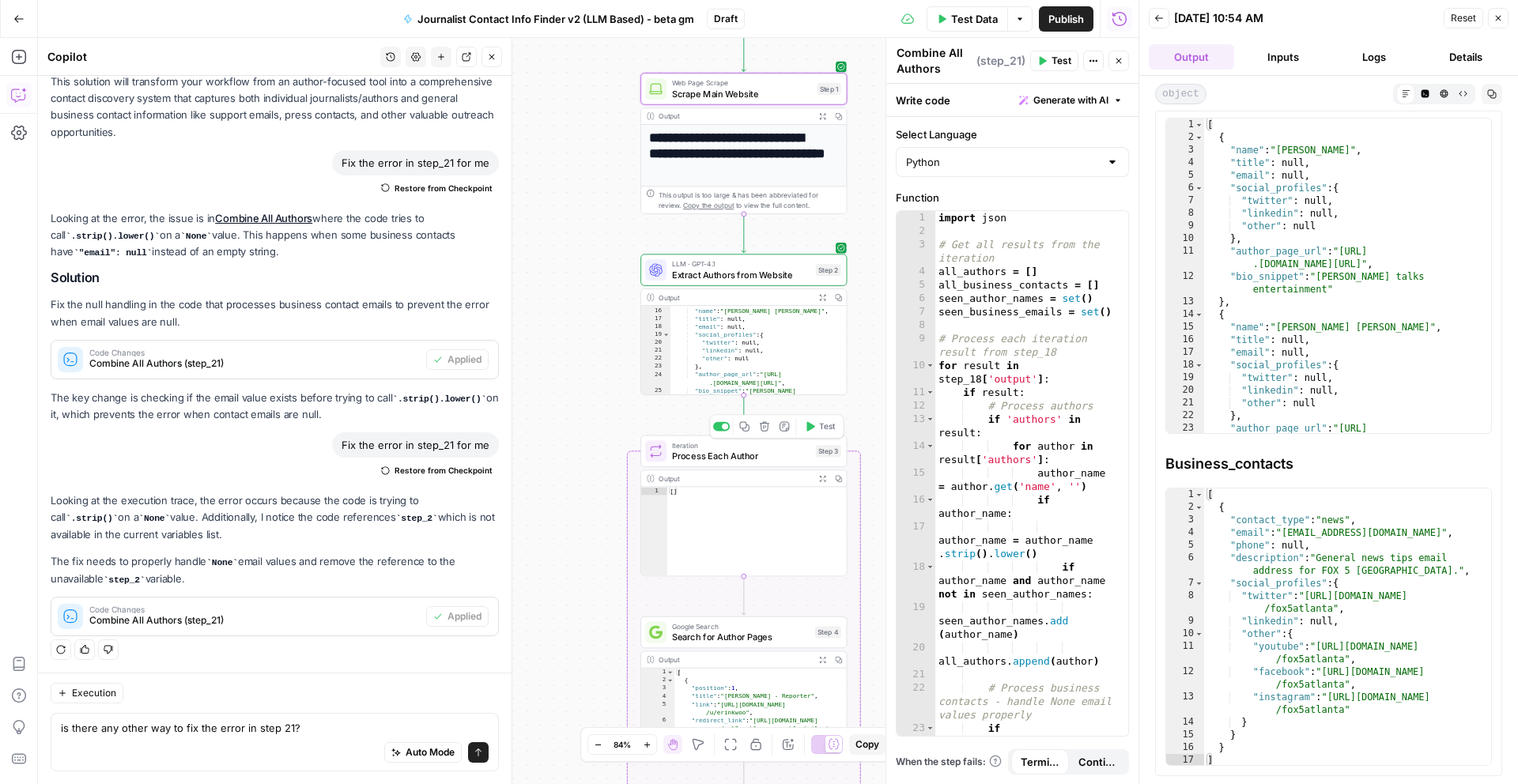
click at [816, 430] on button "Test" at bounding box center [819, 427] width 41 height 17
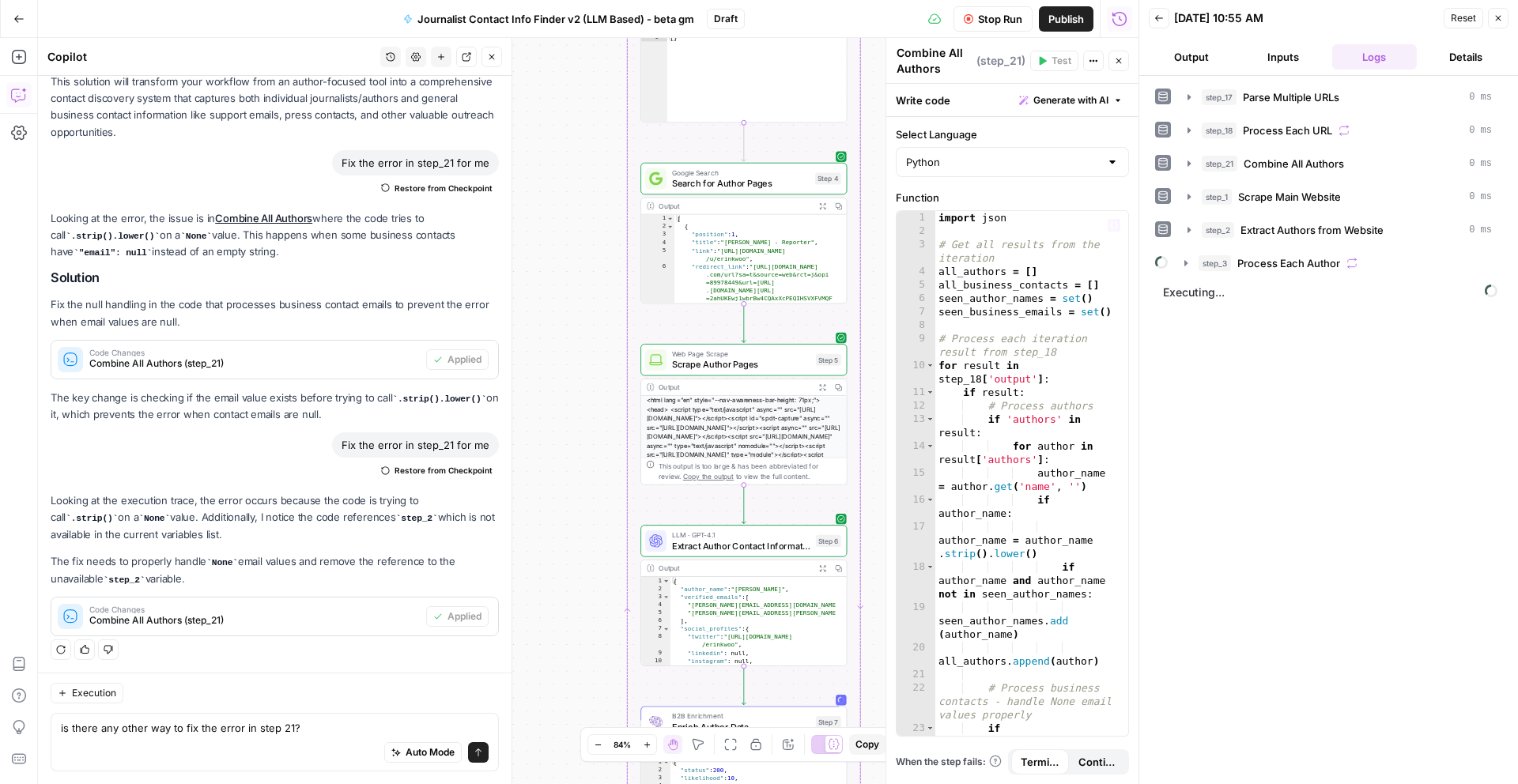
scroll to position [140, 0]
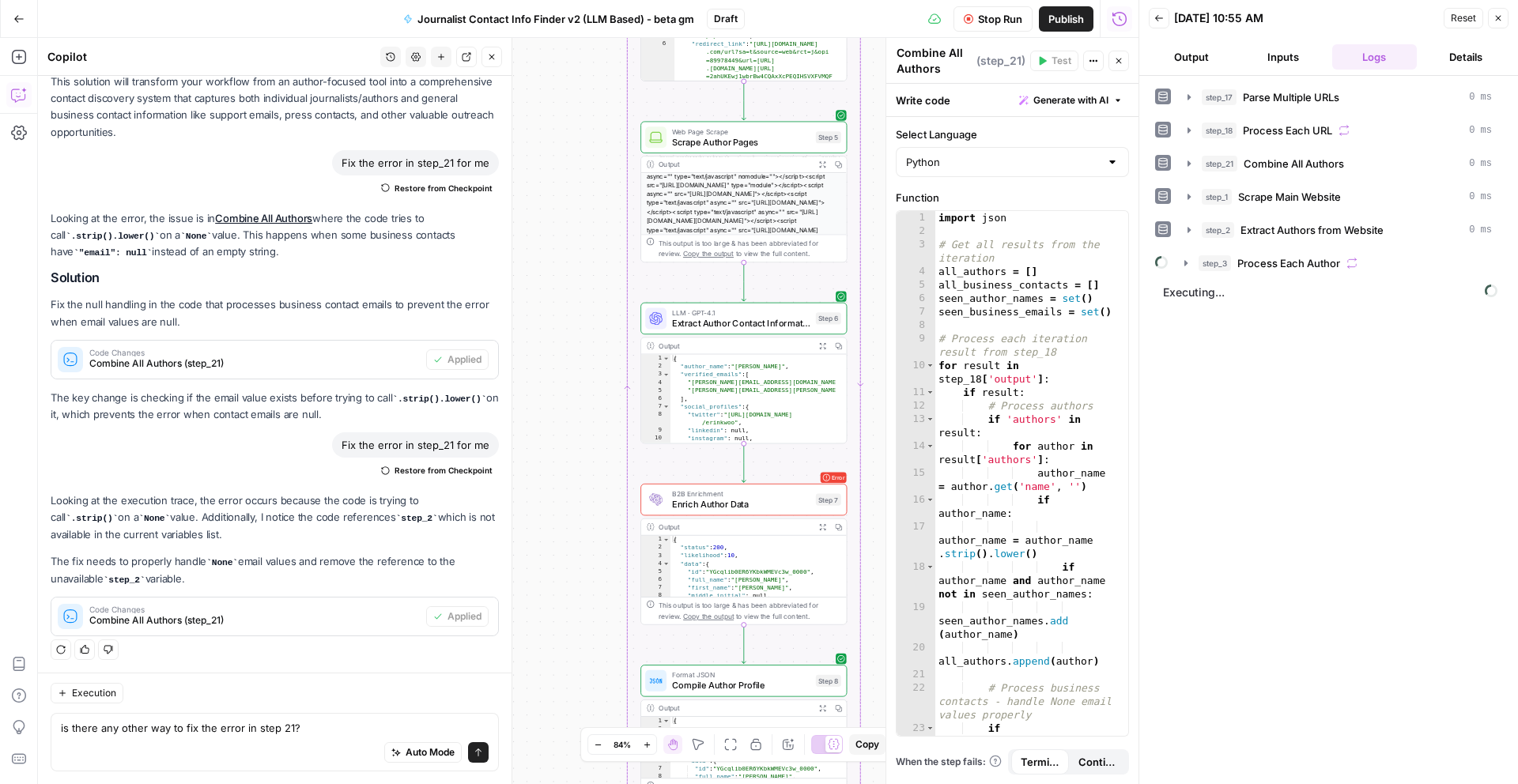
click at [806, 506] on span "Enrich Author Data" at bounding box center [741, 504] width 138 height 13
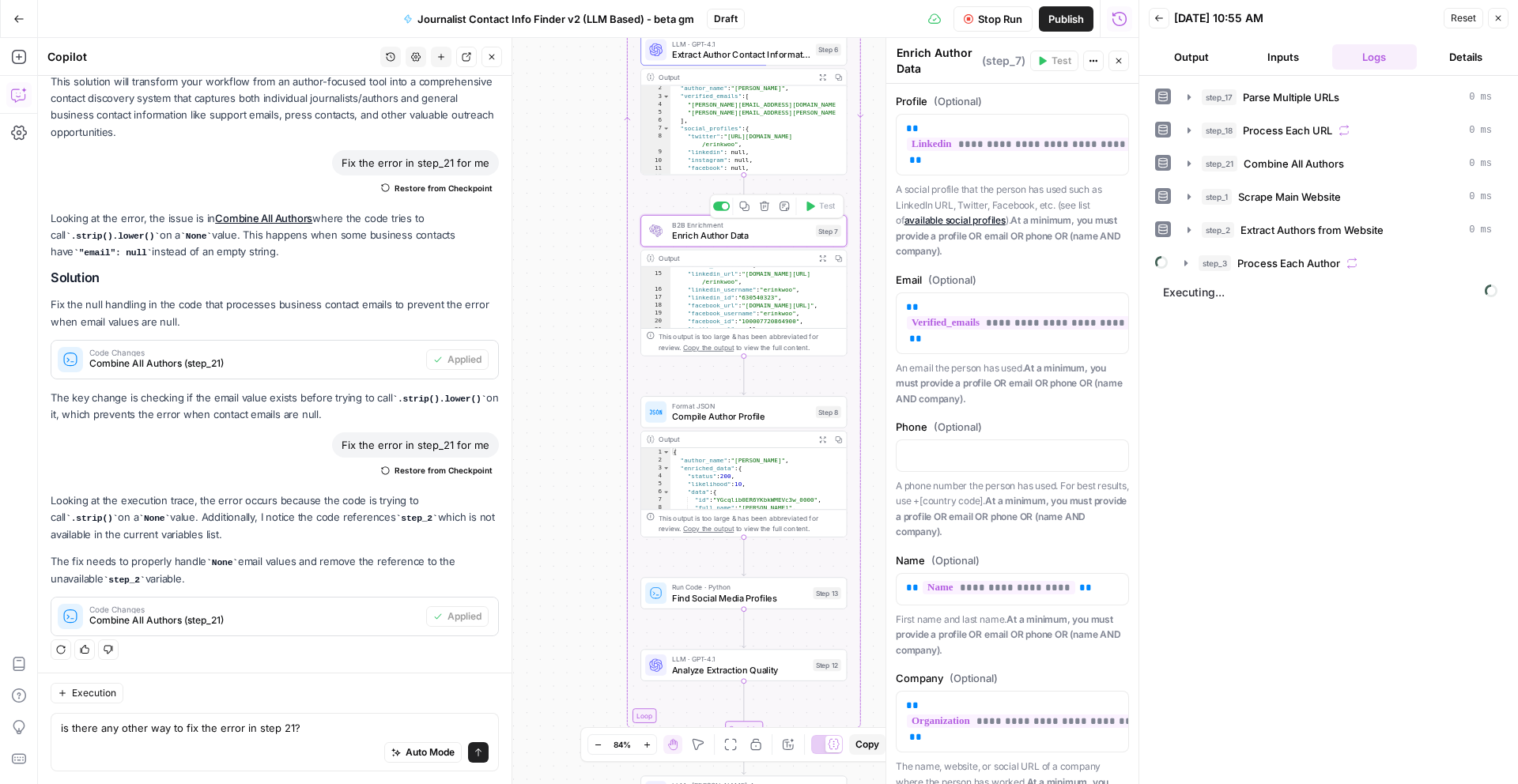
scroll to position [81, 0]
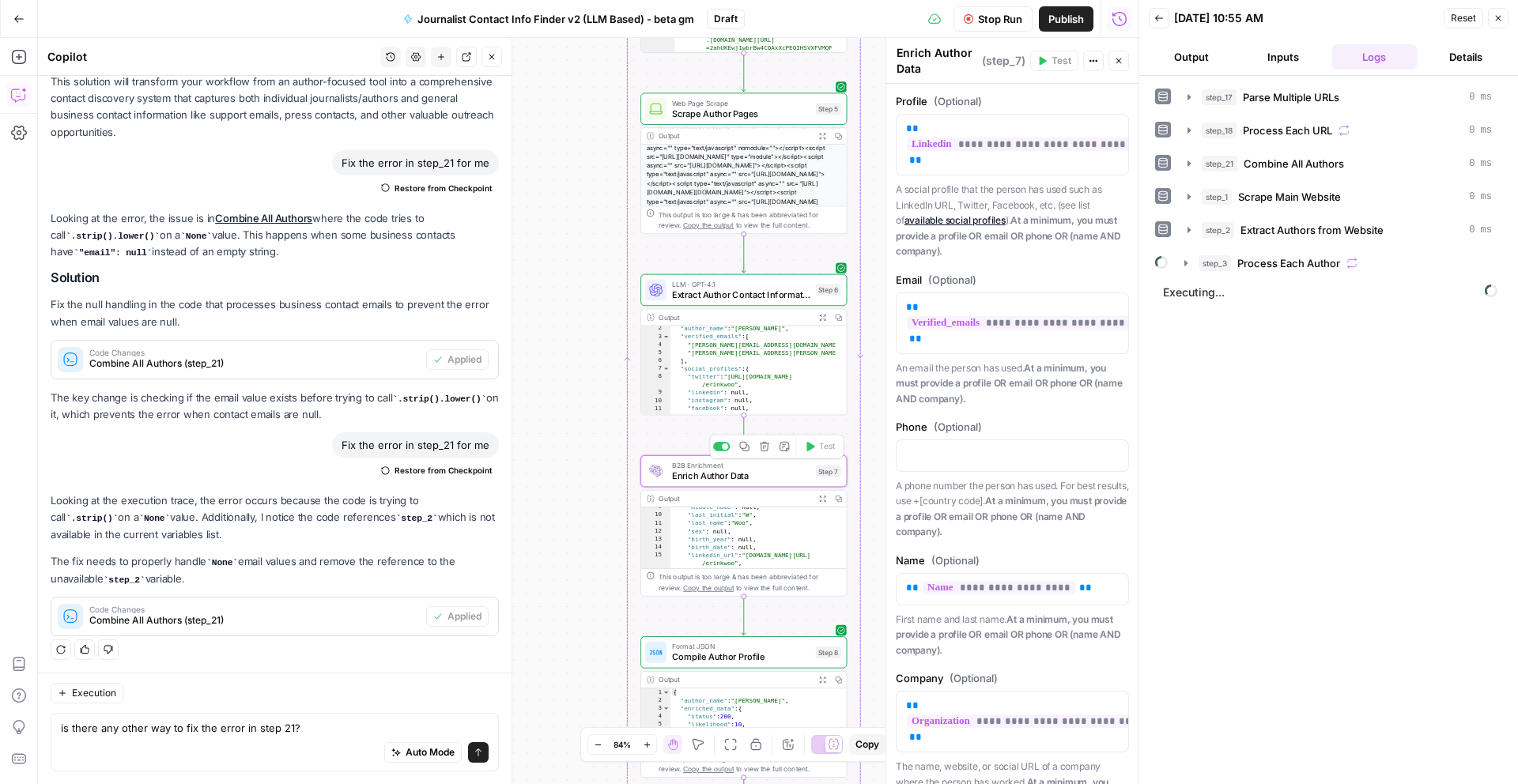
click at [782, 477] on span "Enrich Author Data" at bounding box center [741, 476] width 138 height 13
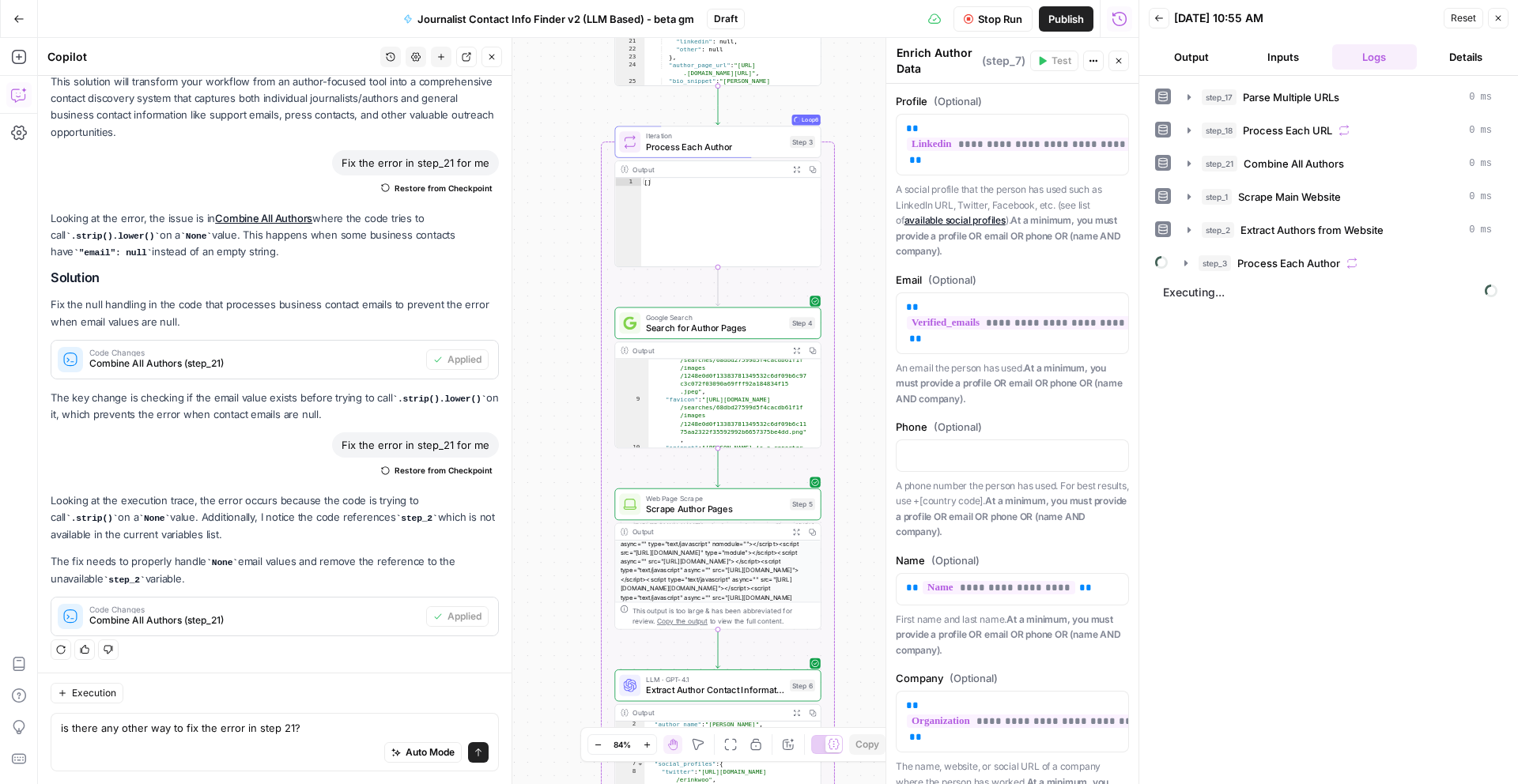
scroll to position [194, 0]
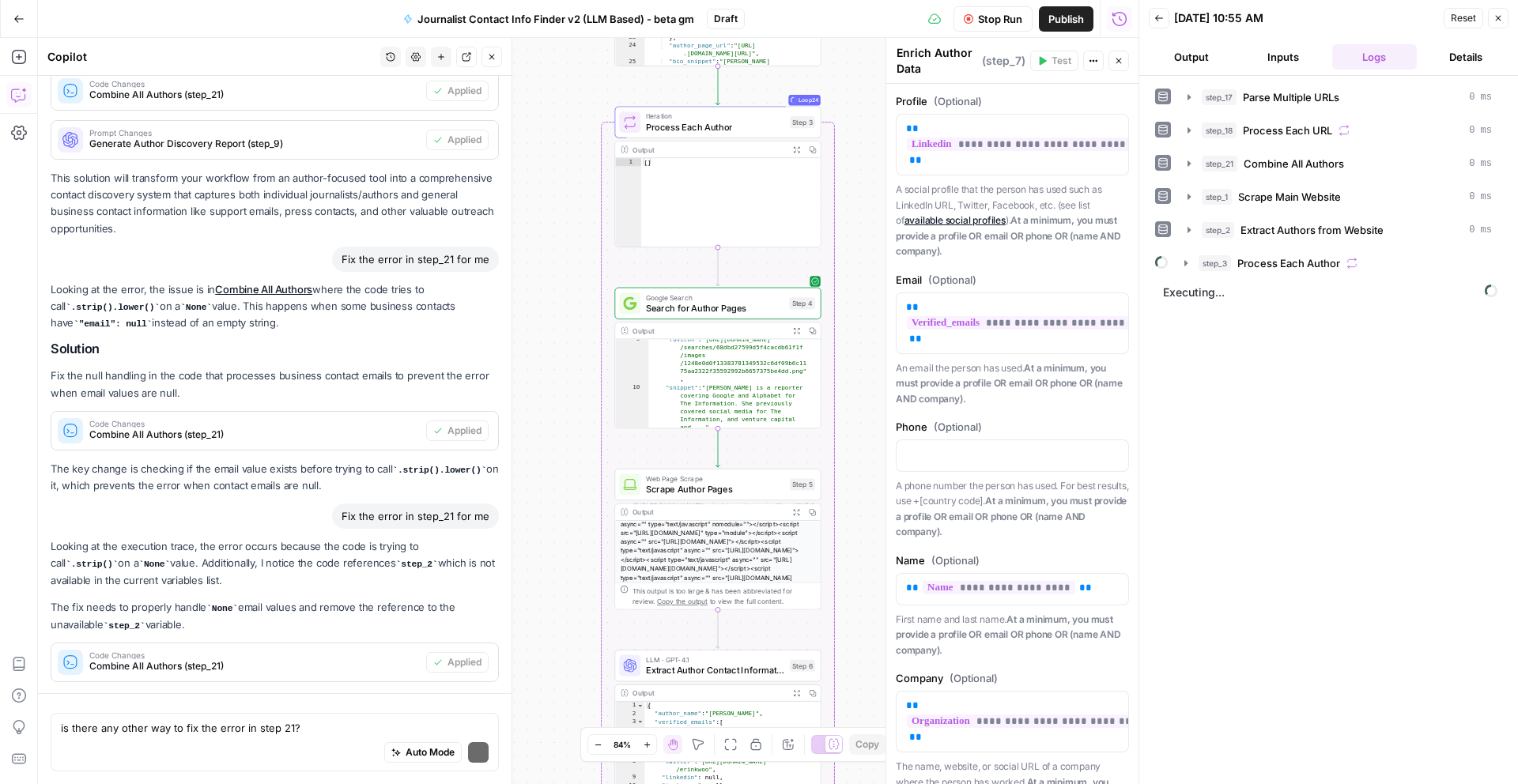
scroll to position [622, 0]
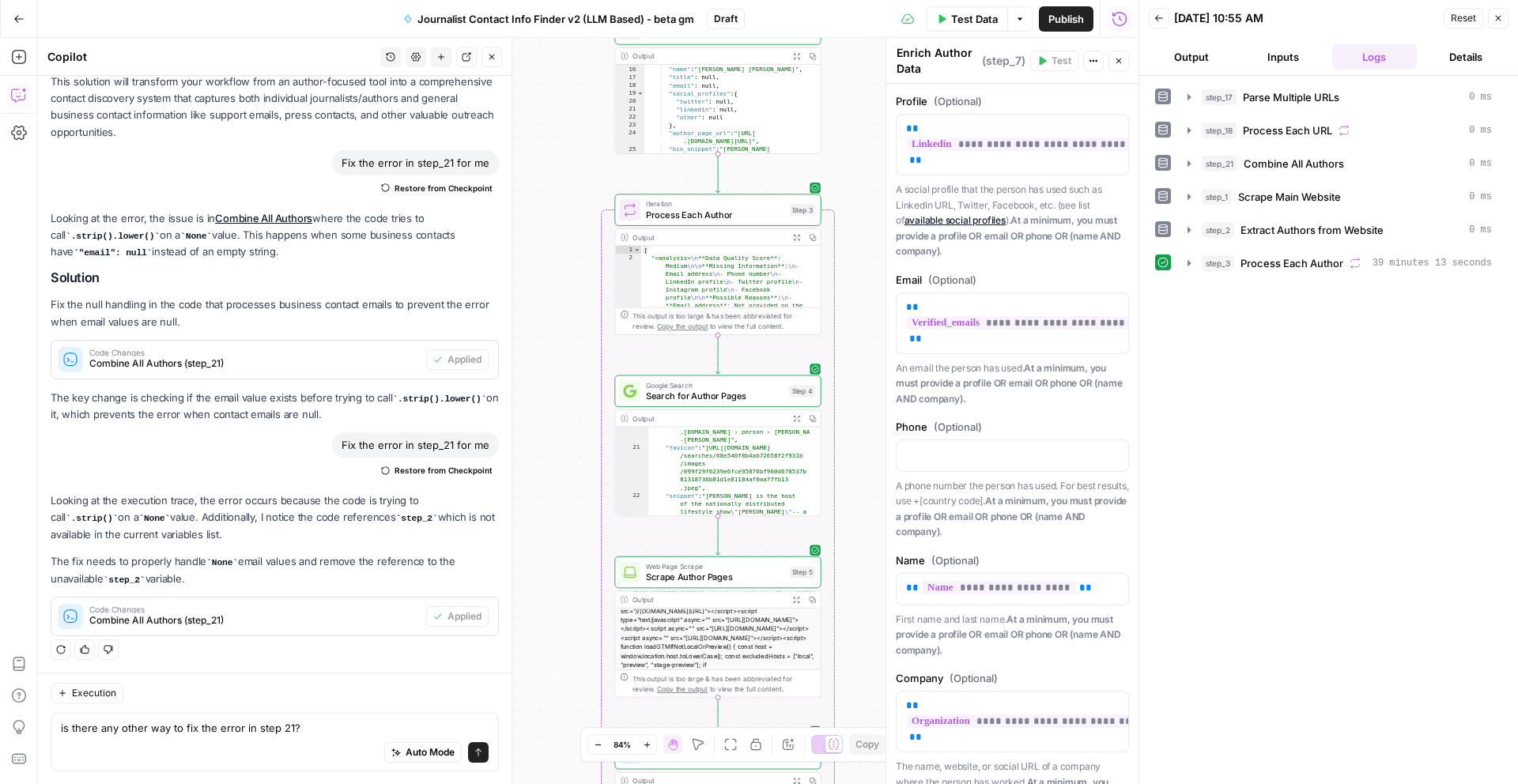
scroll to position [426, 0]
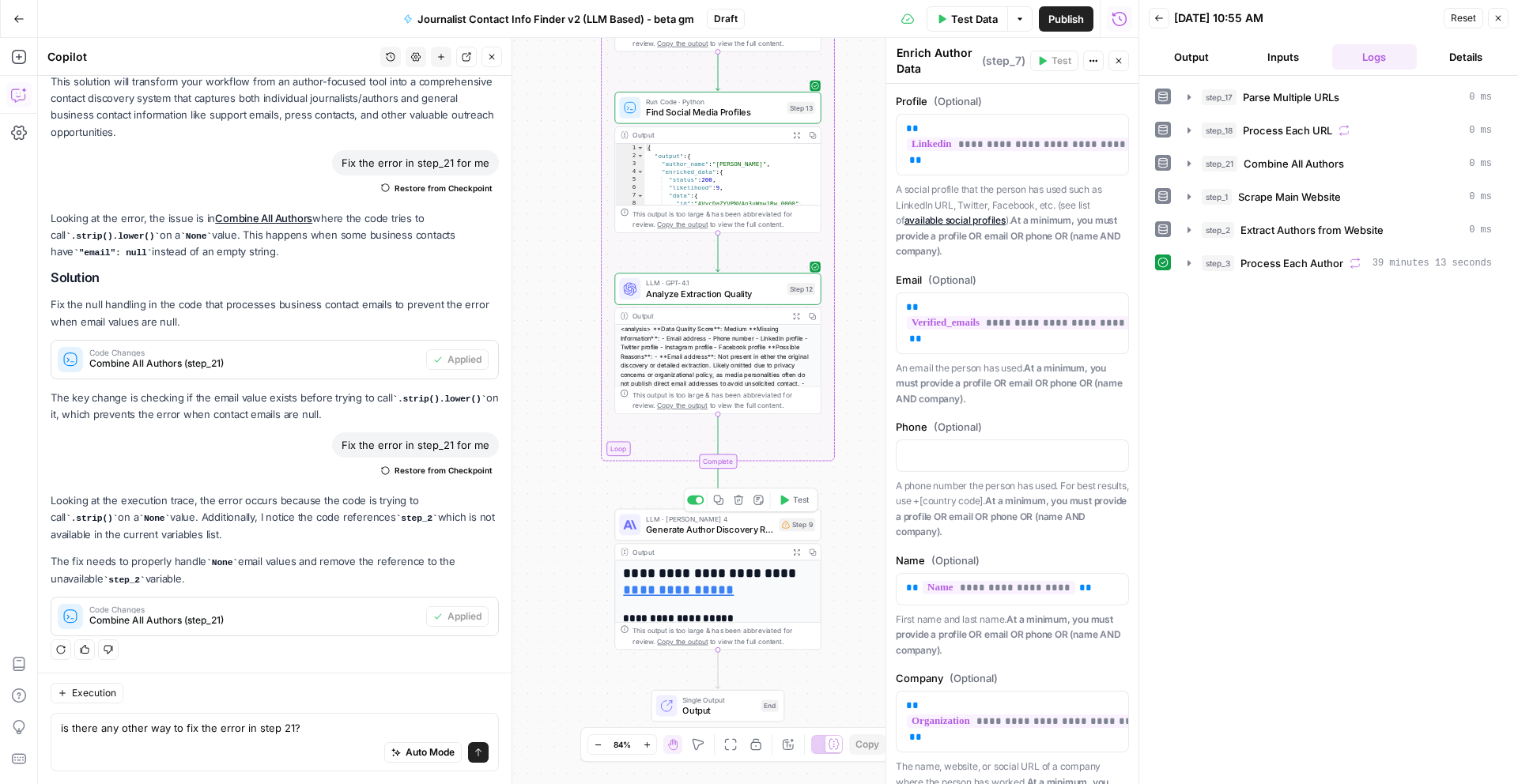
click at [790, 506] on button "Test" at bounding box center [793, 501] width 41 height 17
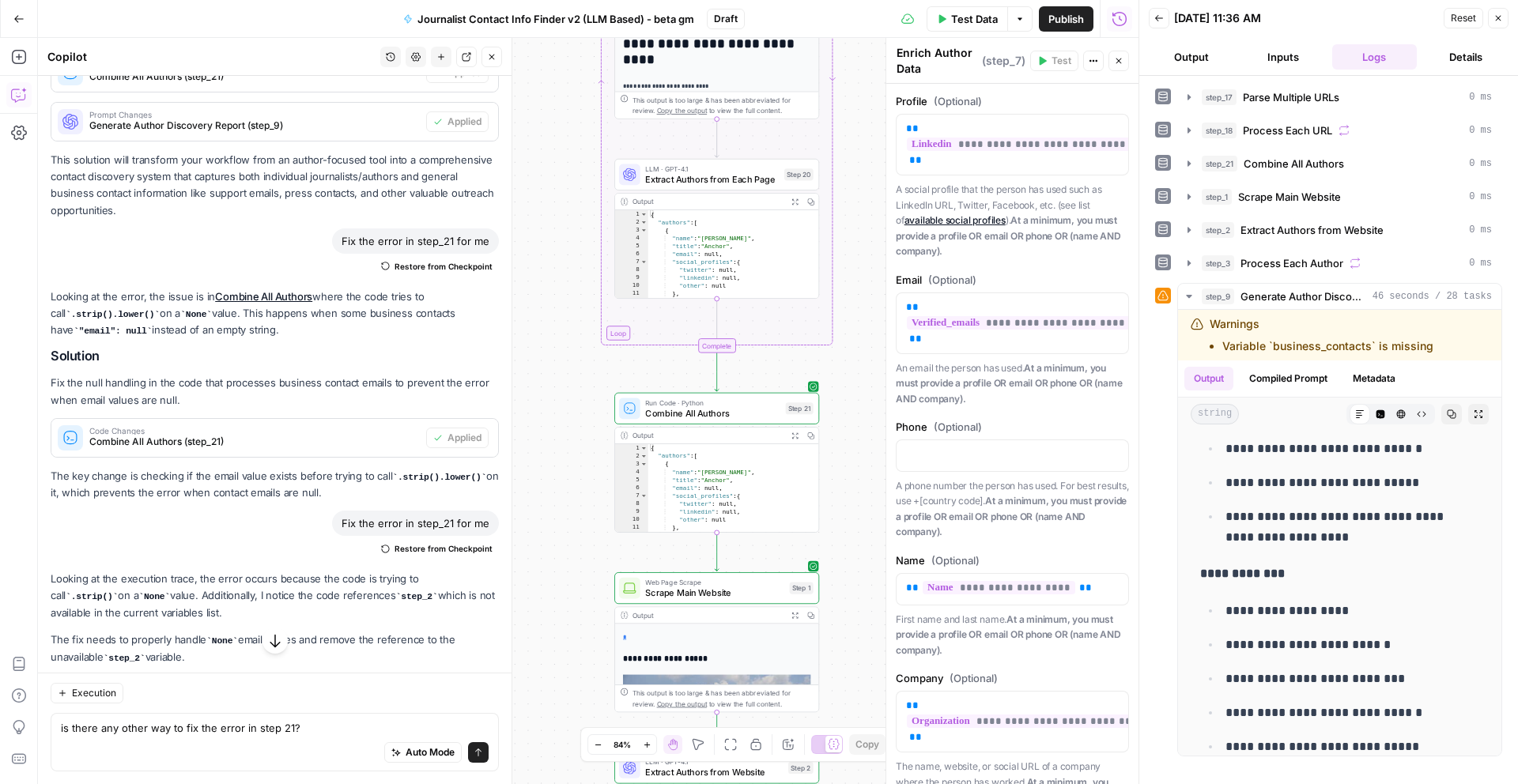
scroll to position [278, 0]
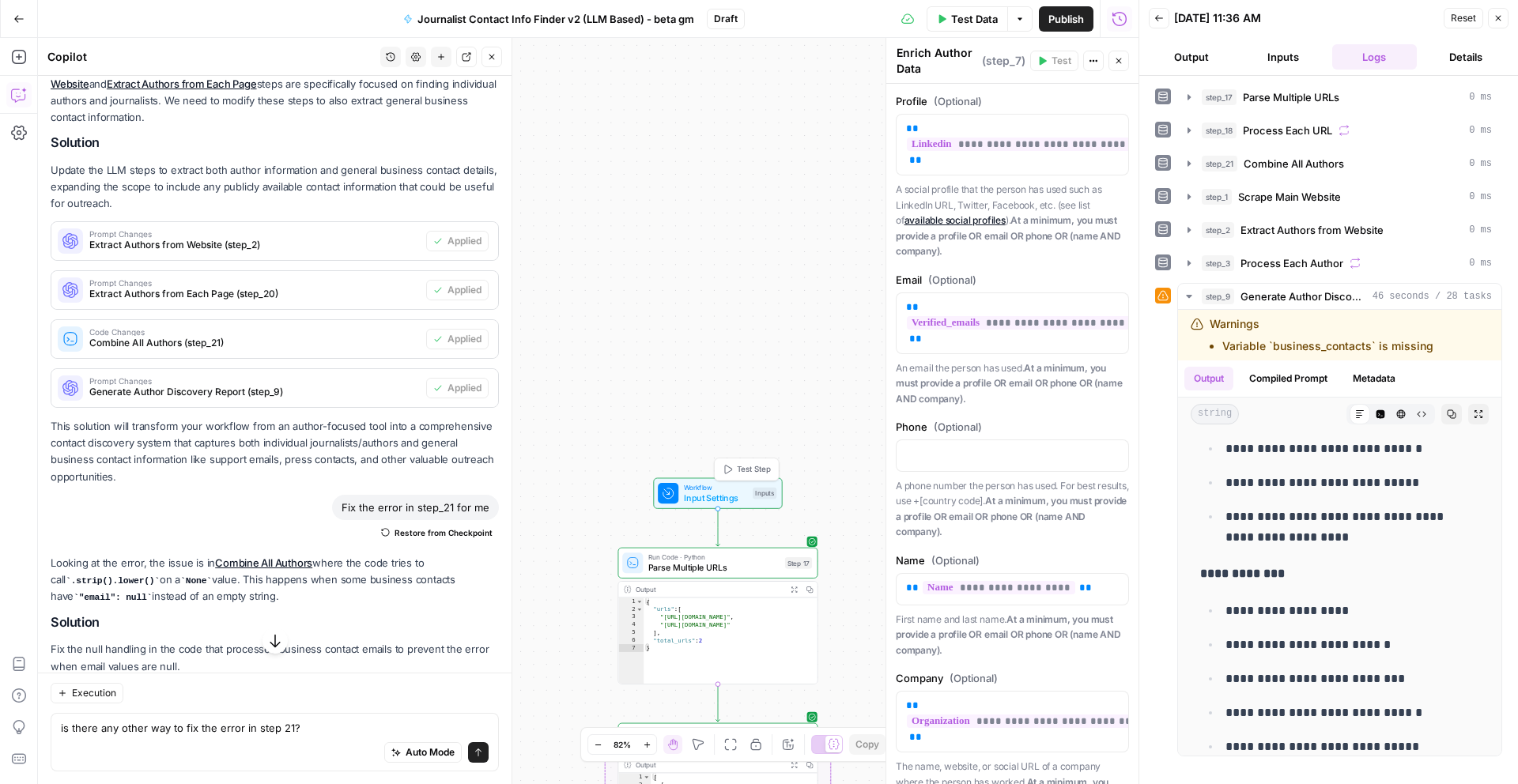
click at [706, 483] on span "Workflow" at bounding box center [716, 487] width 64 height 10
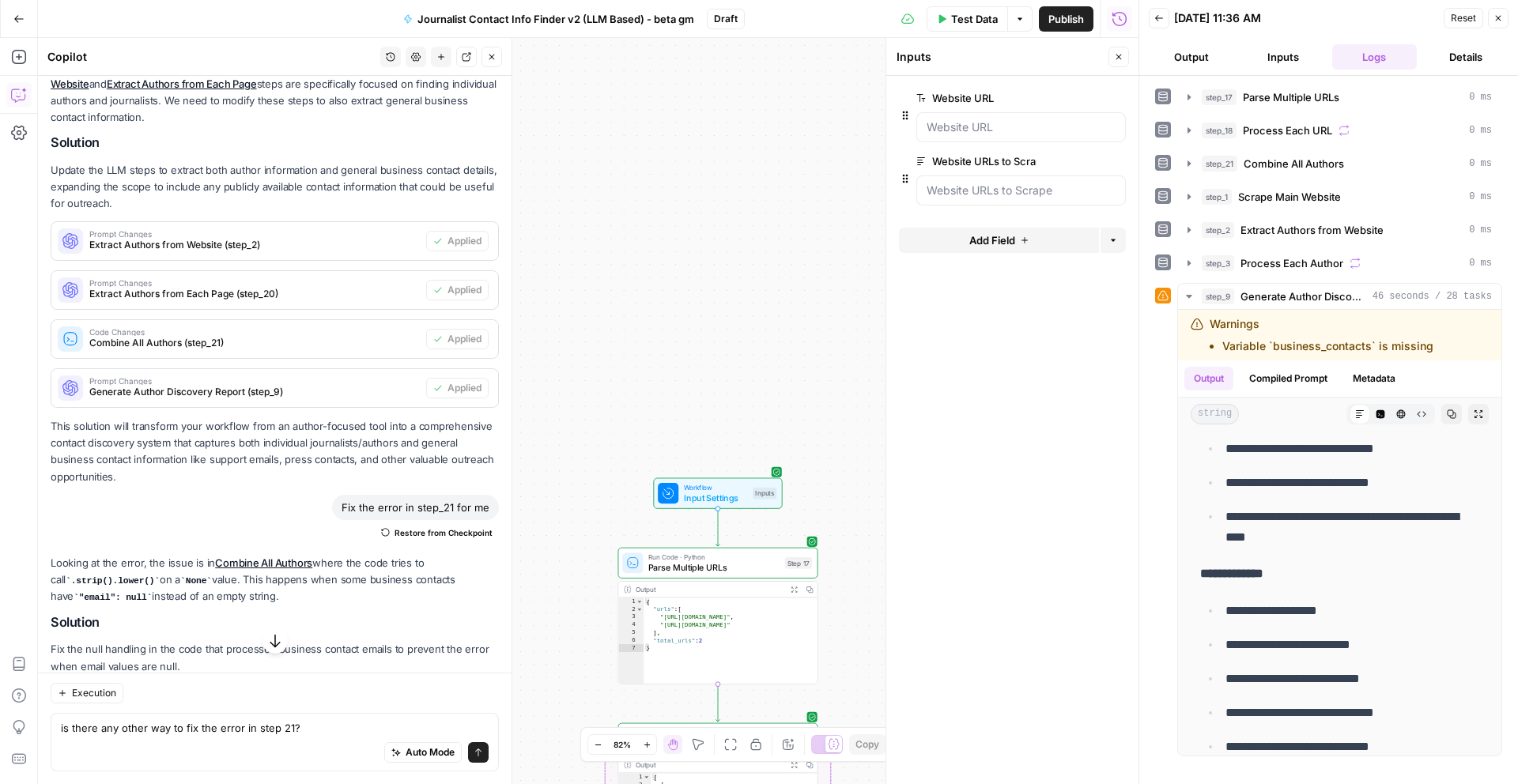
click at [989, 17] on span "Test Data" at bounding box center [974, 19] width 46 height 16
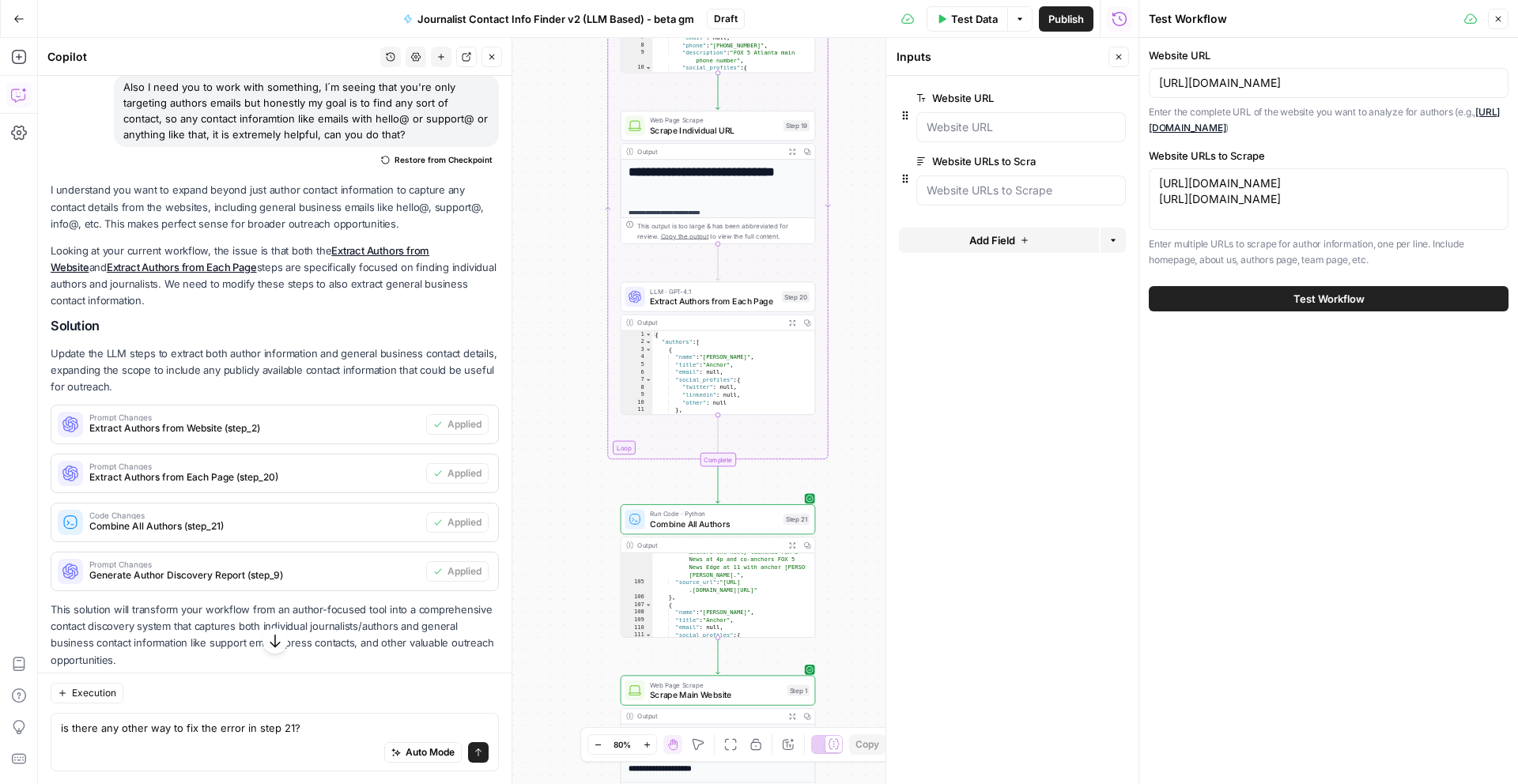
scroll to position [1402, 0]
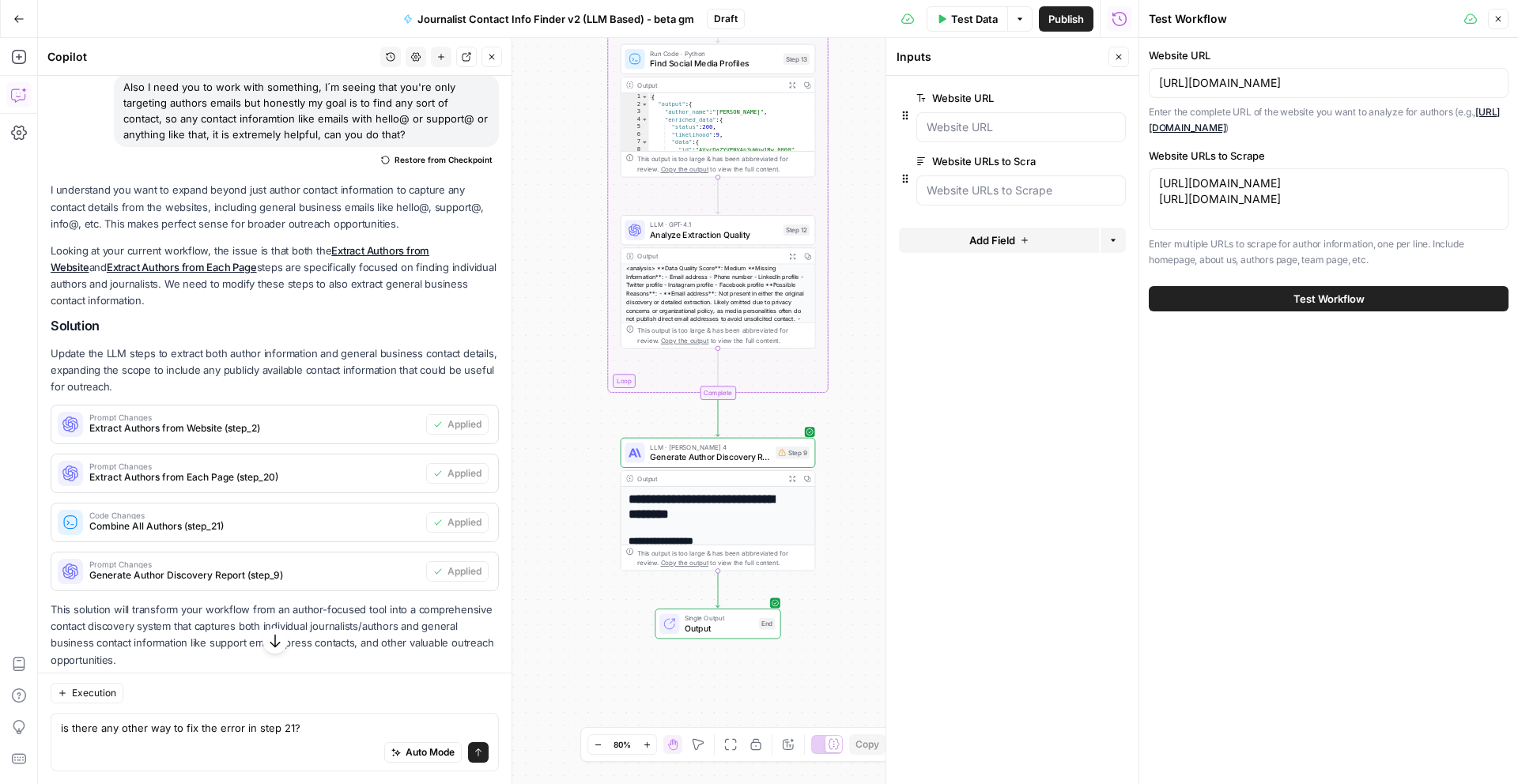
click at [787, 479] on button "Expand Output" at bounding box center [792, 479] width 15 height 15
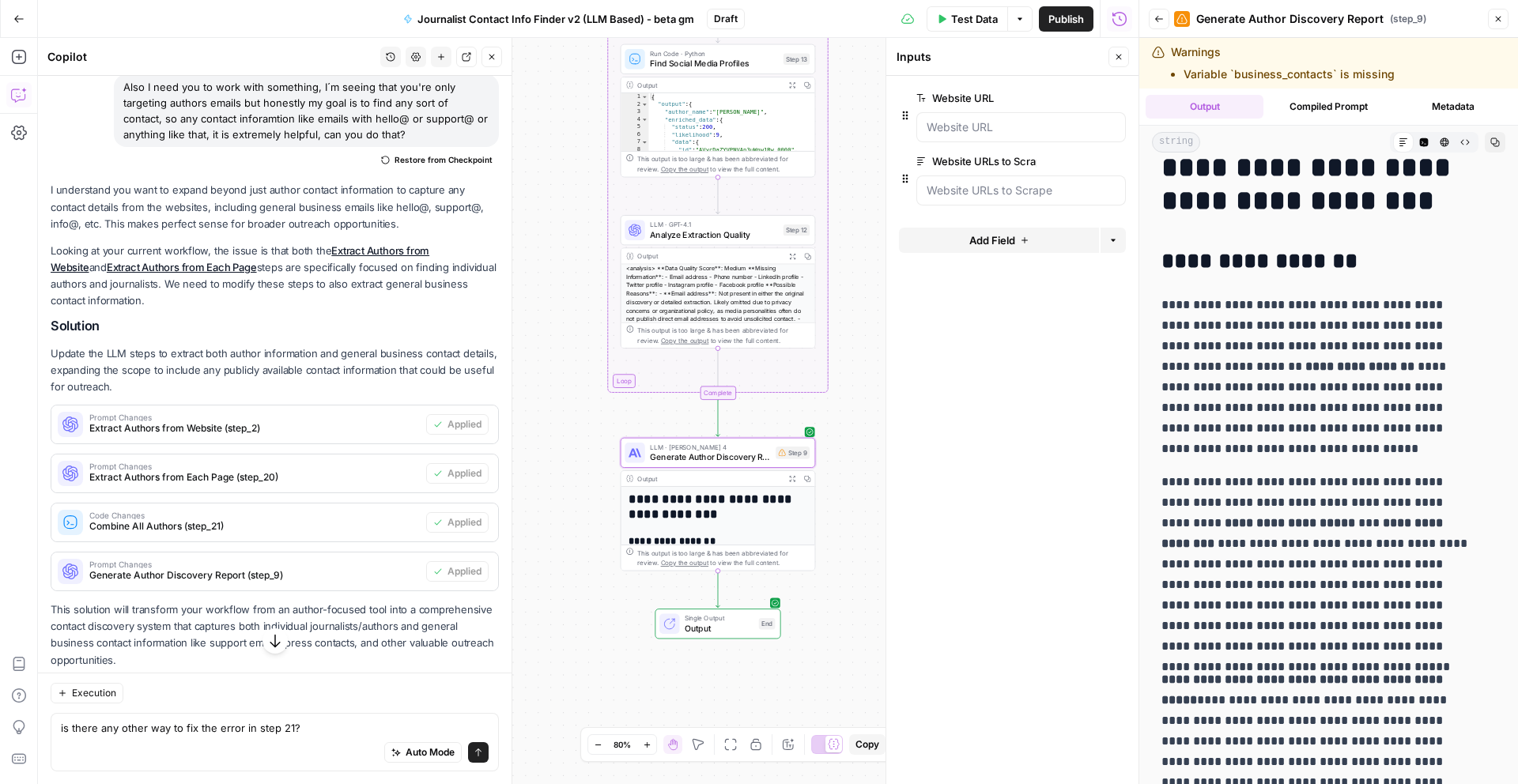
scroll to position [41, 0]
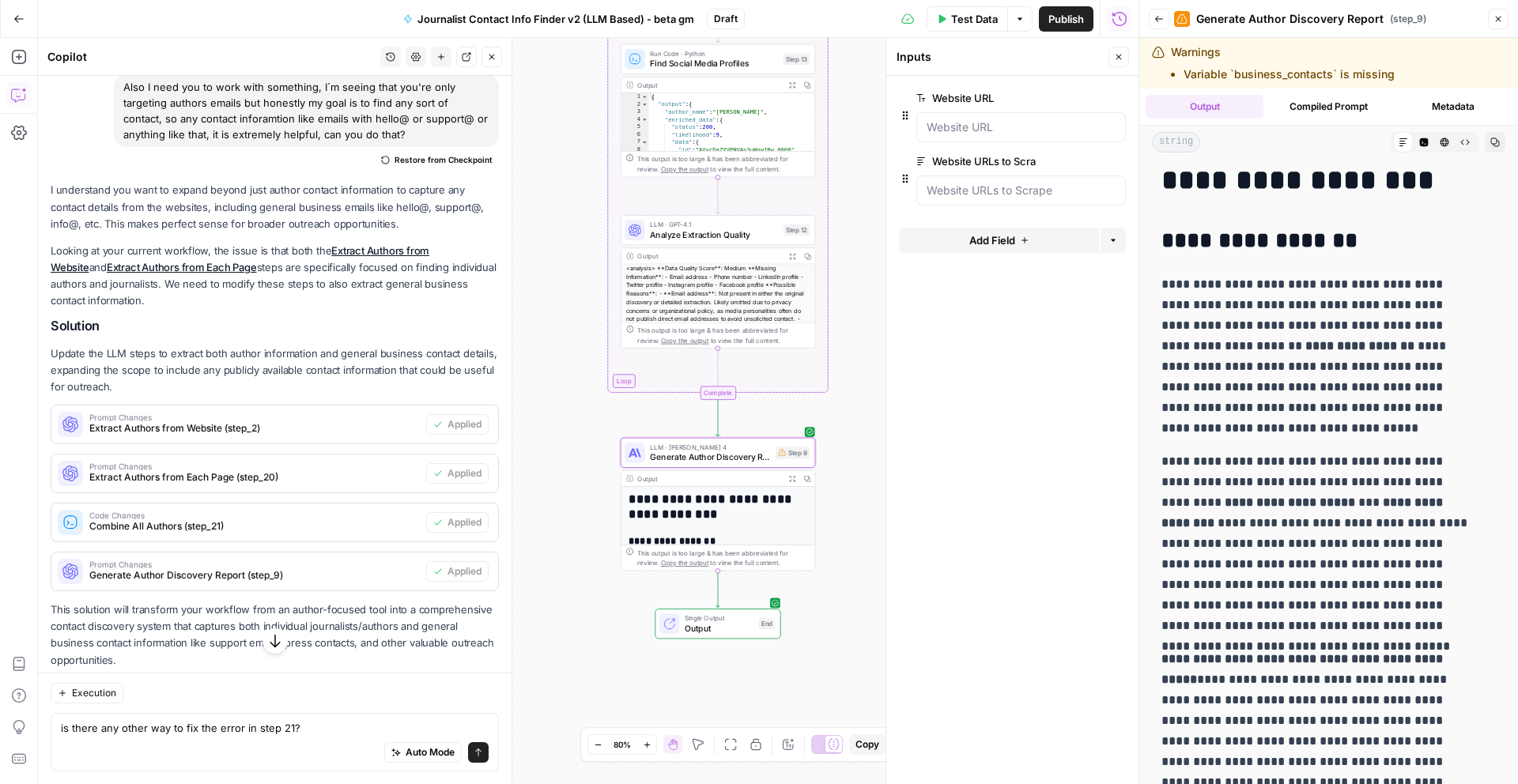
drag, startPoint x: 1415, startPoint y: 480, endPoint x: 1457, endPoint y: 481, distance: 42.0
click at [1355, 497] on strong "**********" at bounding box center [1290, 502] width 131 height 12
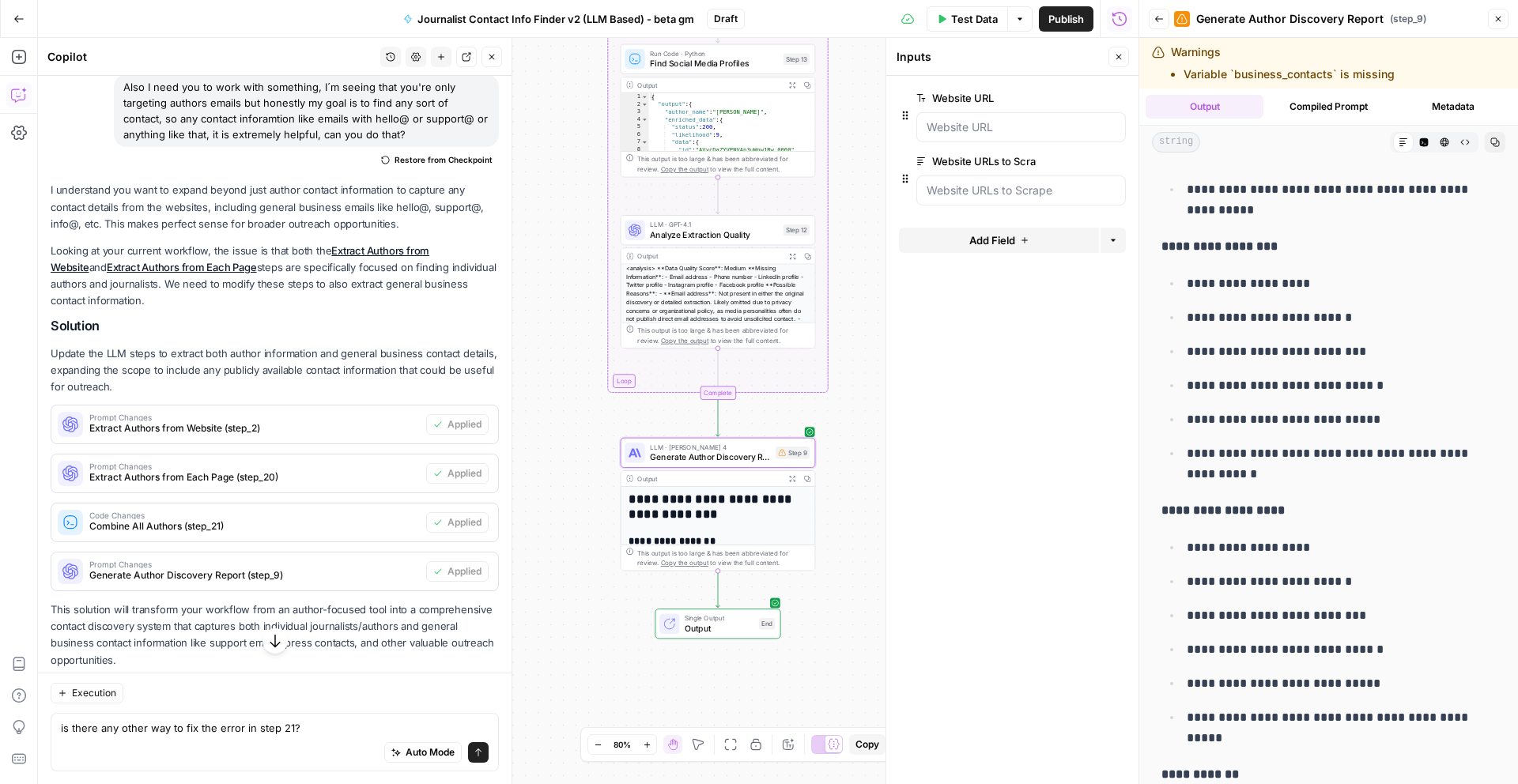
scroll to position [5116, 0]
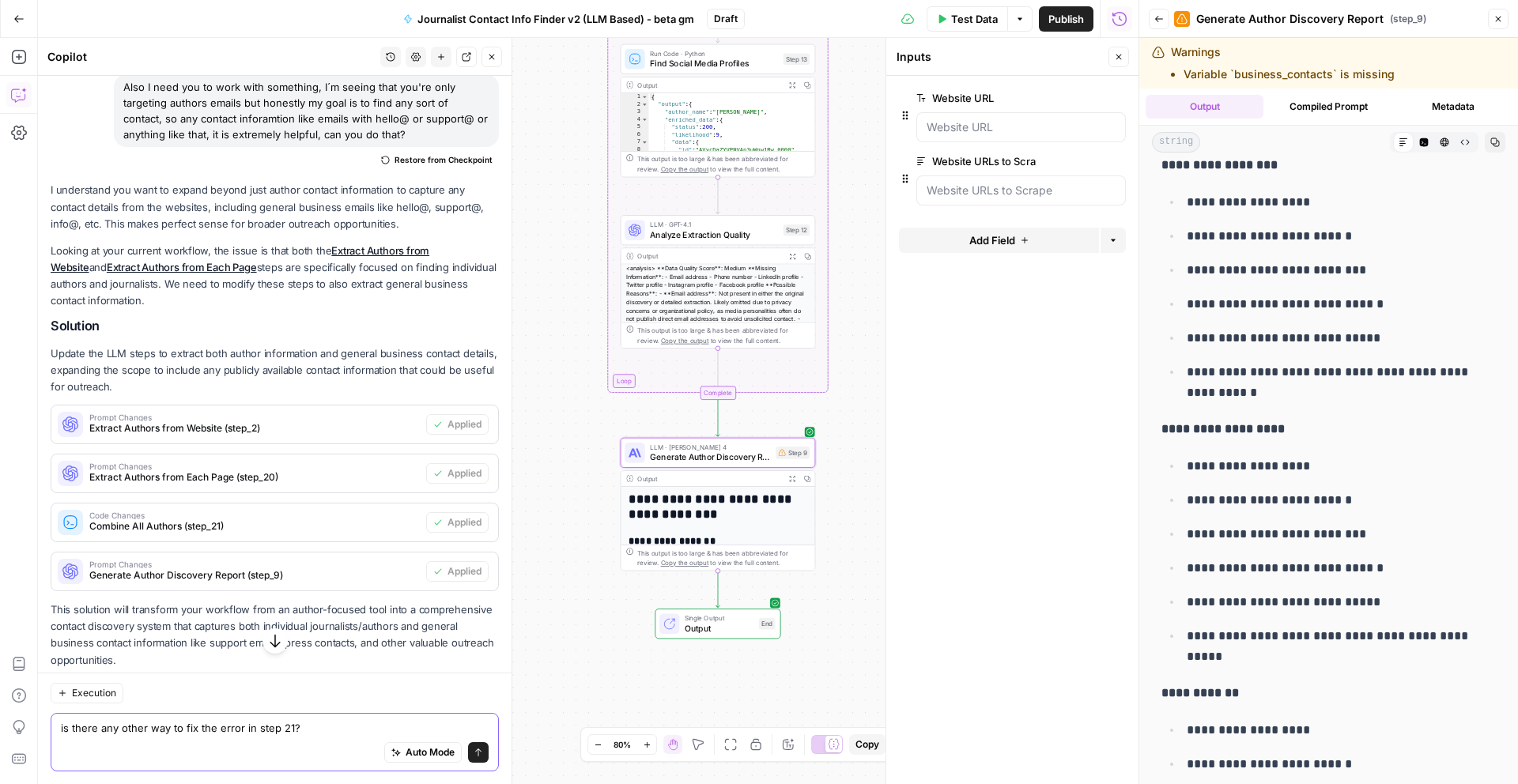
click at [346, 727] on textarea "is there any other way to fix the error in step 21?" at bounding box center [274, 728] width 428 height 16
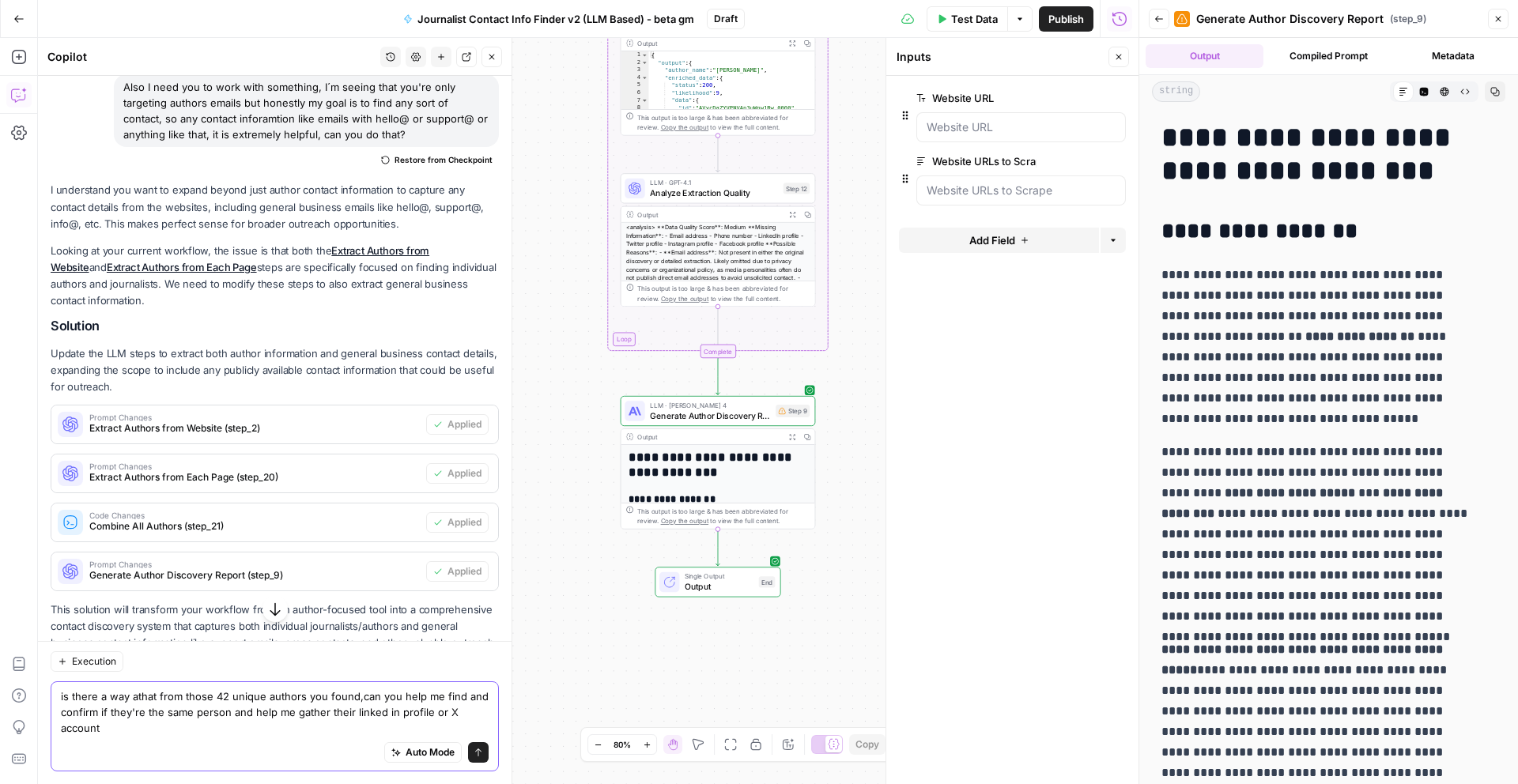
scroll to position [0, 0]
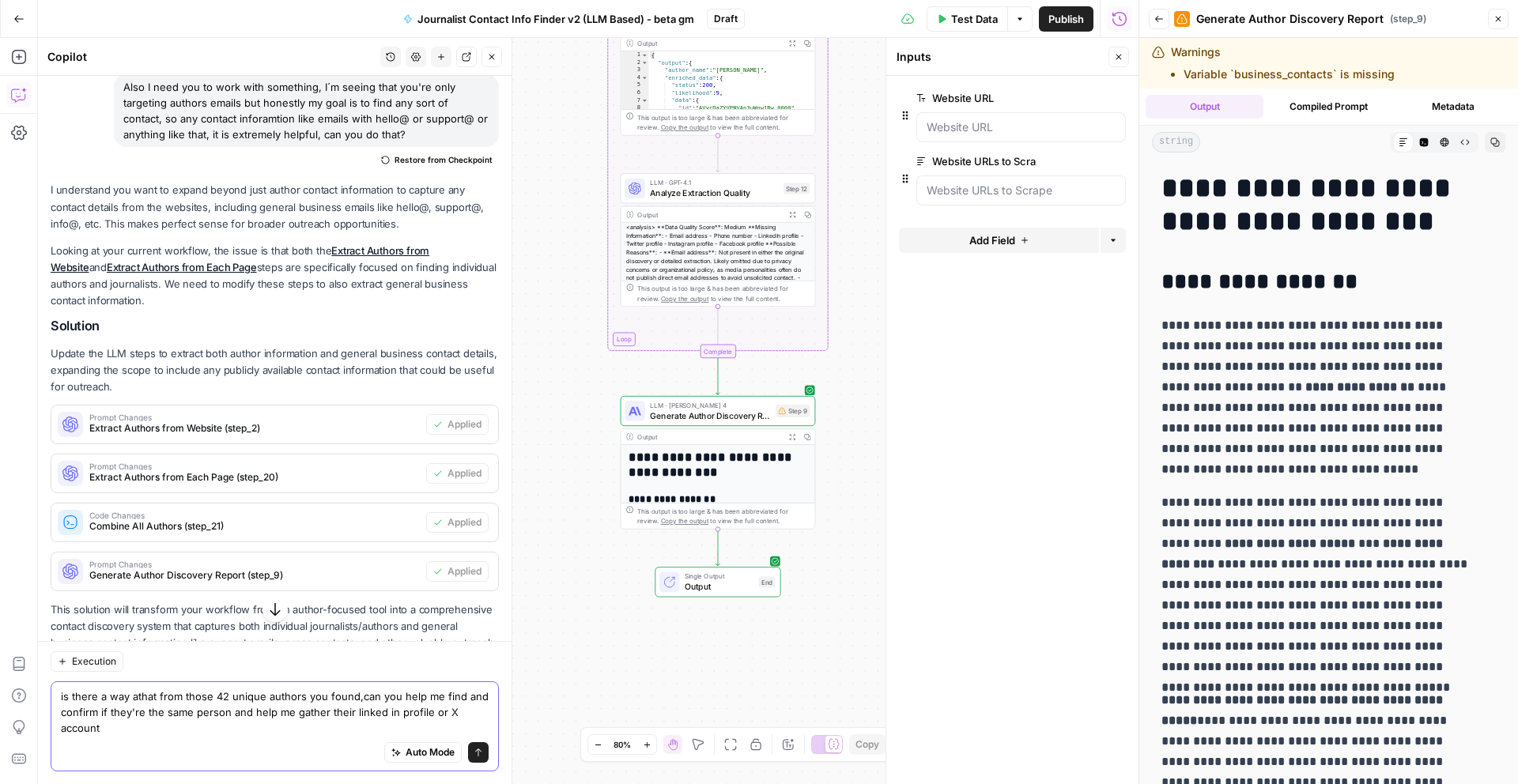
type textarea "is there a way athat from those 42 unique authors you found,can you help me fin…"
click at [972, 20] on span "Test Data" at bounding box center [974, 19] width 46 height 16
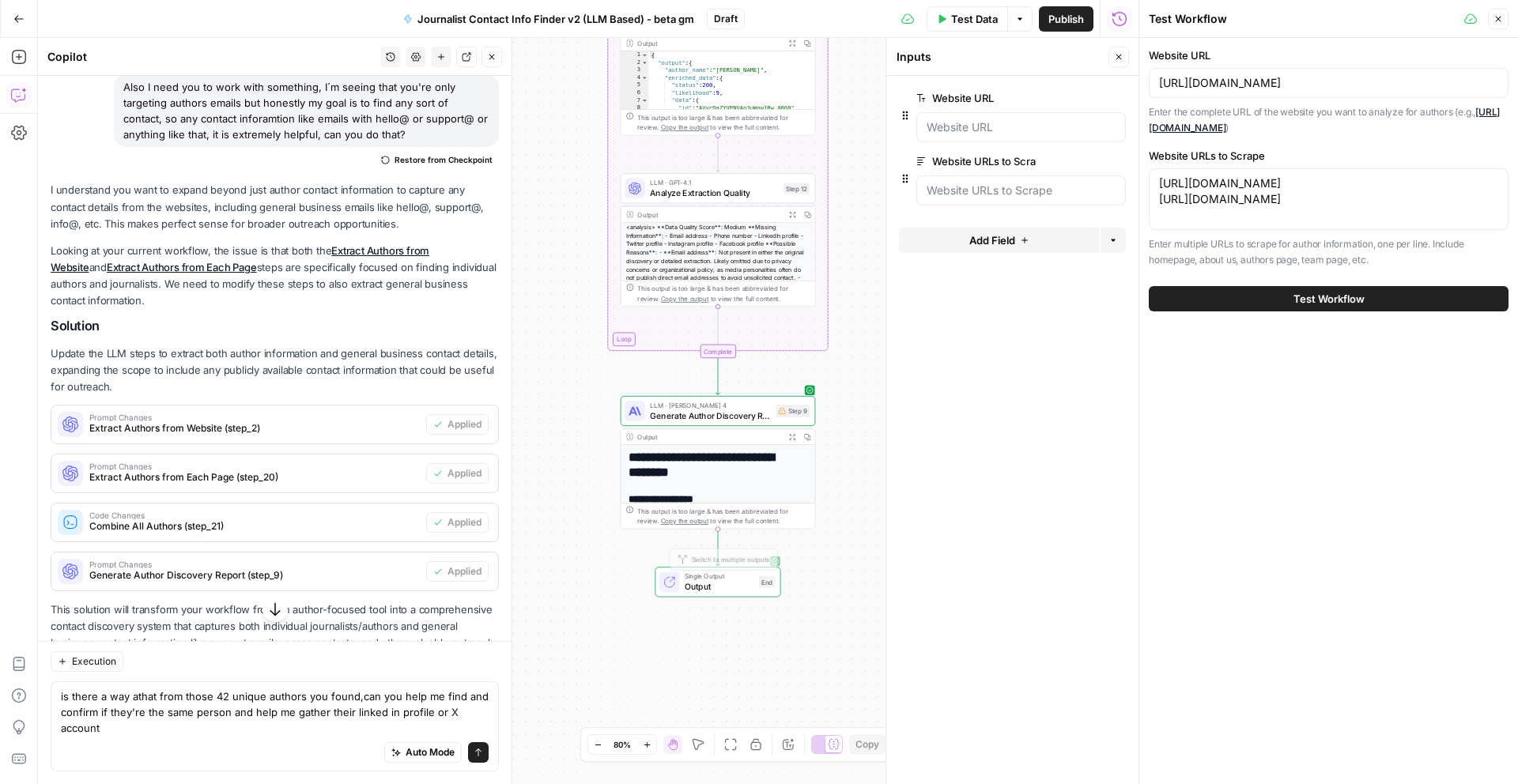
click at [775, 465] on h1 "**********" at bounding box center [713, 465] width 169 height 30
click at [789, 436] on icon "button" at bounding box center [793, 437] width 8 height 8
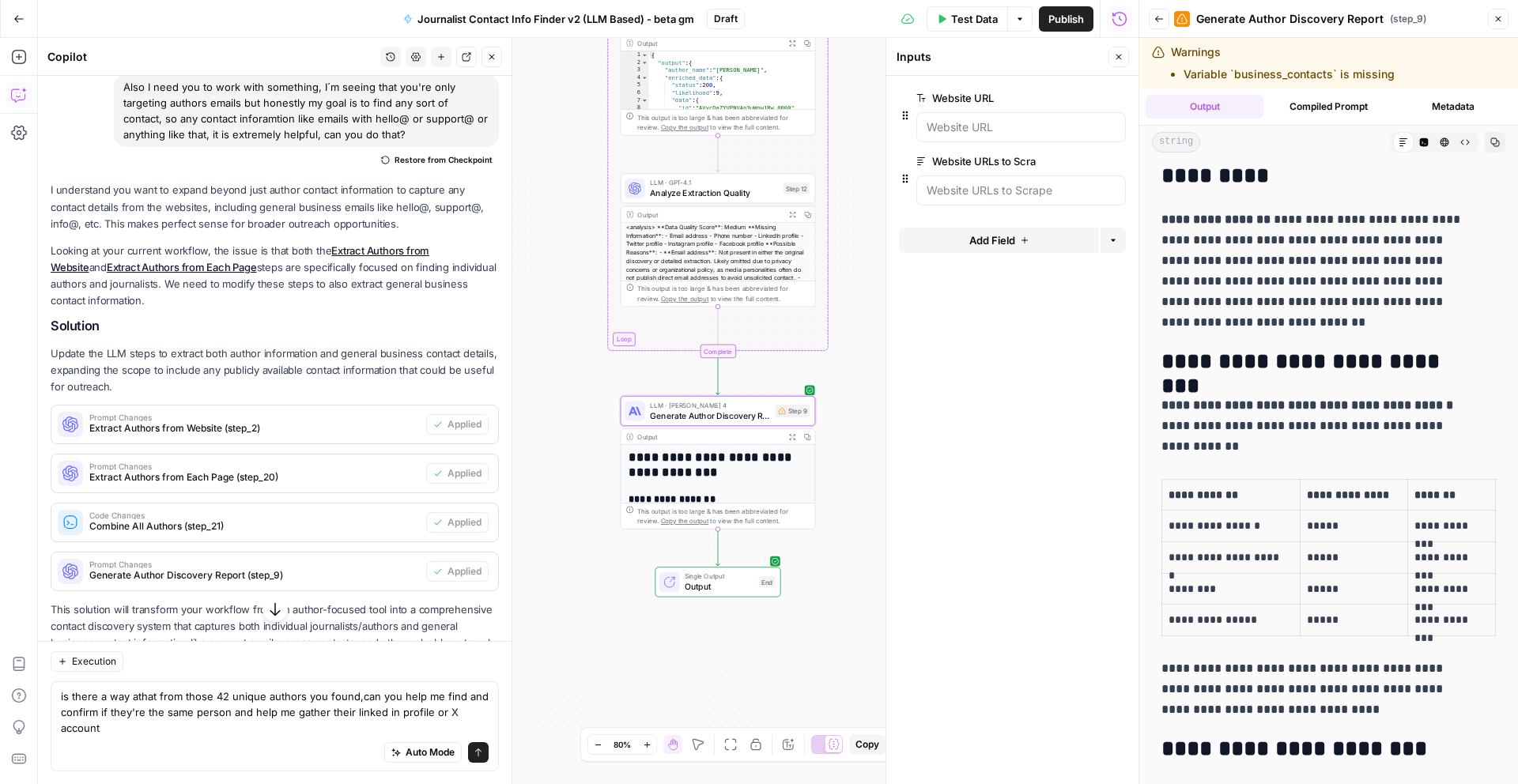
scroll to position [1098, 0]
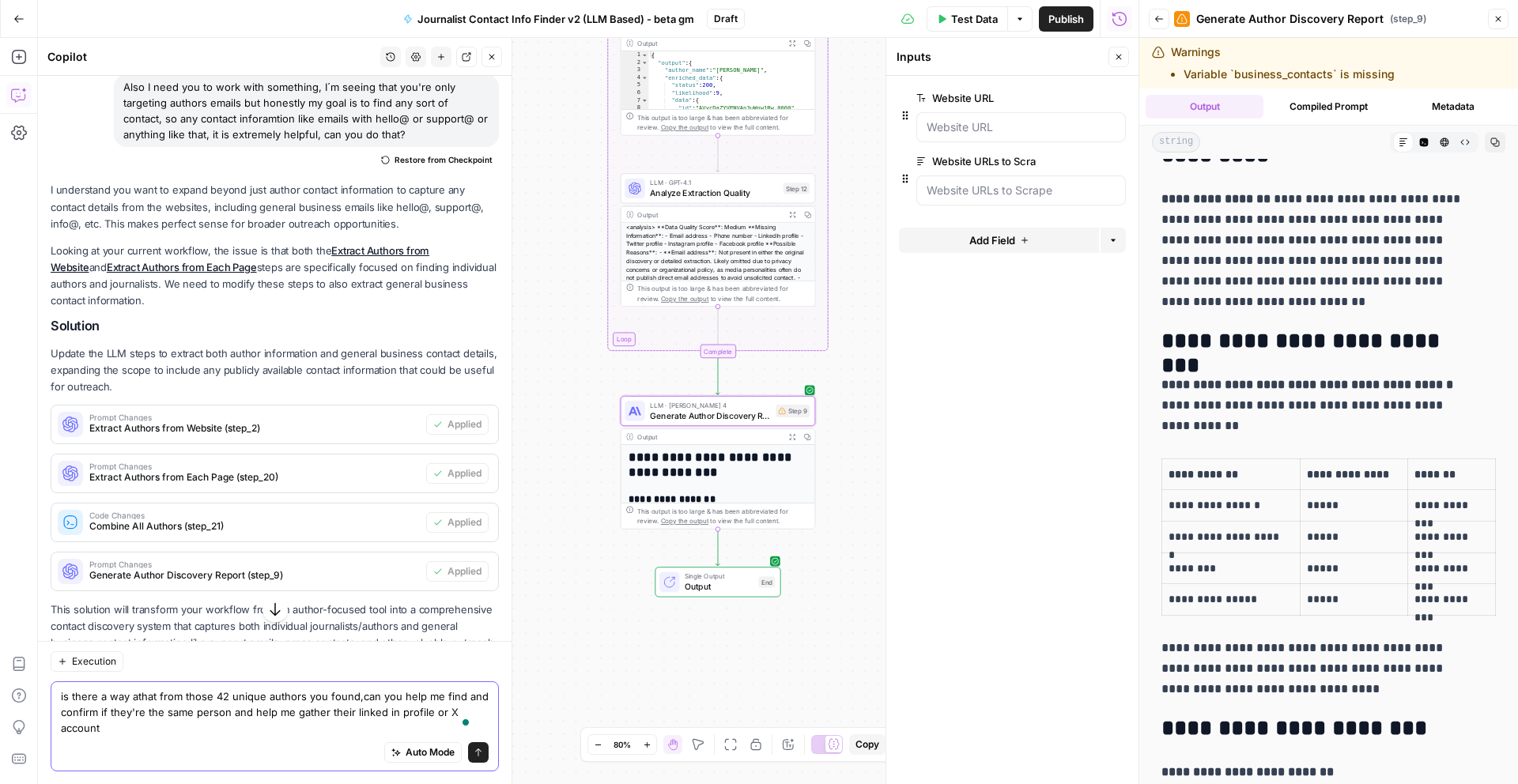
drag, startPoint x: 117, startPoint y: 723, endPoint x: 51, endPoint y: 694, distance: 72.1
click at [51, 694] on div "is there a way athat from those 42 unique authors you found,can you help me fin…" at bounding box center [274, 726] width 448 height 90
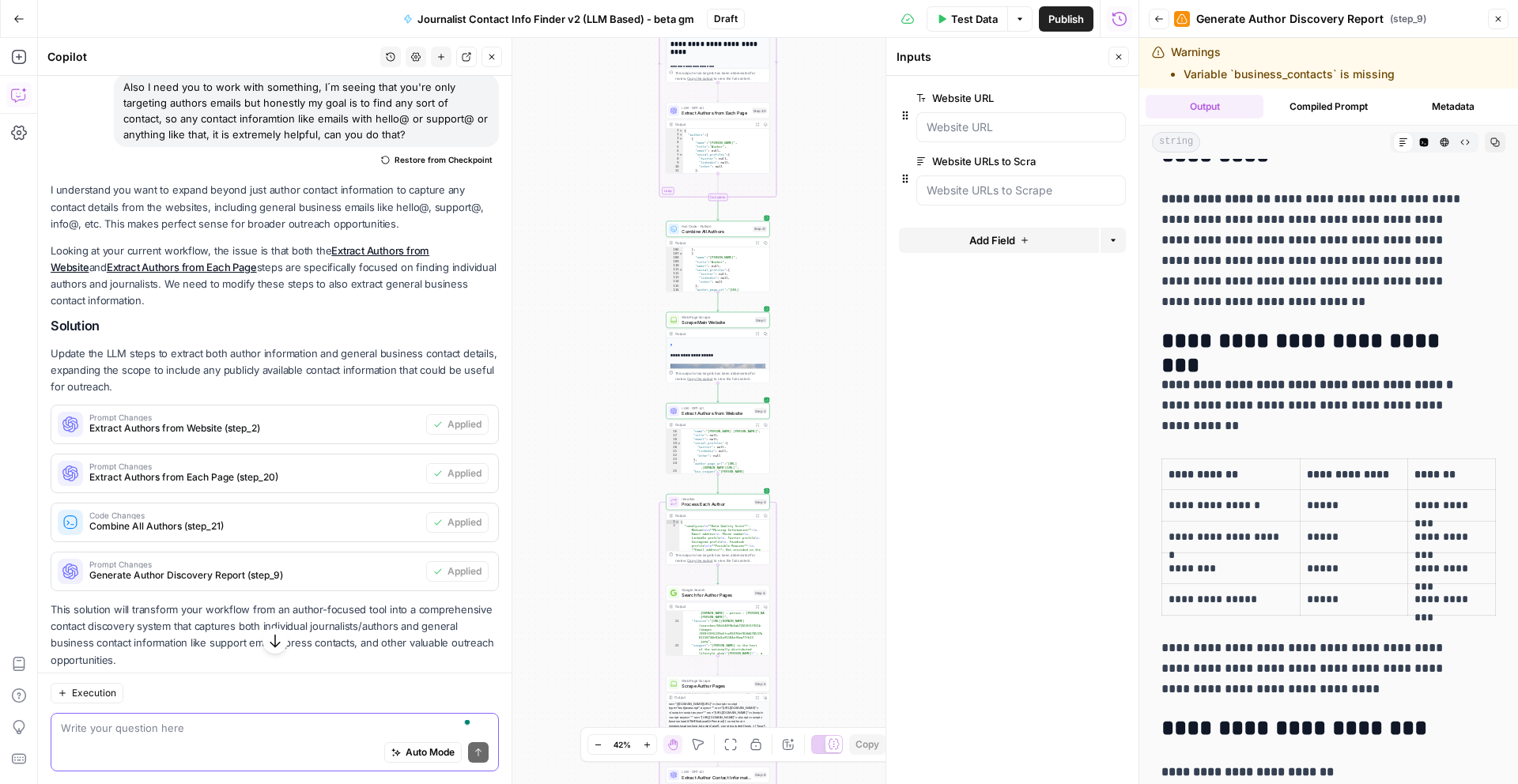
click at [103, 725] on textarea "To enrich screen reader interactions, please activate Accessibility in Grammarl…" at bounding box center [274, 728] width 428 height 16
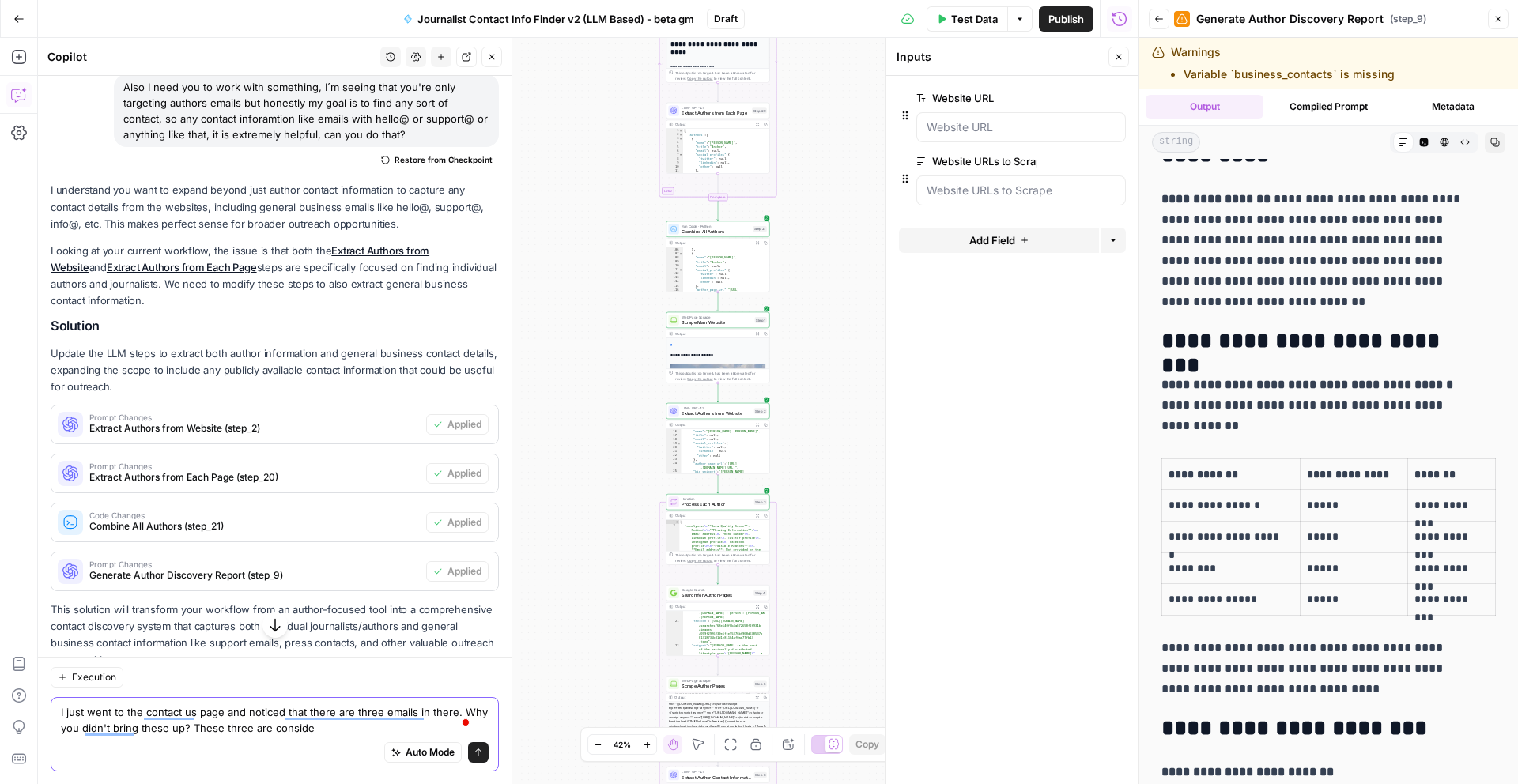
type textarea "I just went to the contact us page and noticed that there are three emails in t…"
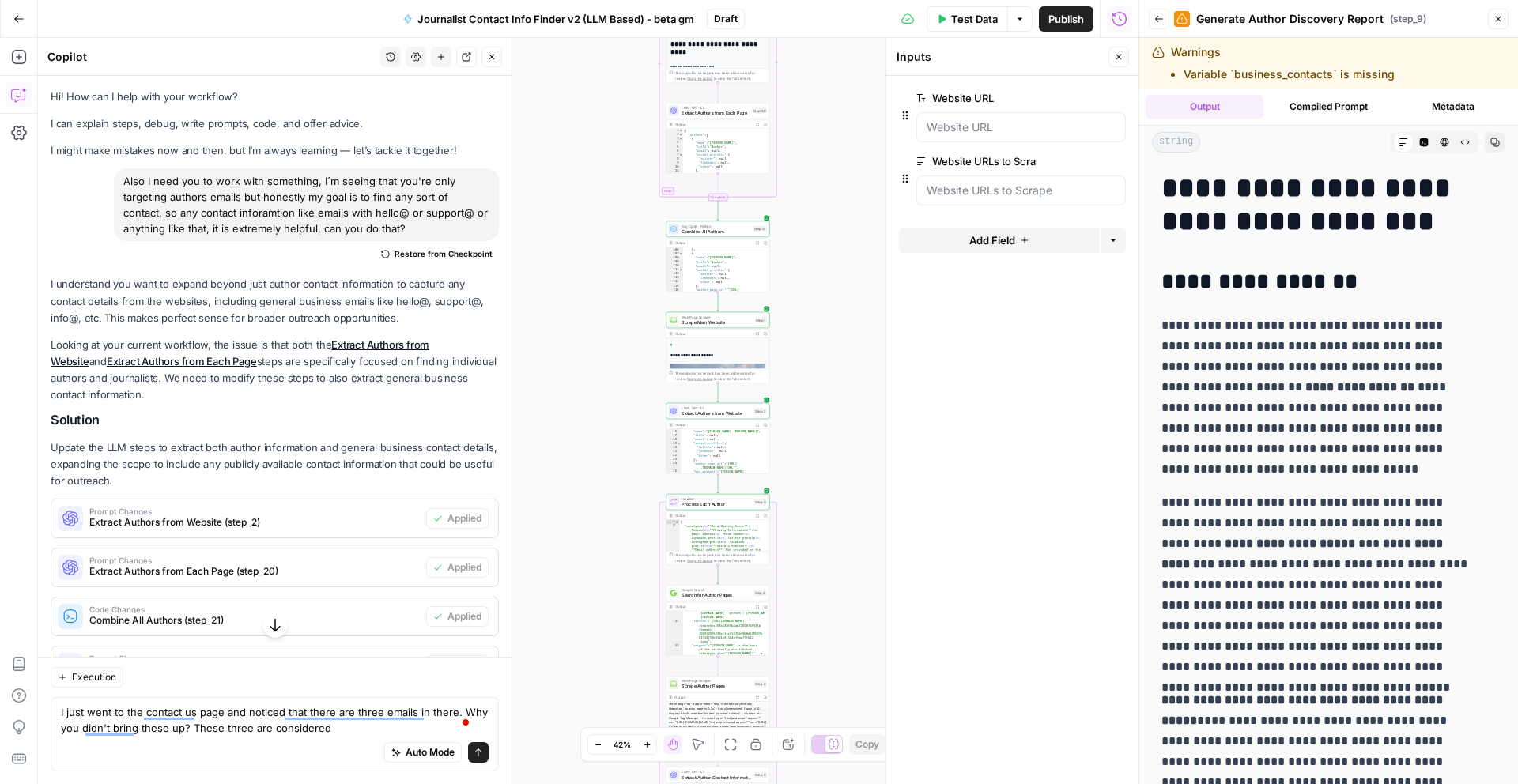
scroll to position [94, 0]
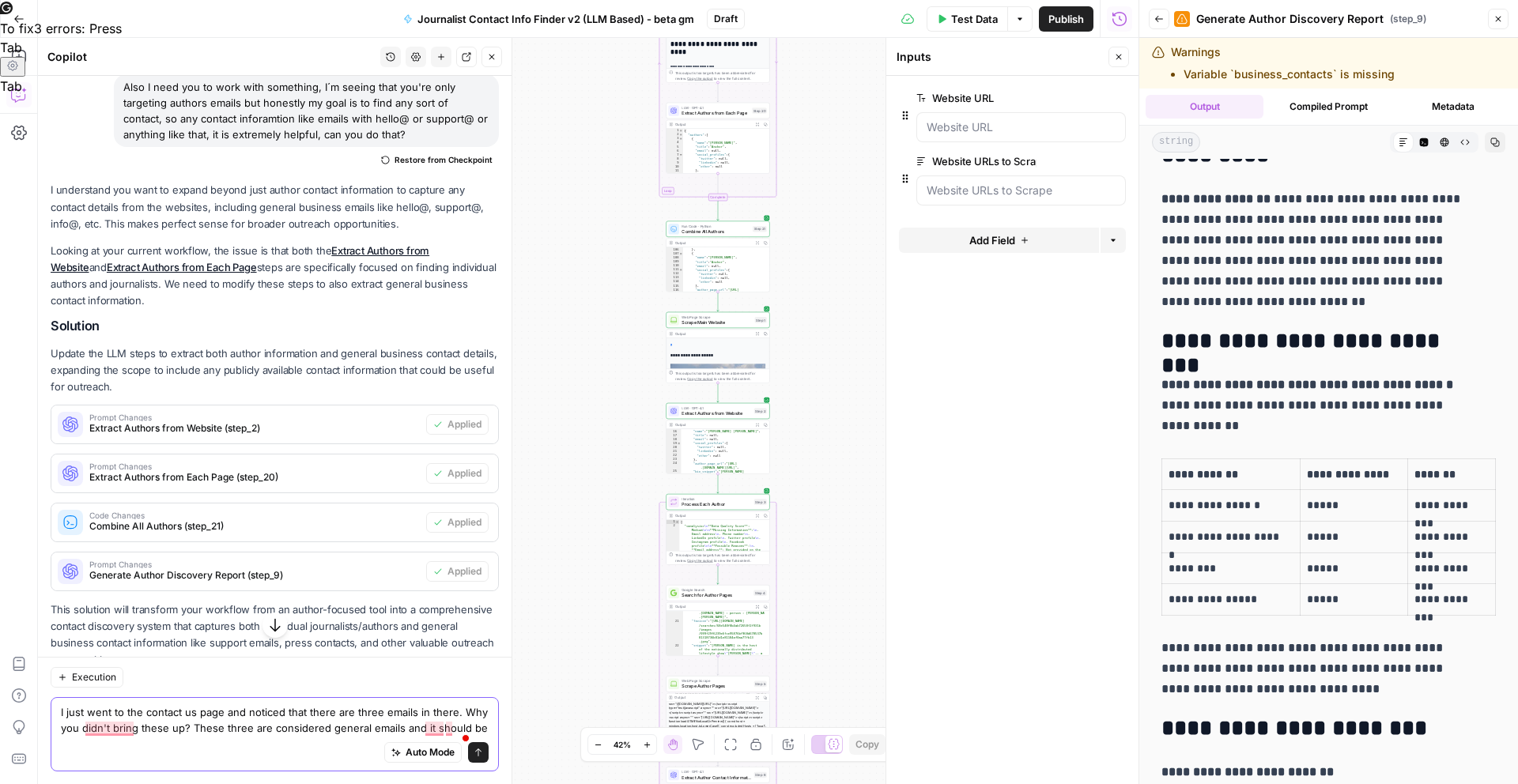
click at [127, 726] on textarea "I just went to the contact us page and noticed that there are three emails in t…" at bounding box center [274, 720] width 428 height 31
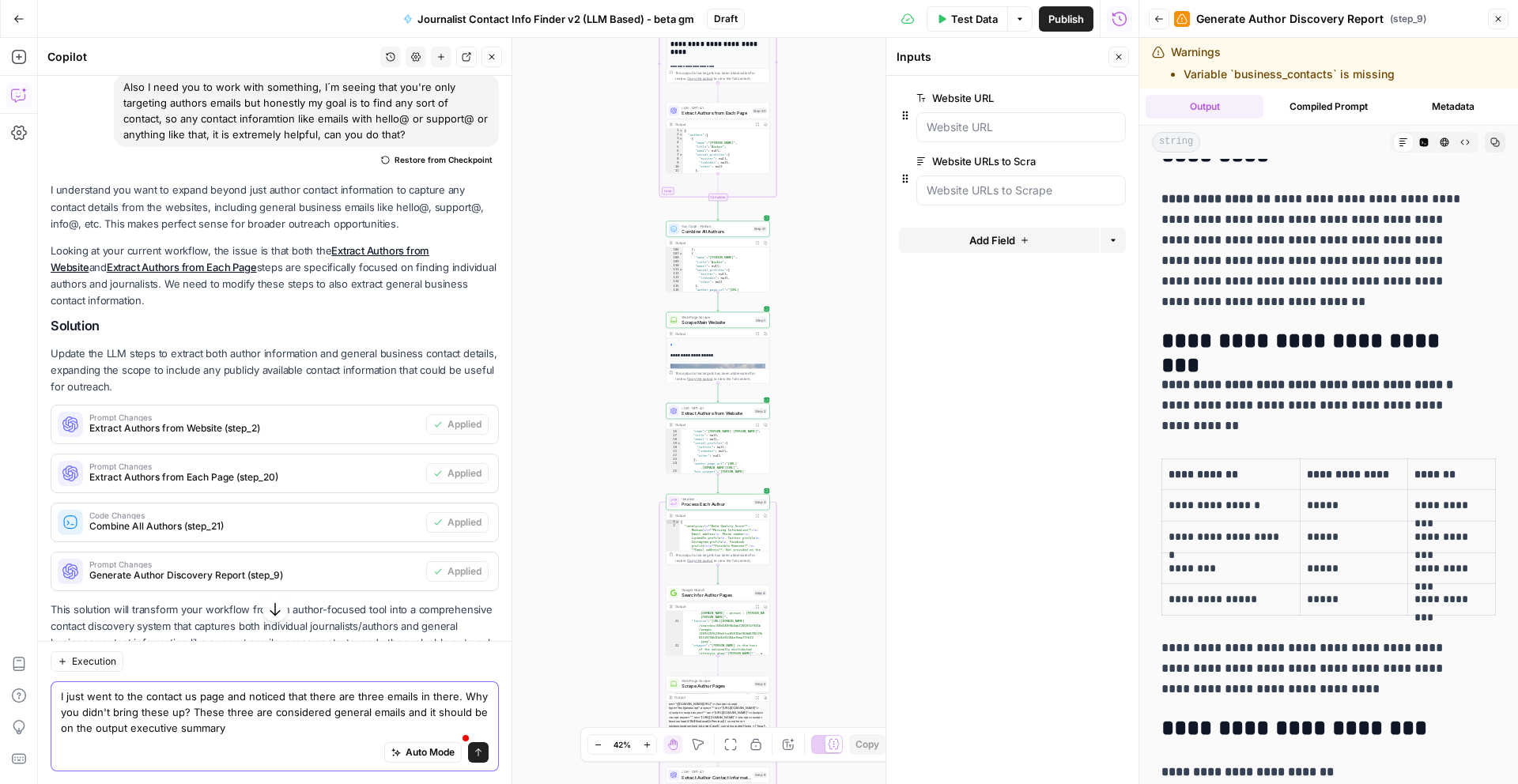
paste textarea "Send us a news tip: [EMAIL_ADDRESS][DOMAIN_NAME] Questions or comments about ou…"
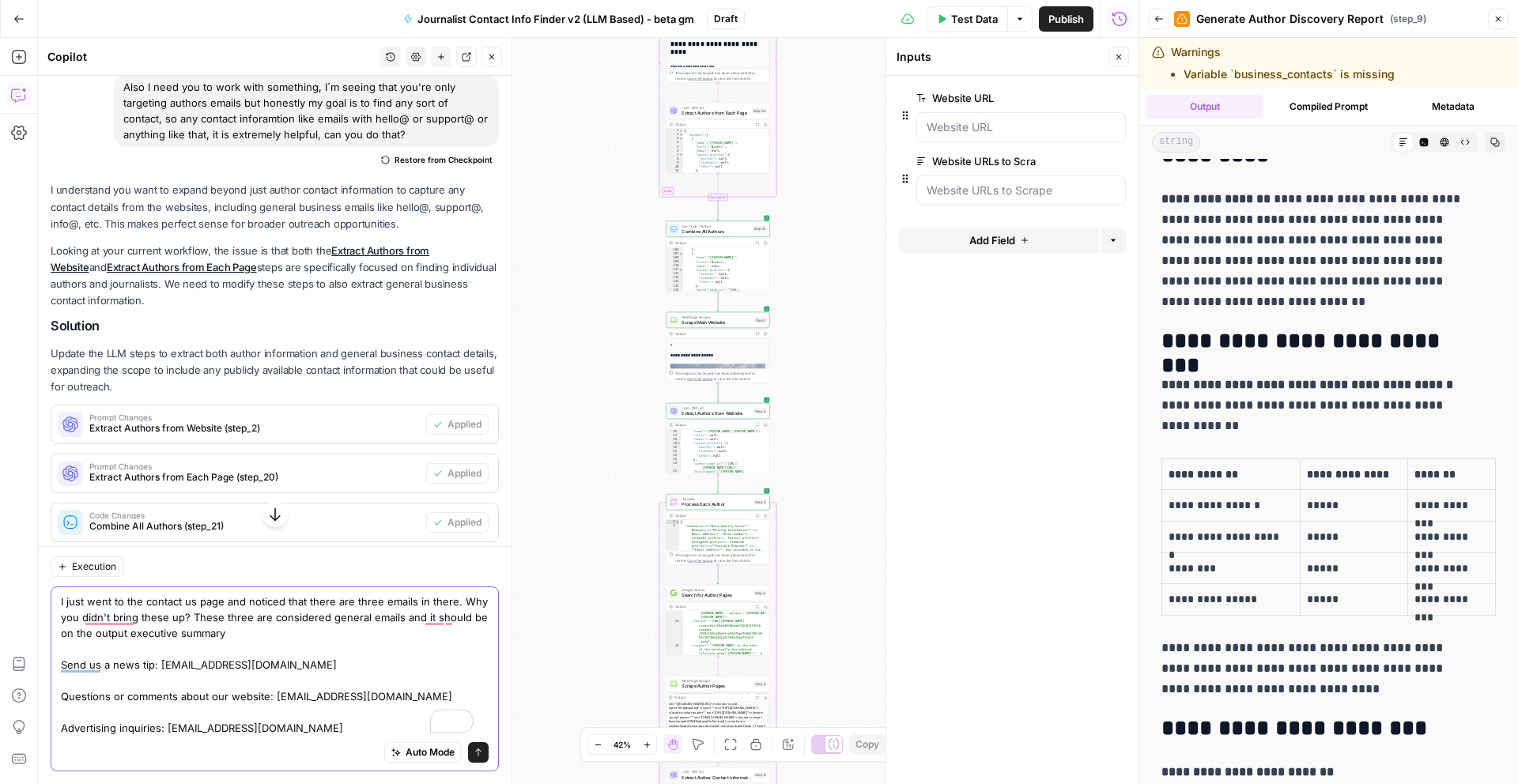
type textarea "I just went to the contact us page and noticed that there are three emails in t…"
click at [473, 755] on icon "submit" at bounding box center [478, 753] width 9 height 9
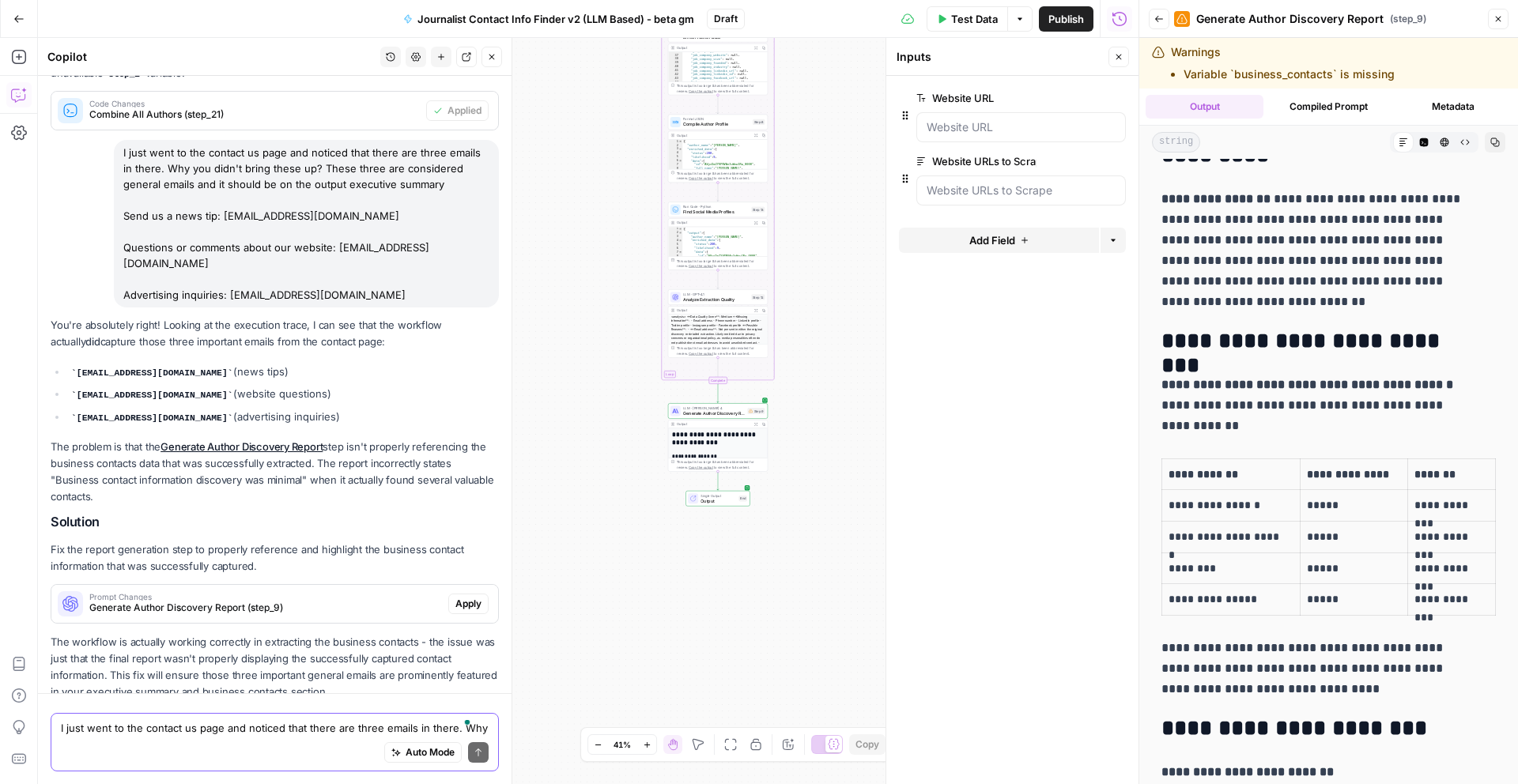
scroll to position [1174, 0]
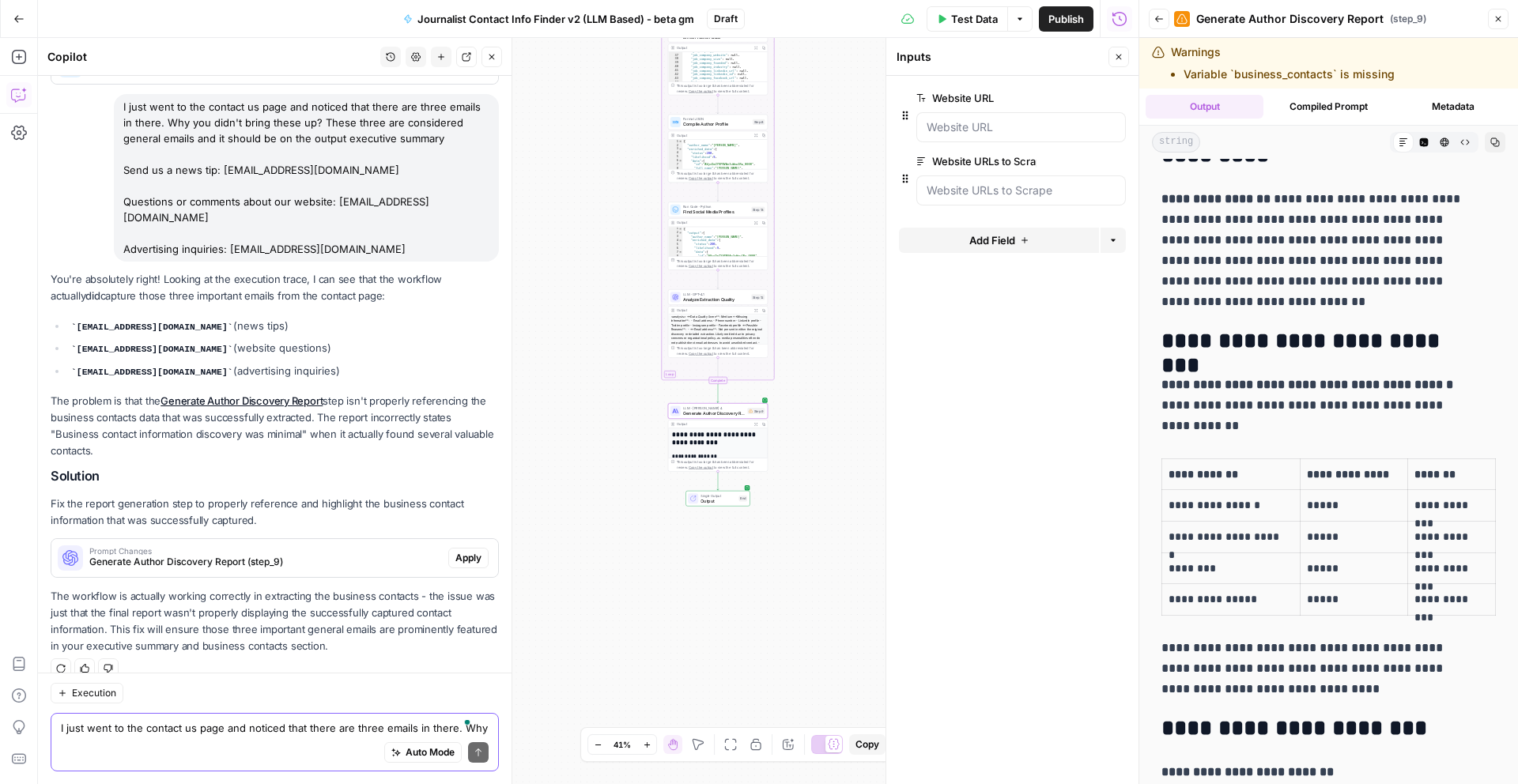
click at [464, 551] on span "Apply" at bounding box center [468, 557] width 27 height 14
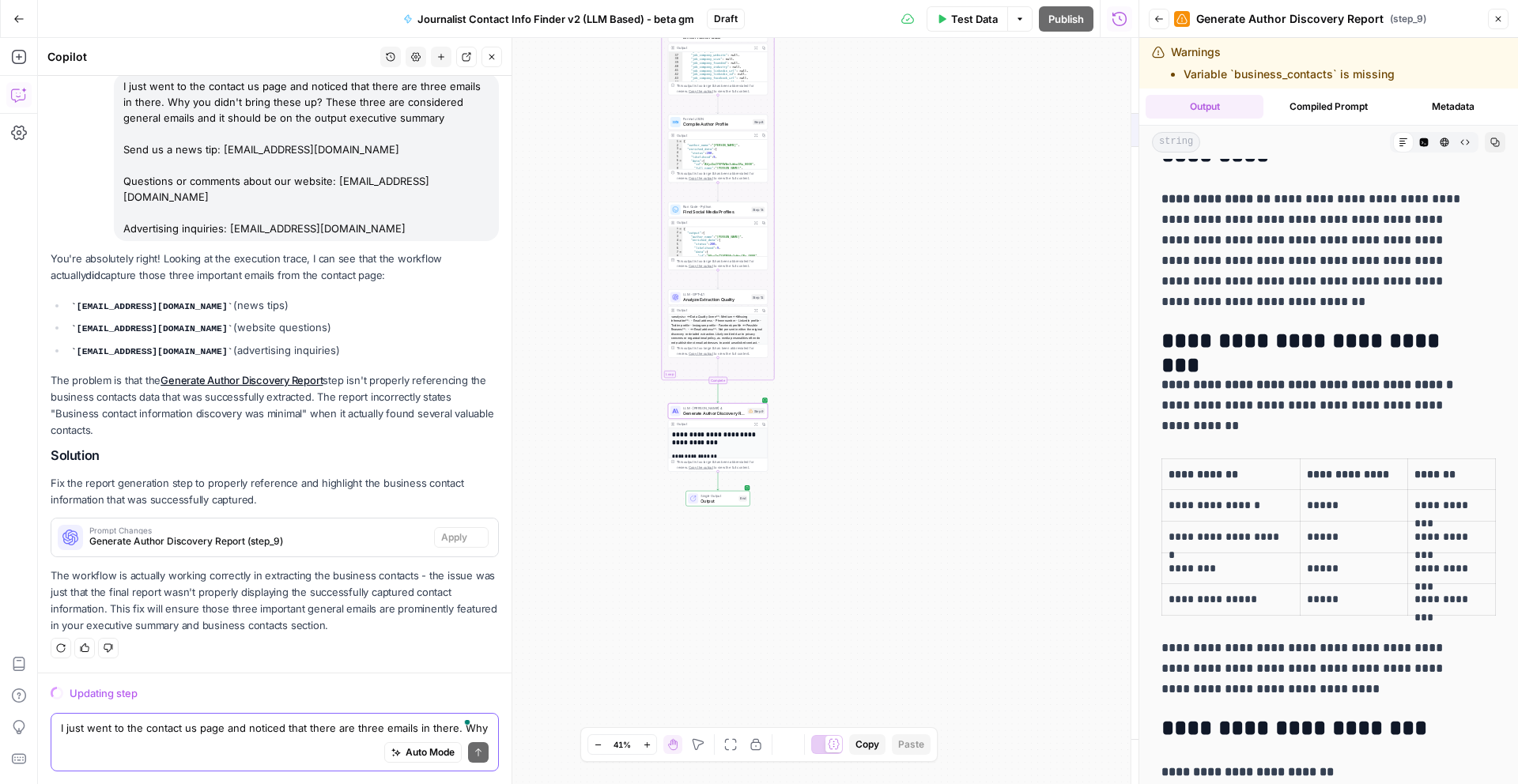
scroll to position [1098, 0]
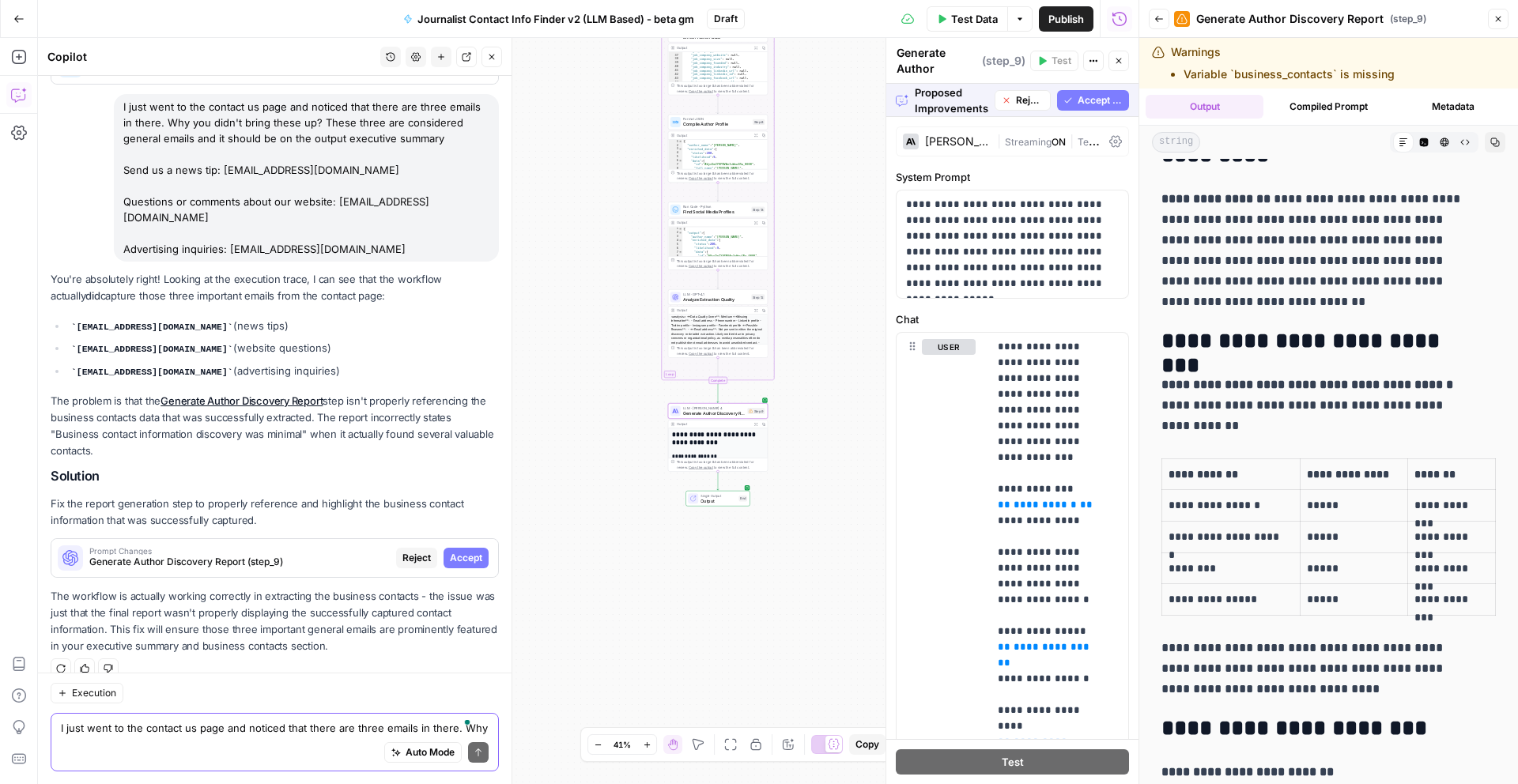
click at [453, 551] on span "Accept" at bounding box center [466, 557] width 32 height 14
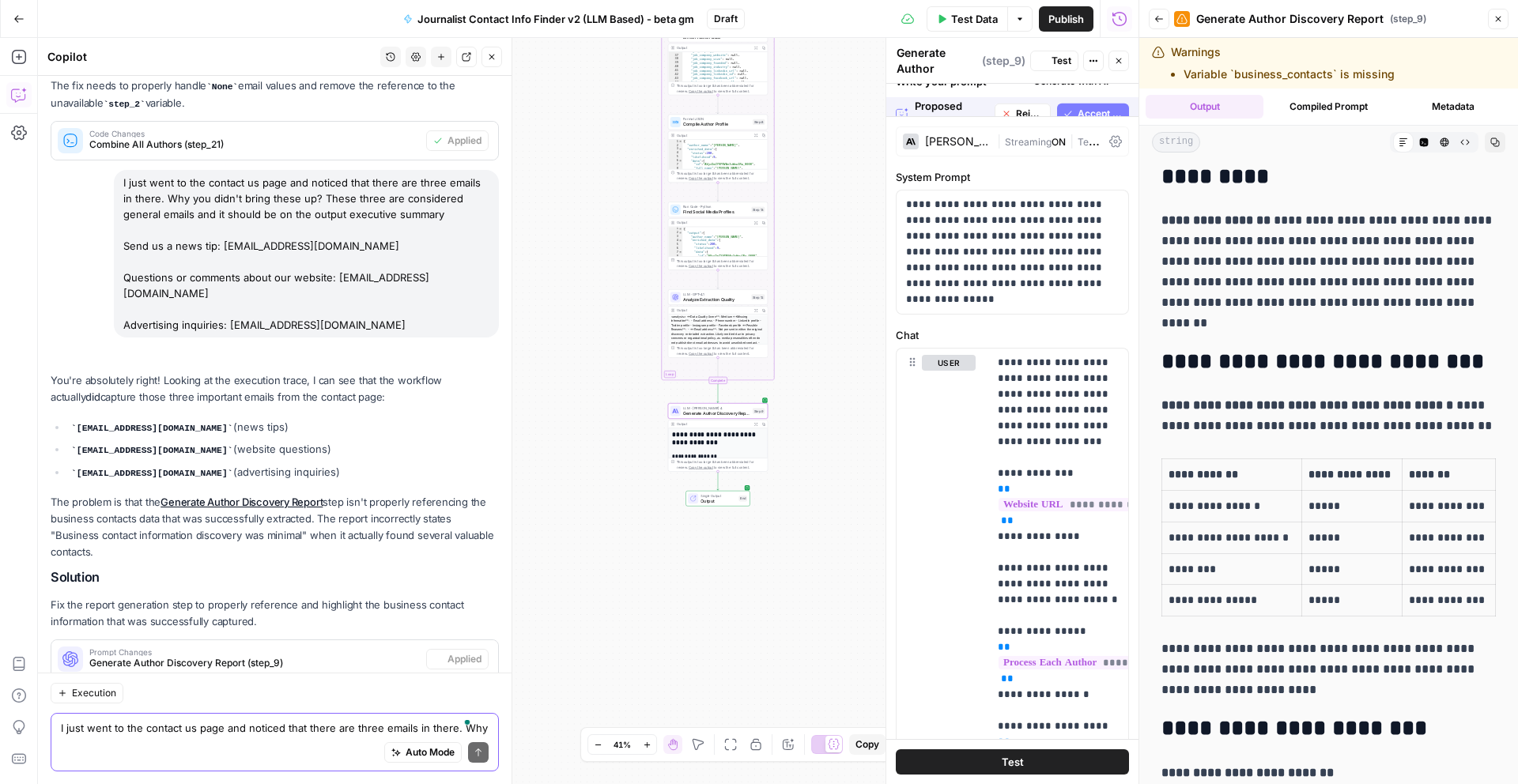
scroll to position [0, 0]
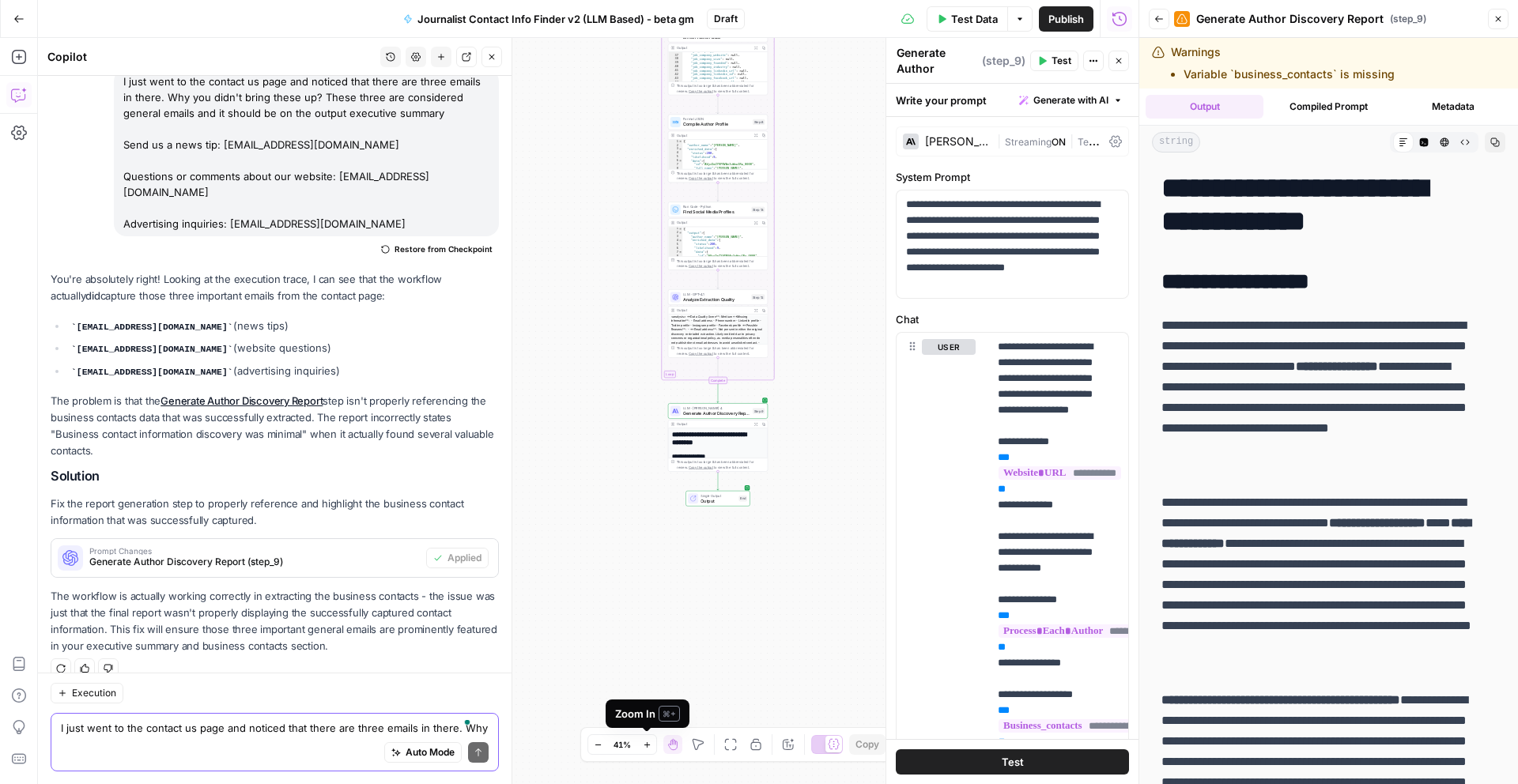
click at [641, 749] on button "Zoom In" at bounding box center [647, 744] width 19 height 19
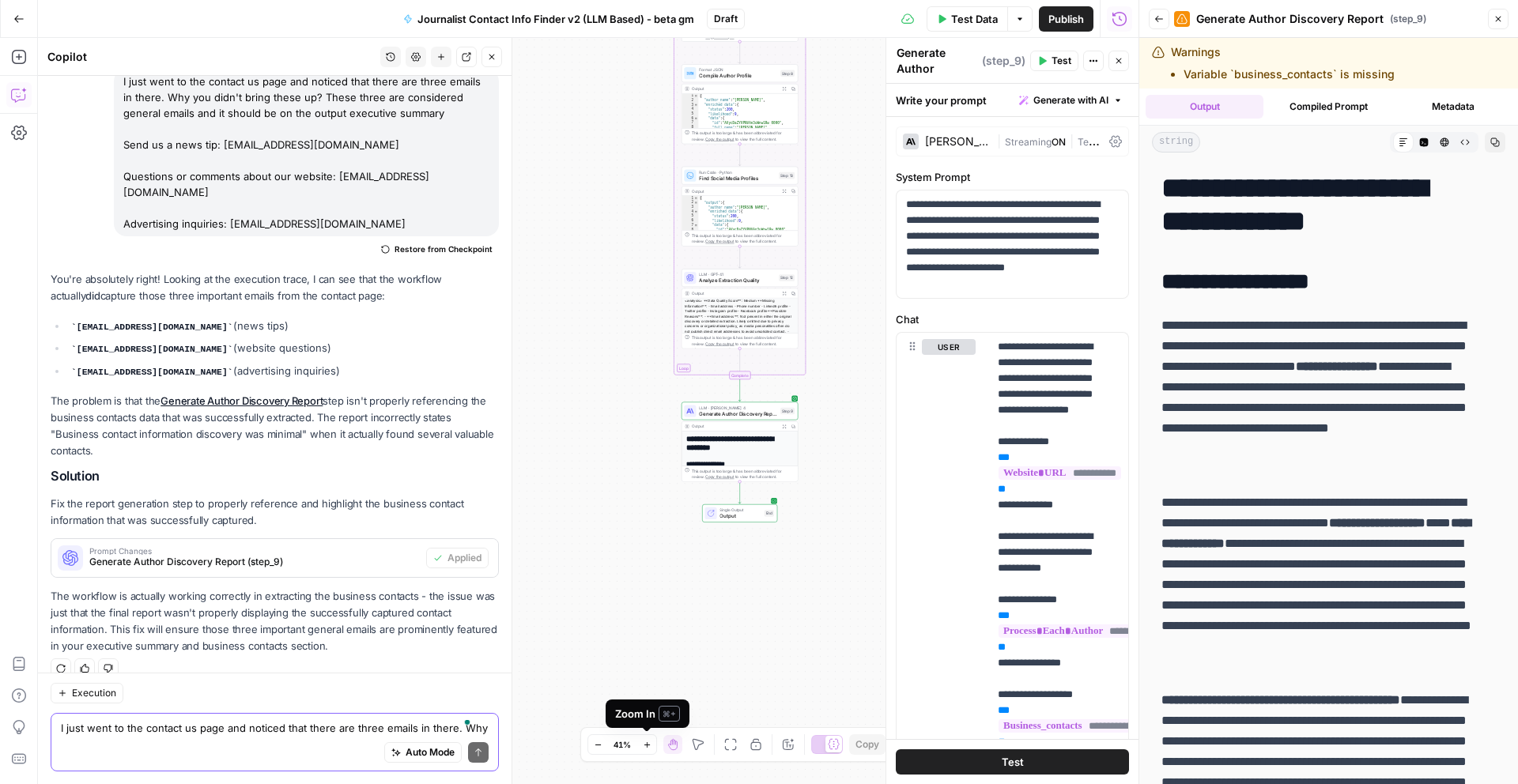
click at [641, 749] on button "Zoom In" at bounding box center [647, 744] width 19 height 19
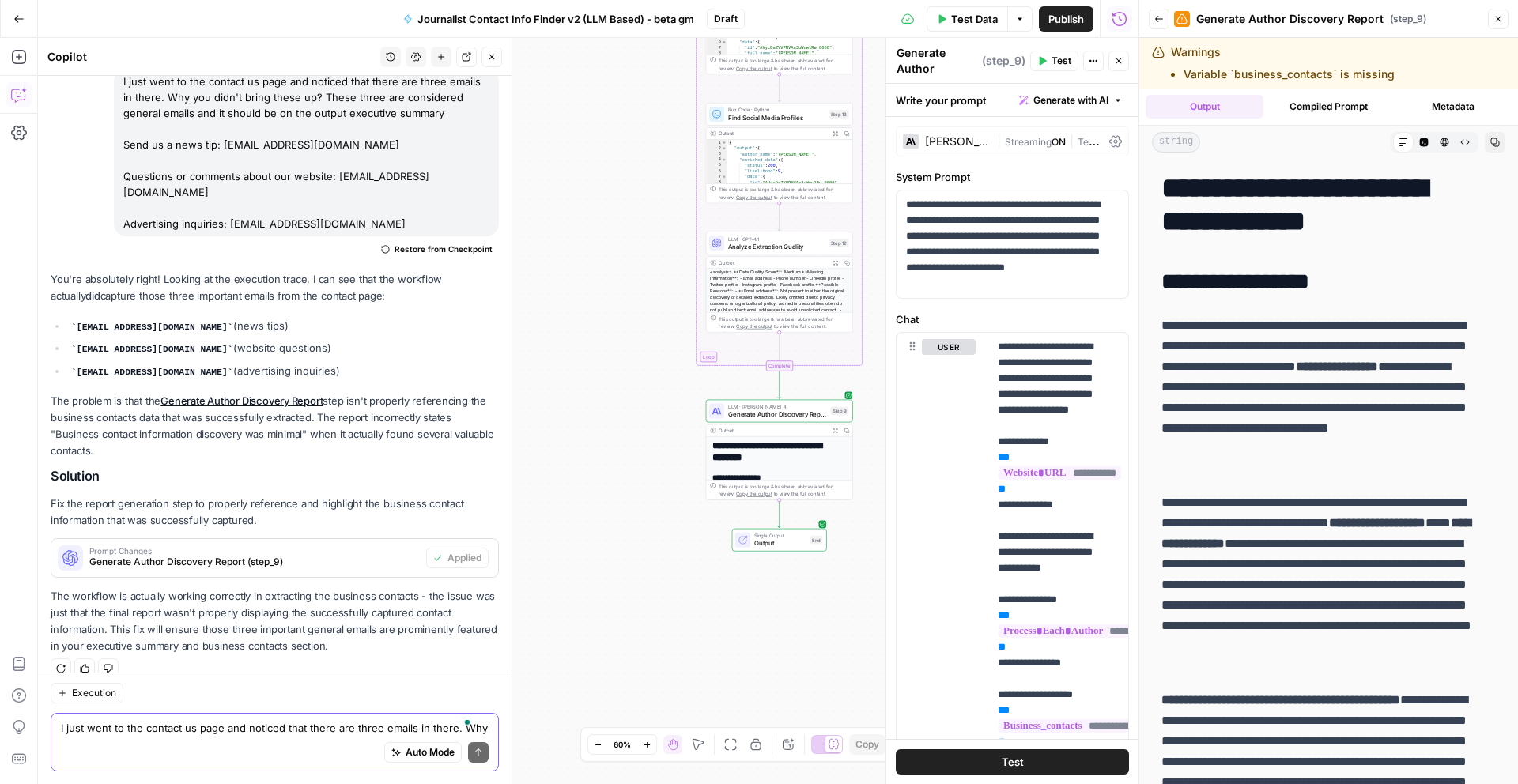
click at [641, 749] on button "Zoom In" at bounding box center [647, 744] width 19 height 19
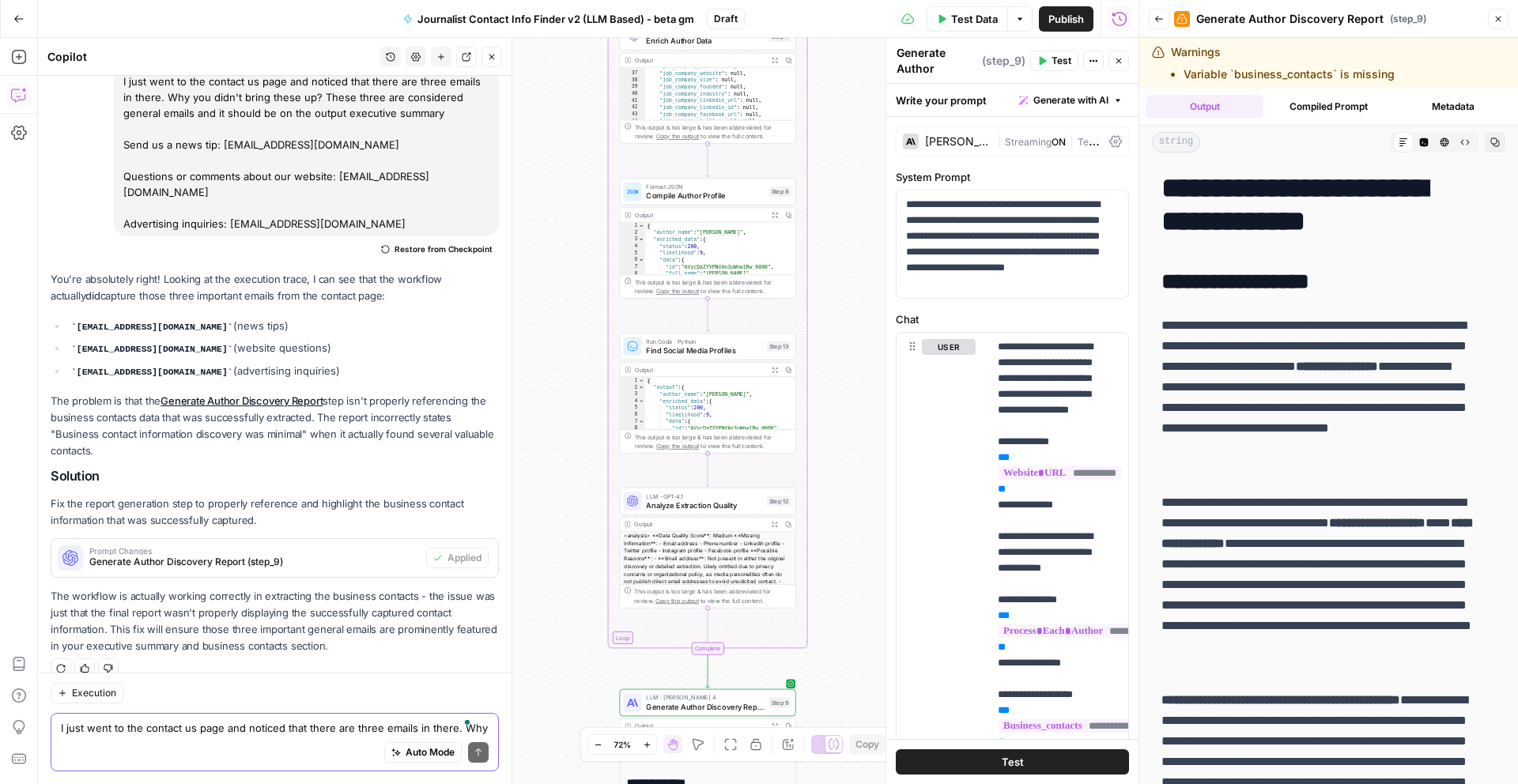
drag, startPoint x: 613, startPoint y: 492, endPoint x: 503, endPoint y: 783, distance: 311.1
click at [503, 783] on body "W Workspace1 New Home Browse Insights Opportunities Your Data Recent Grids Jour…" at bounding box center [759, 392] width 1518 height 784
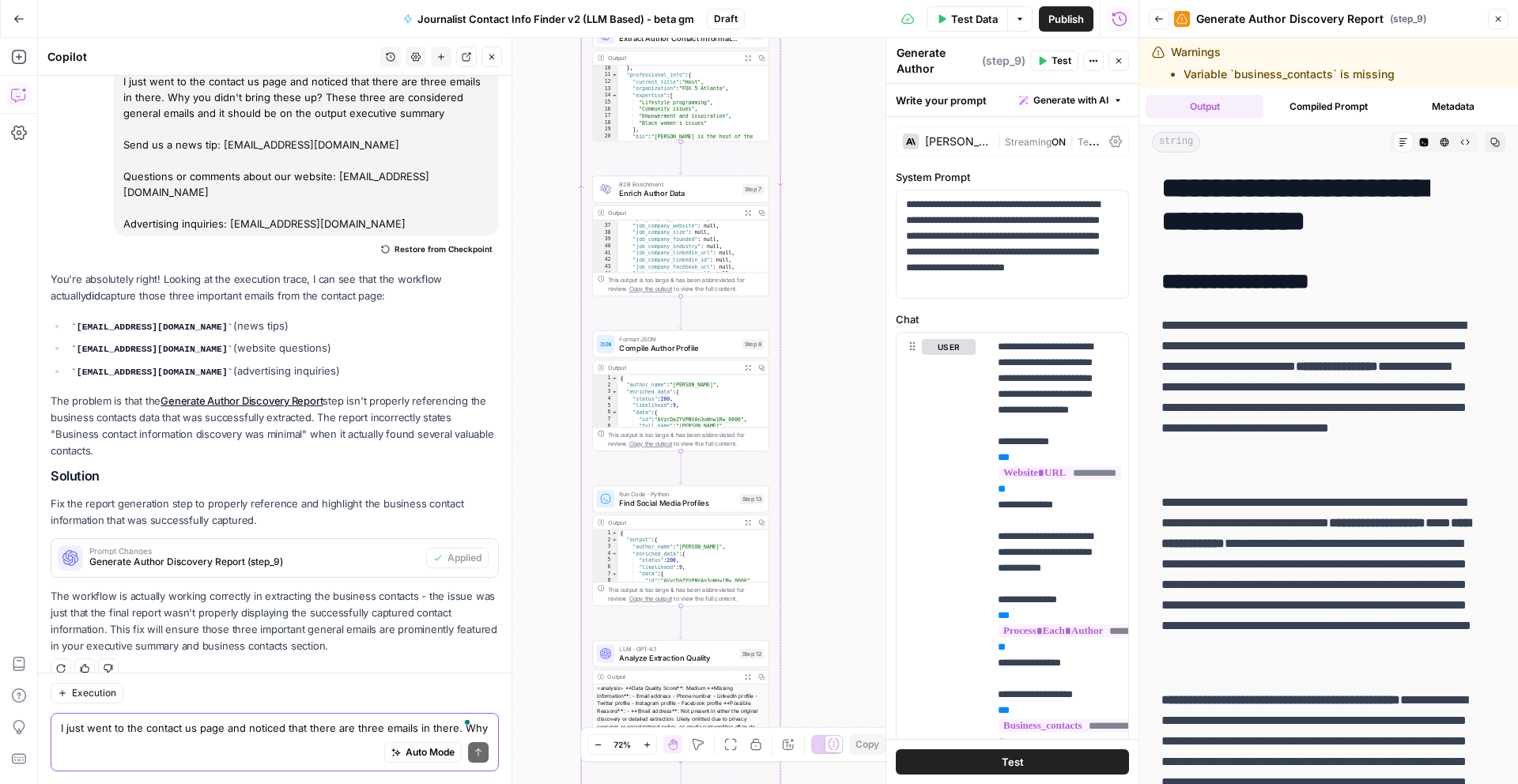
drag, startPoint x: 603, startPoint y: 328, endPoint x: 574, endPoint y: 549, distance: 222.9
click at [574, 549] on div "Workflow Input Settings Inputs Run Code · Python Parse Multiple URLs Step 17 Ou…" at bounding box center [588, 410] width 1101 height 746
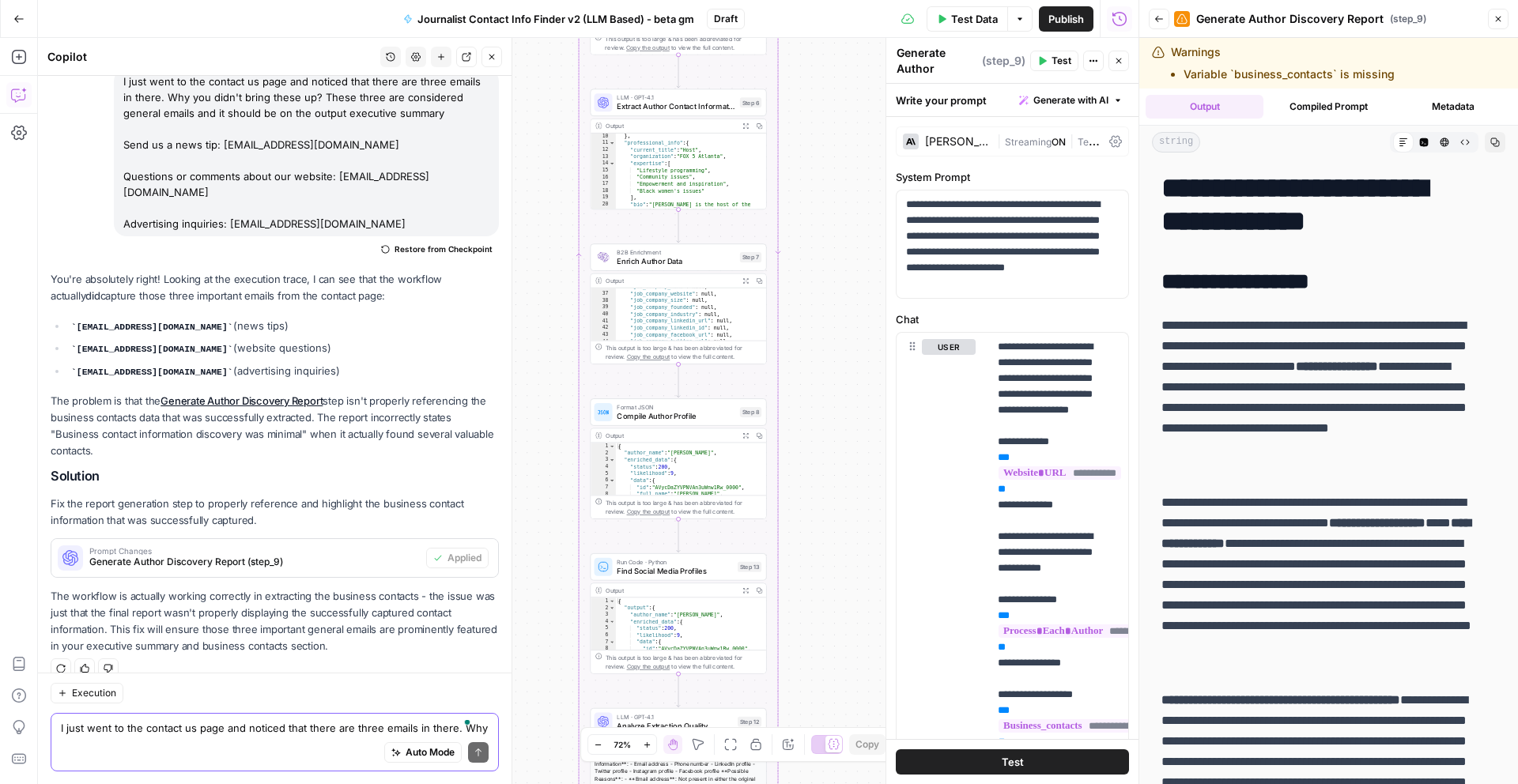
click at [818, 311] on div "Workflow Input Settings Inputs Run Code · Python Parse Multiple URLs Step 17 Ou…" at bounding box center [588, 410] width 1101 height 746
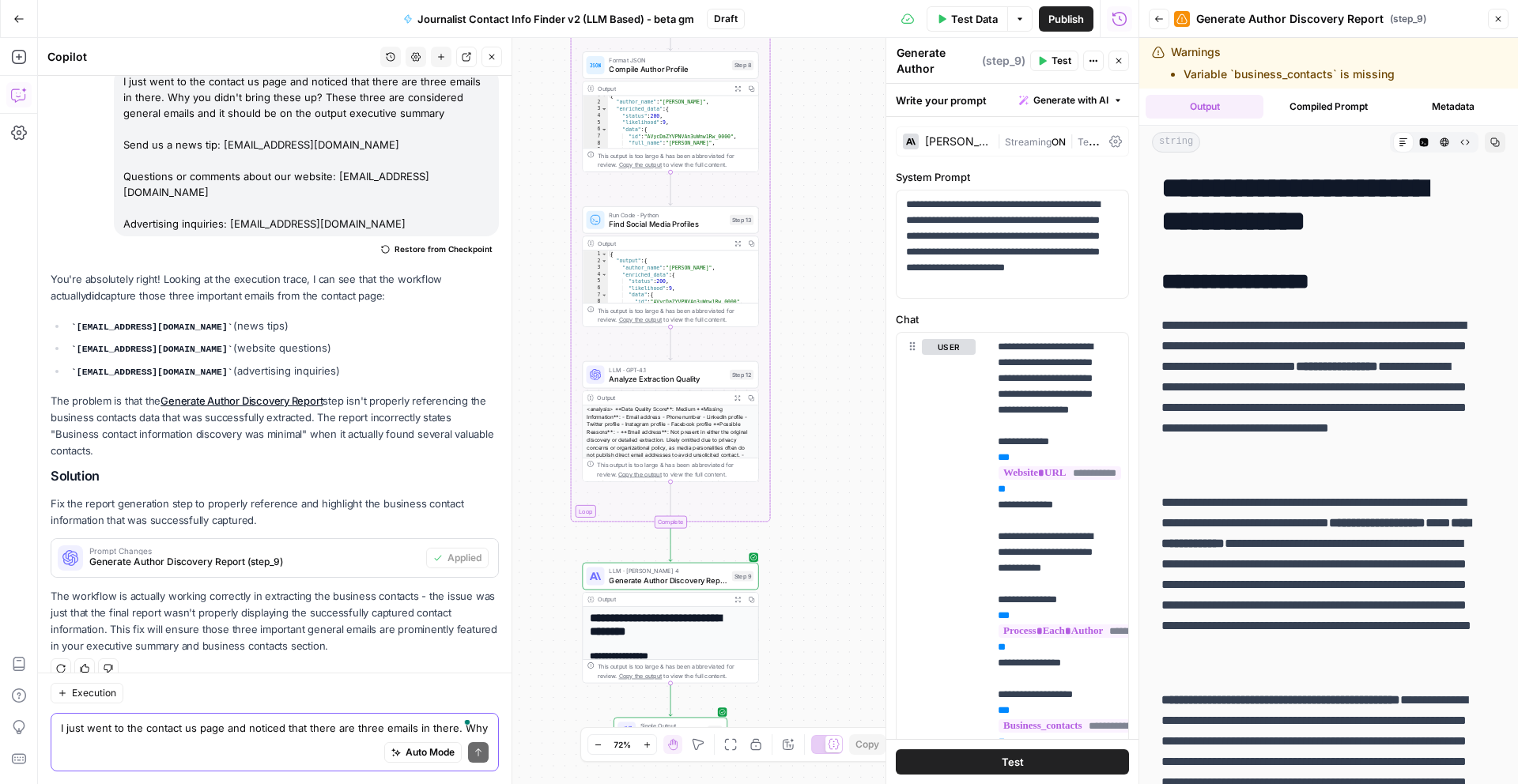
drag, startPoint x: 842, startPoint y: 520, endPoint x: 834, endPoint y: 173, distance: 347.1
click at [834, 173] on div "Workflow Input Settings Inputs Run Code · Python Parse Multiple URLs Step 17 Ou…" at bounding box center [588, 410] width 1101 height 746
click at [738, 558] on div "Copy step Delete step Add Note Test" at bounding box center [699, 551] width 115 height 21
click at [741, 554] on span "Test" at bounding box center [741, 551] width 13 height 10
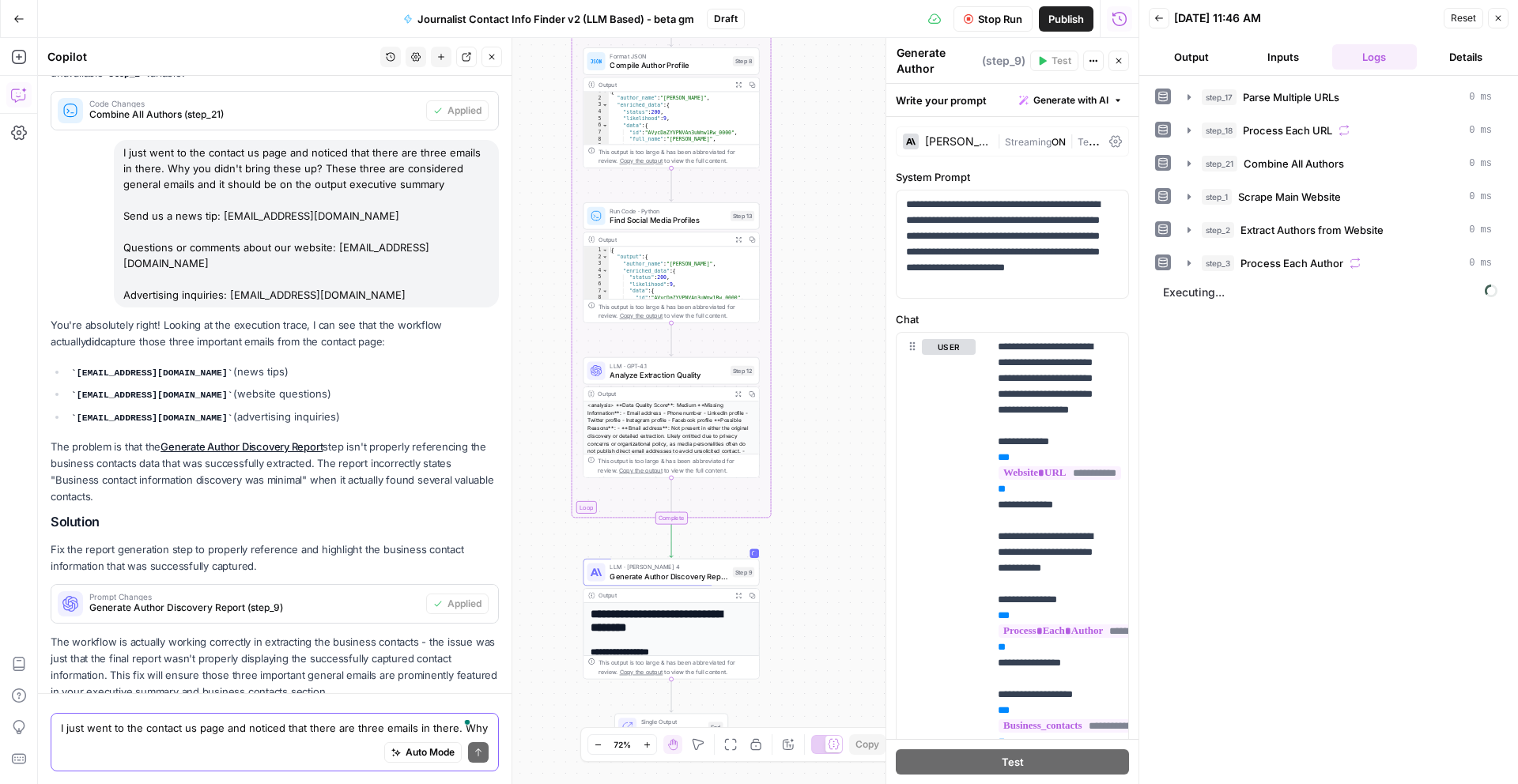
scroll to position [1199, 0]
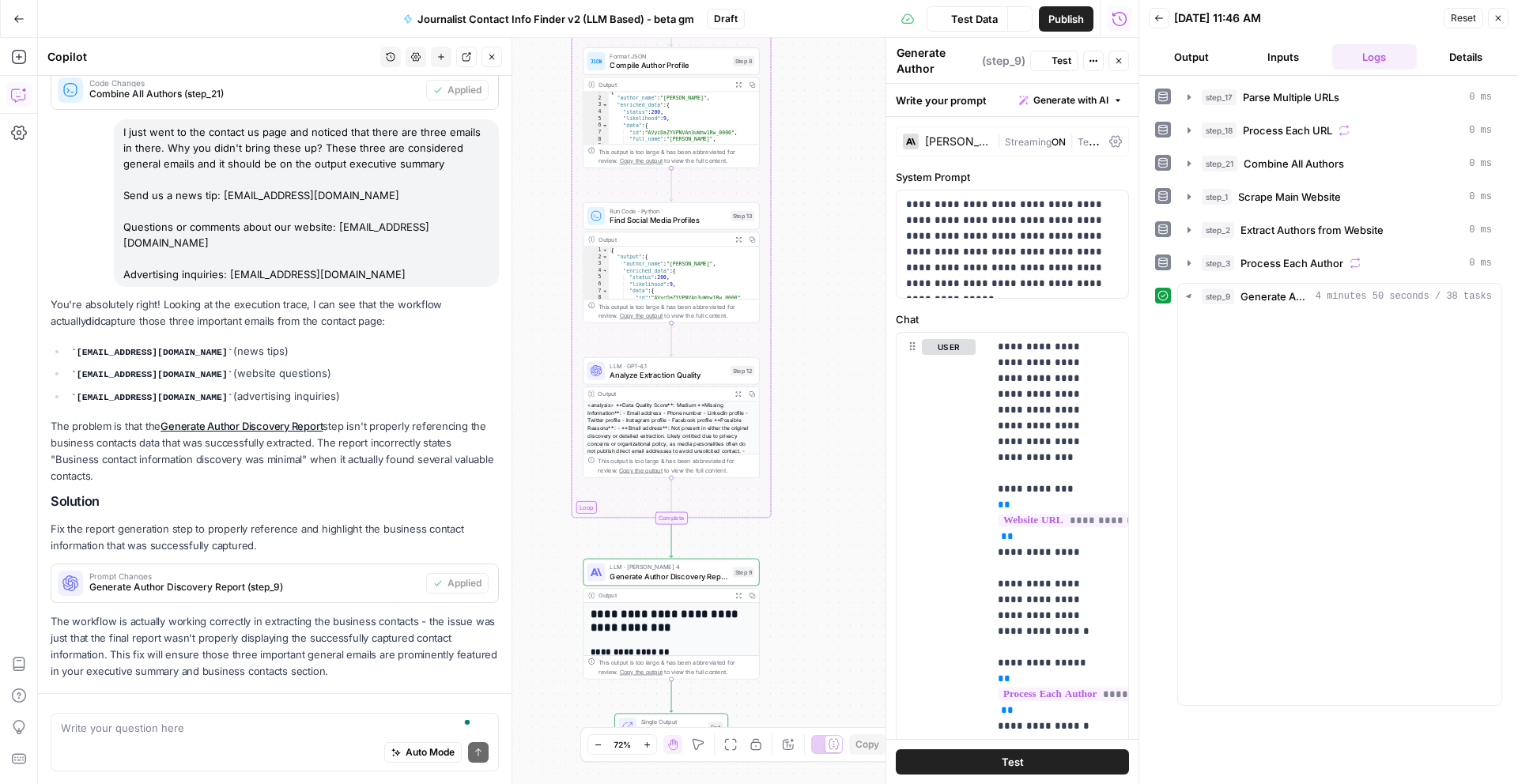
scroll to position [1199, 0]
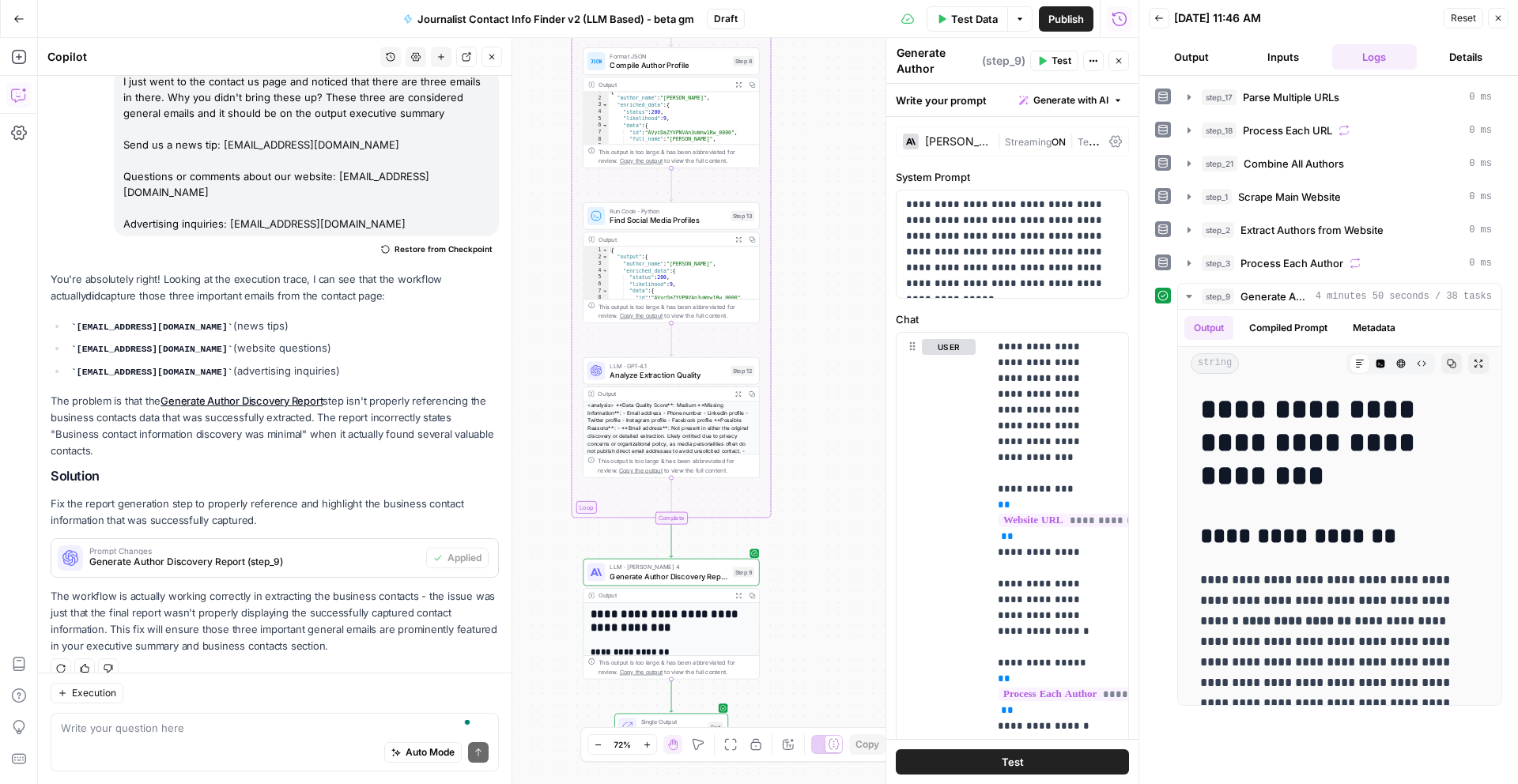
click at [741, 597] on button "Expand Output" at bounding box center [738, 595] width 13 height 13
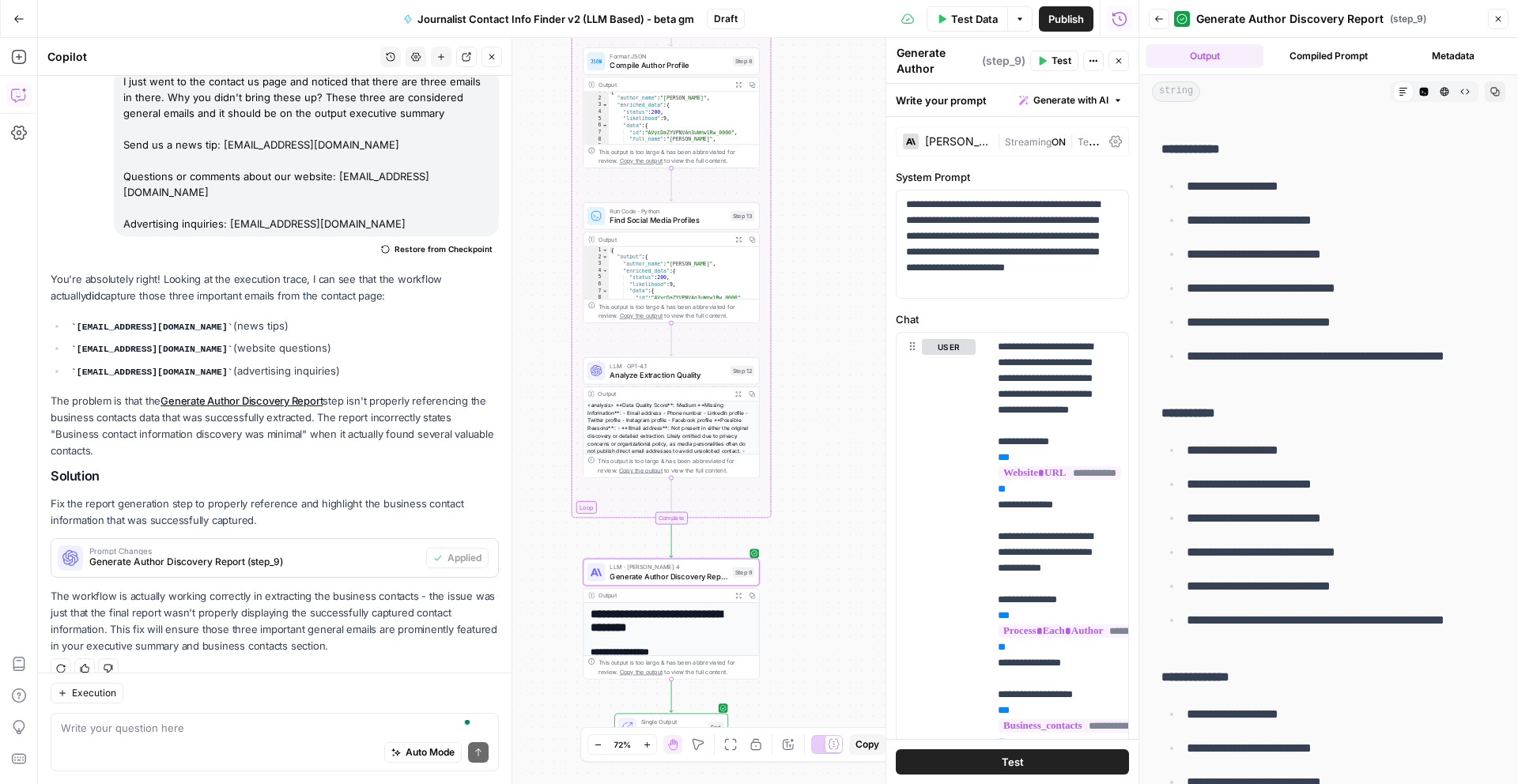
scroll to position [5079, 0]
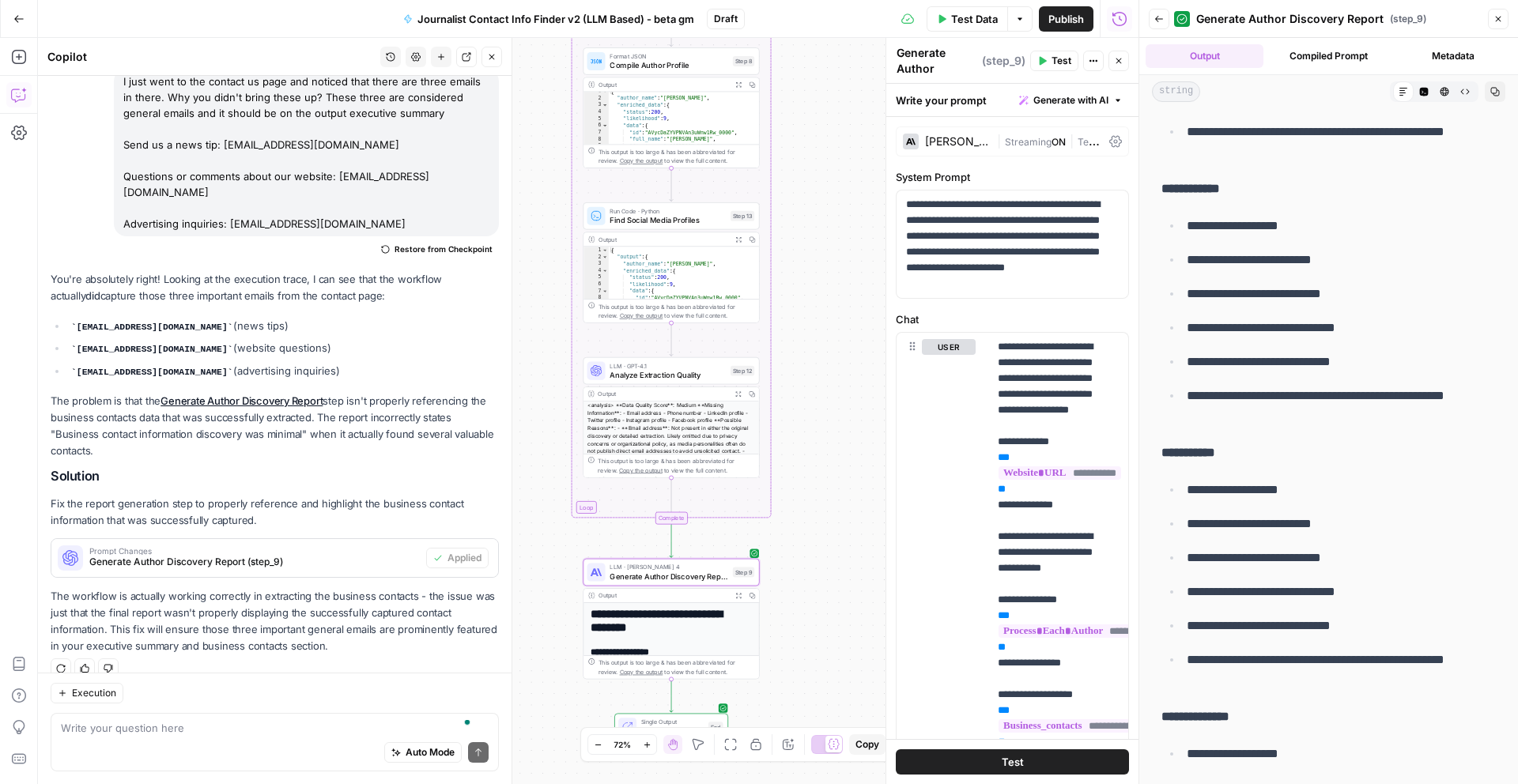
click at [1192, 194] on strong "**********" at bounding box center [1191, 189] width 59 height 12
copy strong "**********"
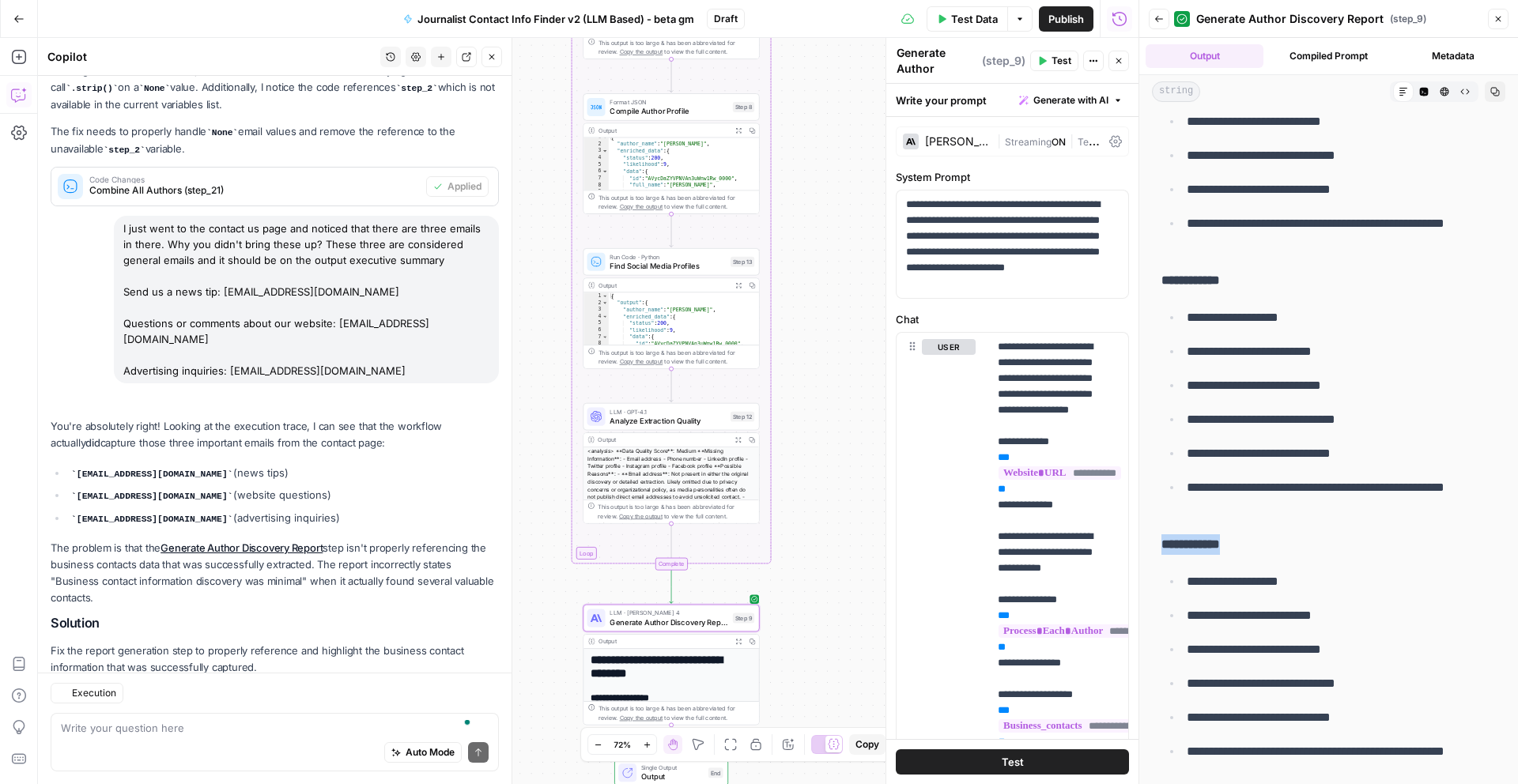
scroll to position [1199, 0]
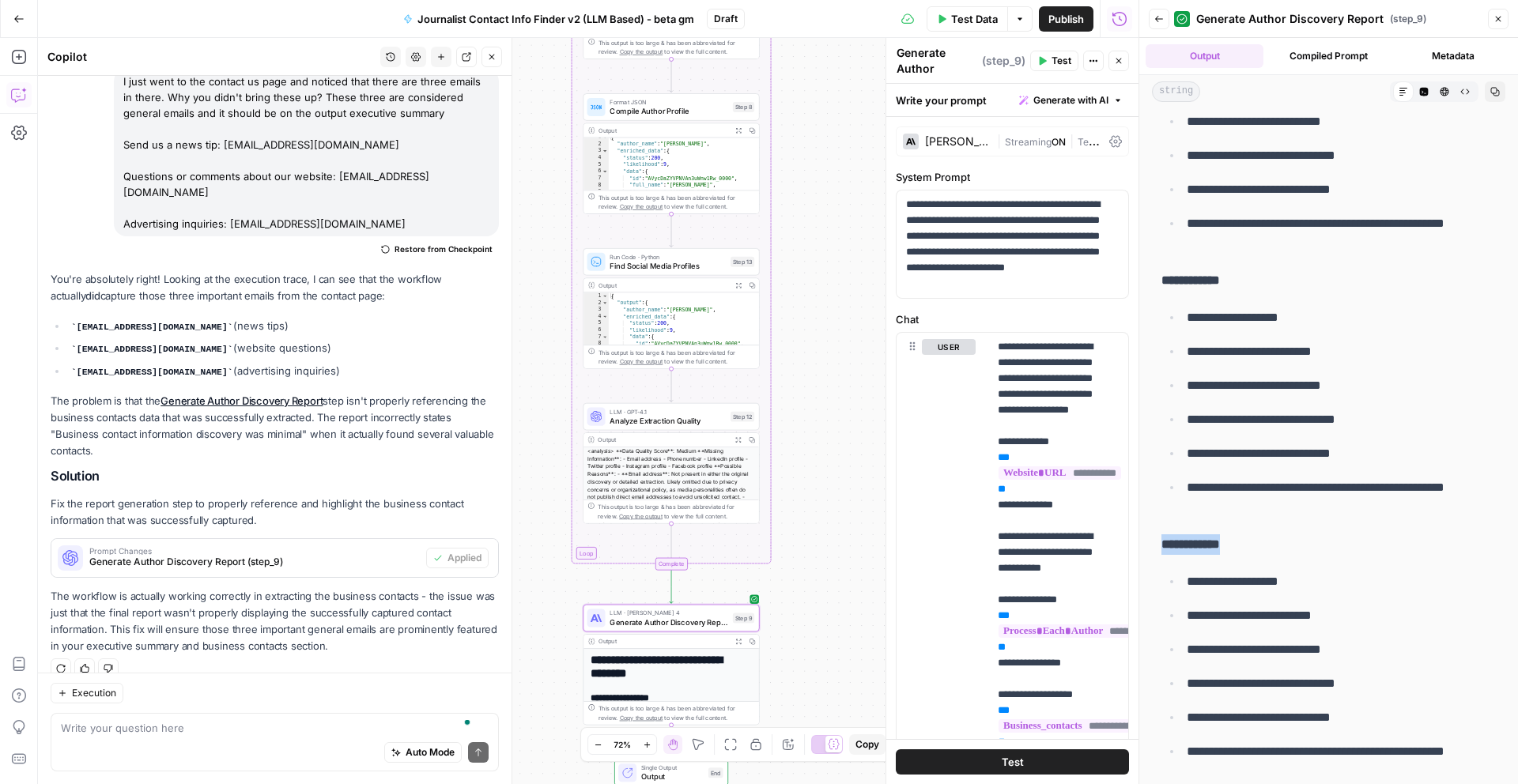
click at [963, 22] on span "Test Data" at bounding box center [974, 19] width 46 height 16
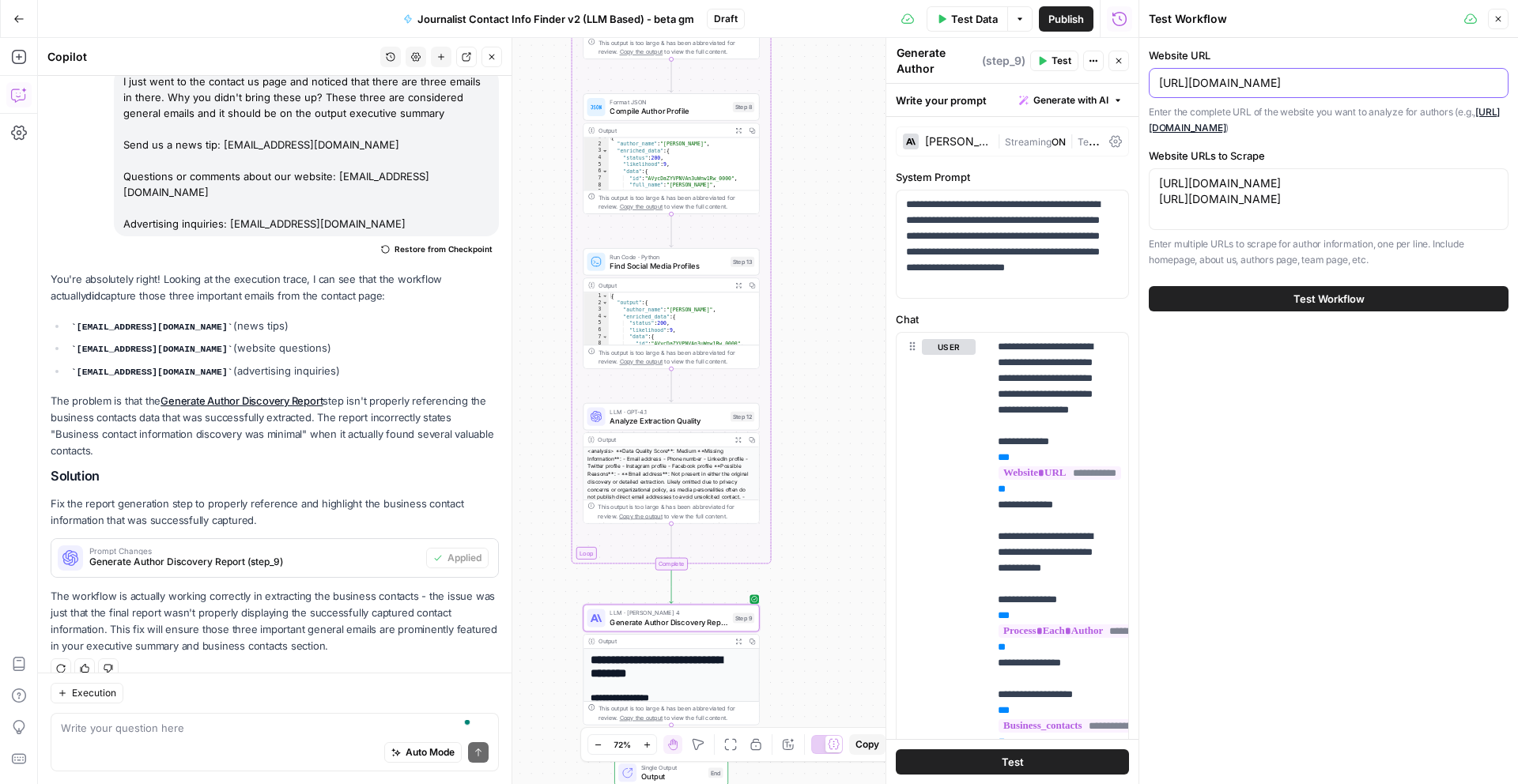
click at [1216, 80] on input "[URL][DOMAIN_NAME]" at bounding box center [1328, 82] width 339 height 16
paste input "abc13"
type input "[URL][DOMAIN_NAME]"
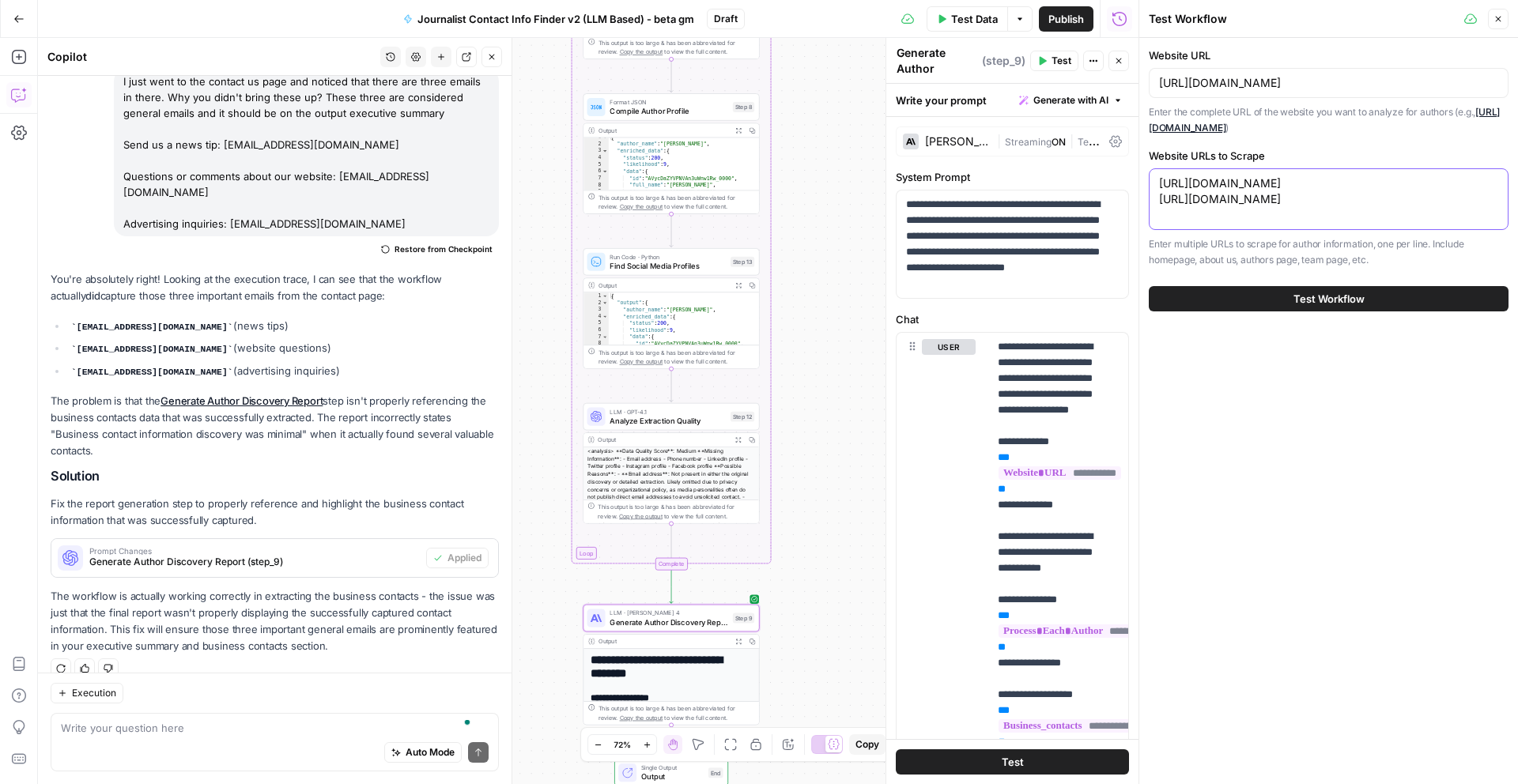
click at [1197, 178] on textarea "[URL][DOMAIN_NAME] [URL][DOMAIN_NAME]" at bounding box center [1328, 191] width 339 height 31
paste textarea "[DOMAIN_NAME][URL]"
click at [1283, 182] on textarea "[URL][DOMAIN_NAME][DOMAIN_NAME]" at bounding box center [1328, 183] width 339 height 16
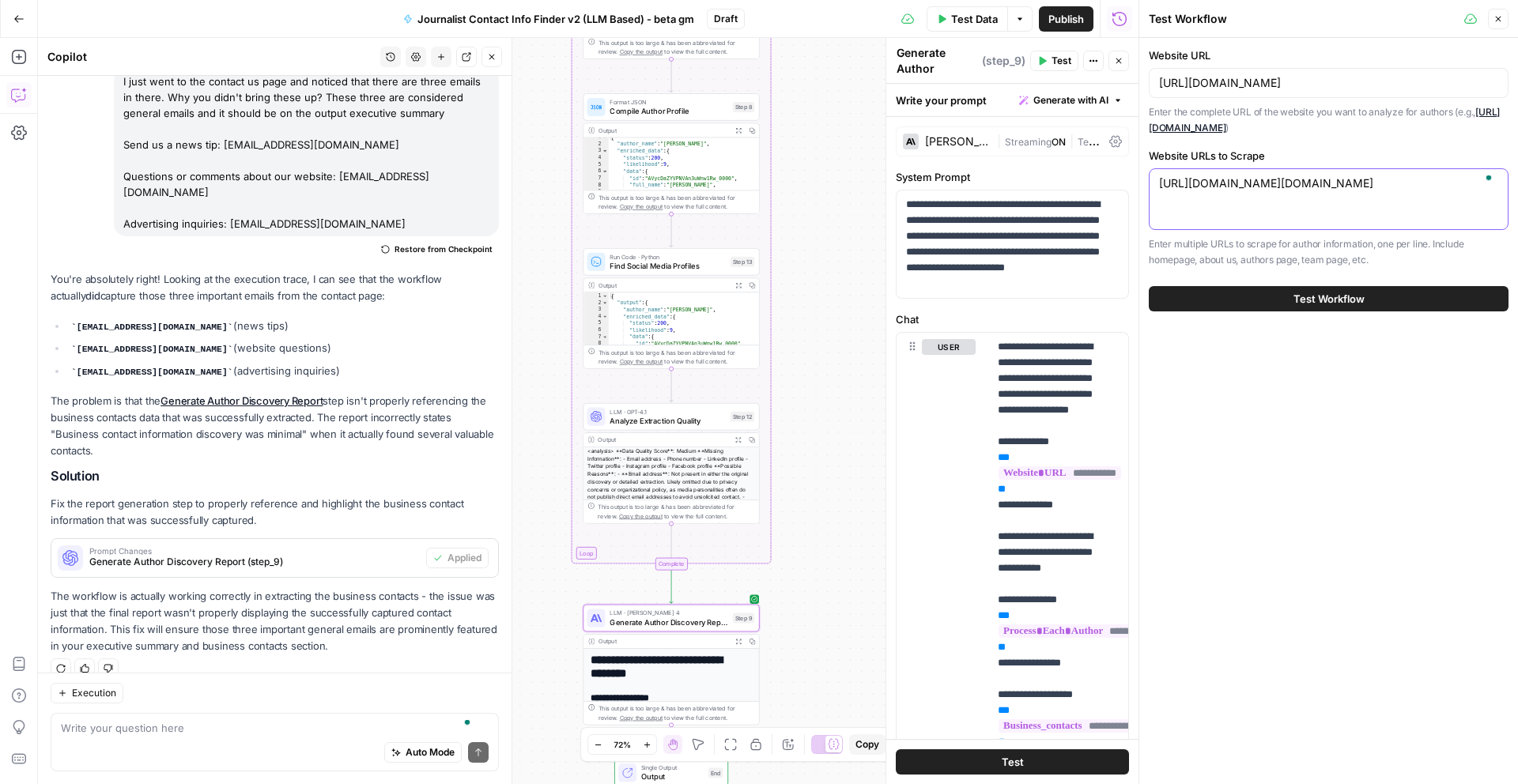
click at [1283, 182] on textarea "[URL][DOMAIN_NAME][DOMAIN_NAME]" at bounding box center [1328, 183] width 339 height 16
paste textarea "To enrich screen reader interactions, please activate Accessibility in Grammarl…"
click at [1232, 222] on div "[URL][DOMAIN_NAME] [URL][DOMAIN_NAME]" at bounding box center [1327, 199] width 359 height 62
click at [1166, 210] on div "[URL][DOMAIN_NAME] [URL][DOMAIN_NAME]" at bounding box center [1327, 199] width 359 height 62
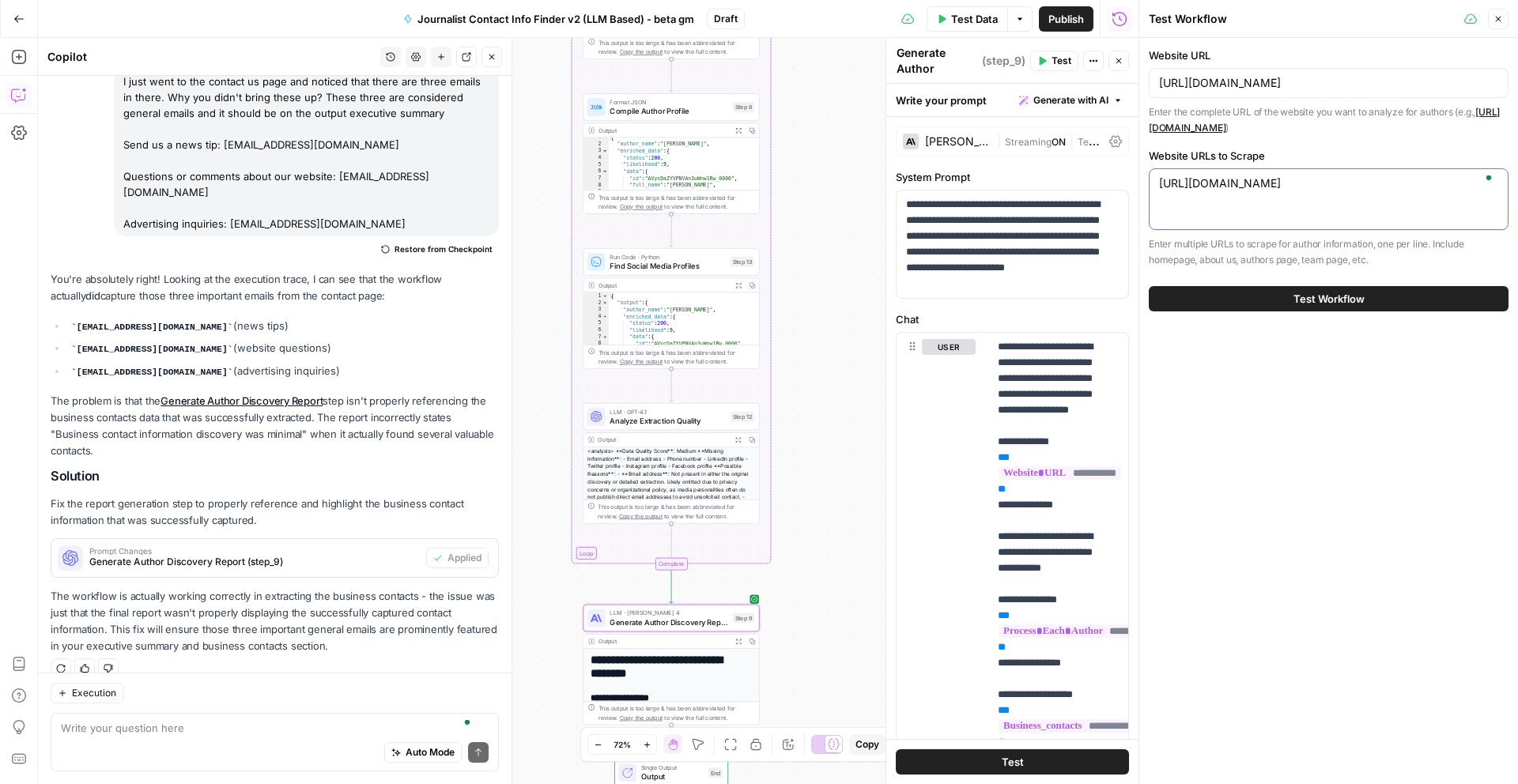
click at [1325, 189] on textarea "[URL][DOMAIN_NAME]" at bounding box center [1328, 183] width 339 height 16
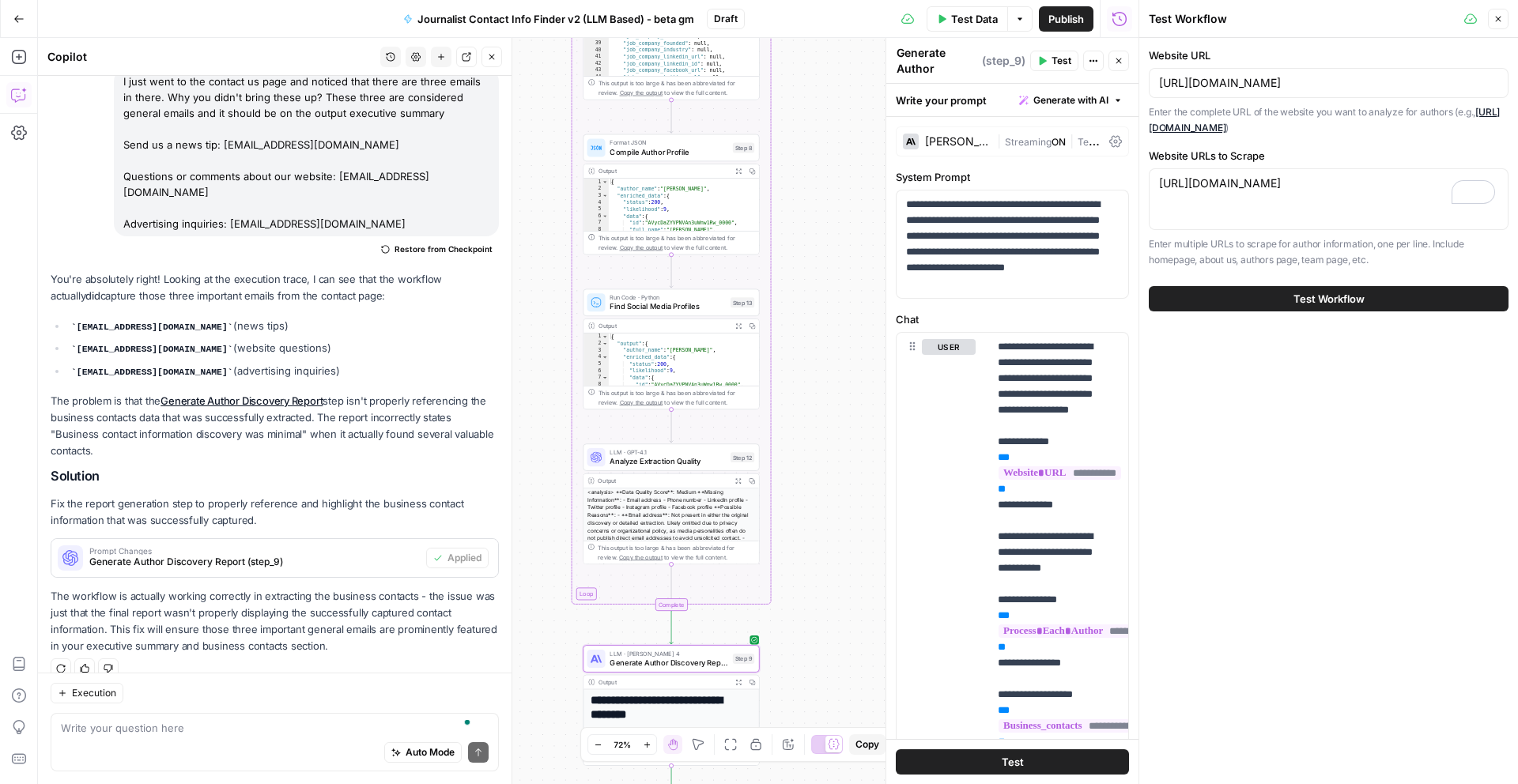
click at [1210, 212] on div "[URL][DOMAIN_NAME] [URL][DOMAIN_NAME]" at bounding box center [1327, 199] width 359 height 62
paste textarea "[URL][DOMAIN_NAME]"
type textarea "[URL][DOMAIN_NAME] [URL][DOMAIN_NAME]"
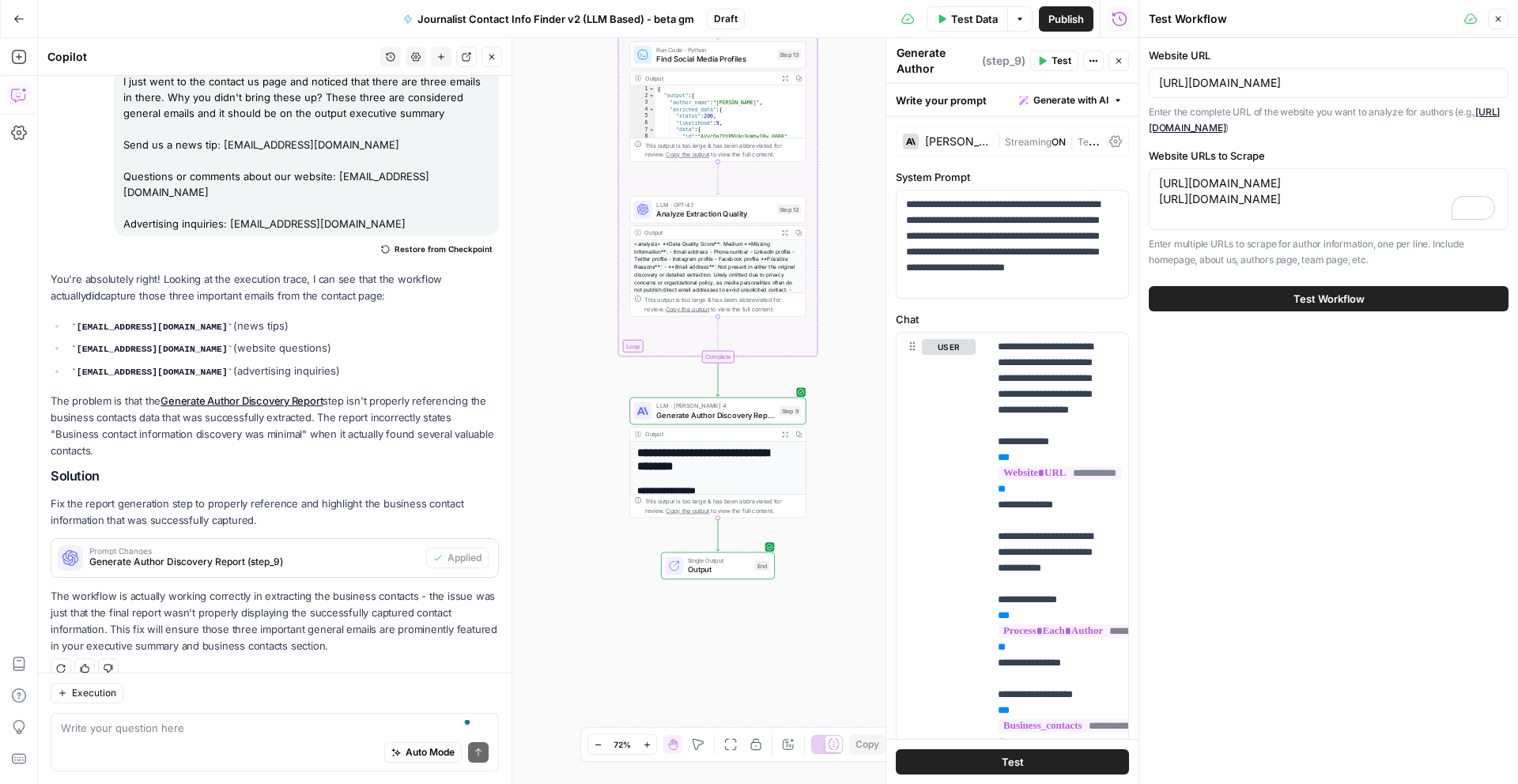
click at [1274, 287] on button "Test Workflow" at bounding box center [1327, 299] width 359 height 26
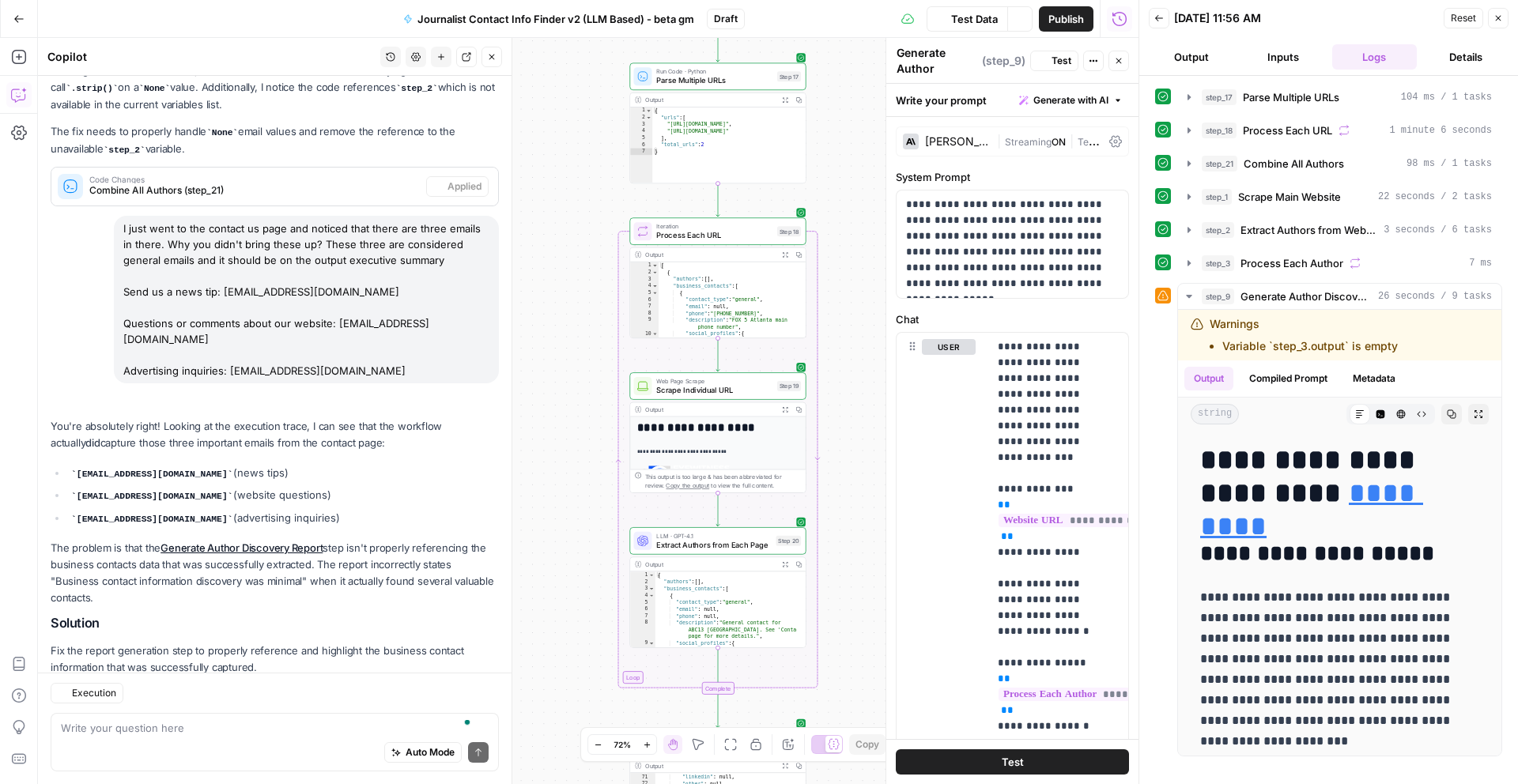
scroll to position [1199, 0]
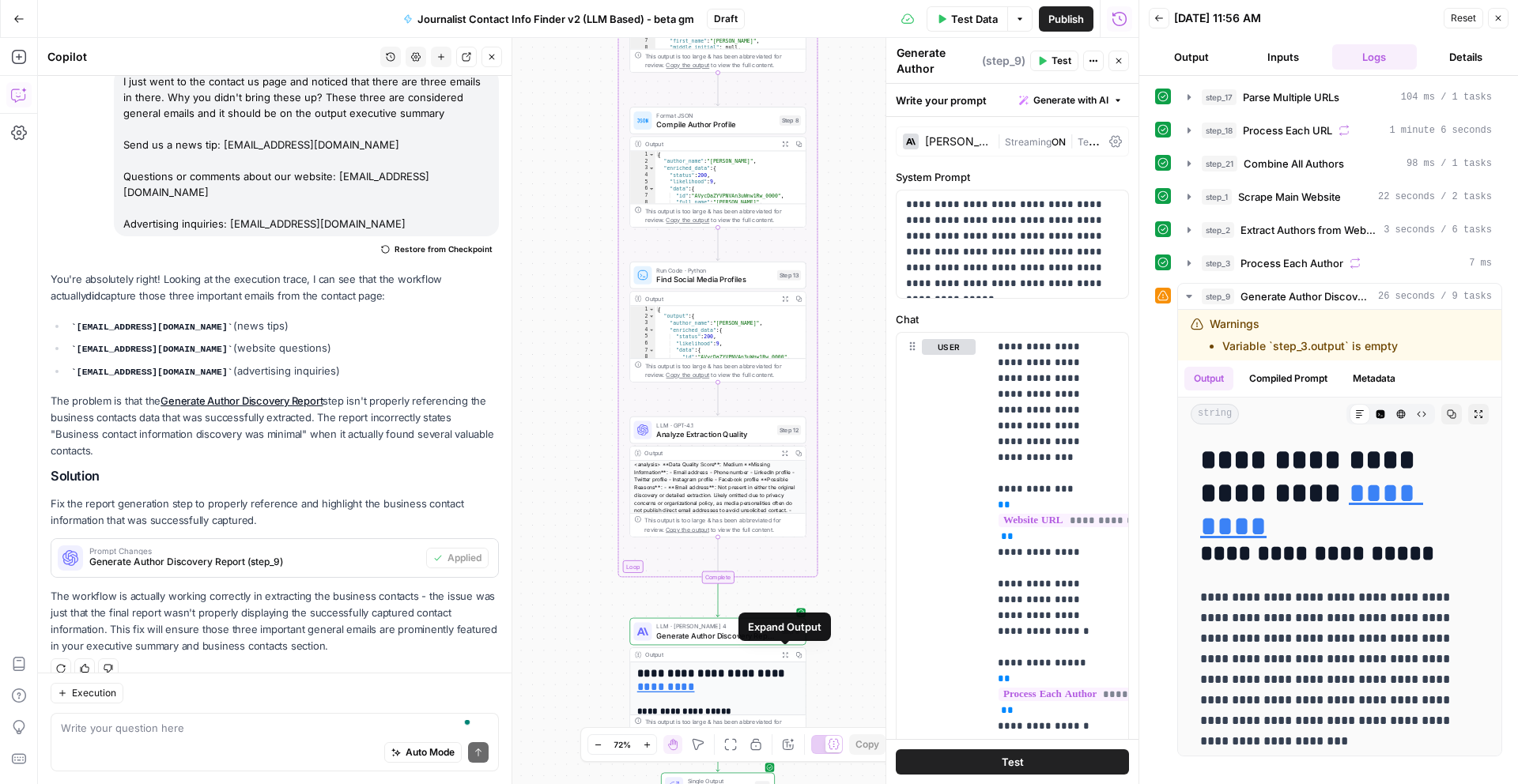
click at [783, 656] on icon "button" at bounding box center [785, 655] width 6 height 6
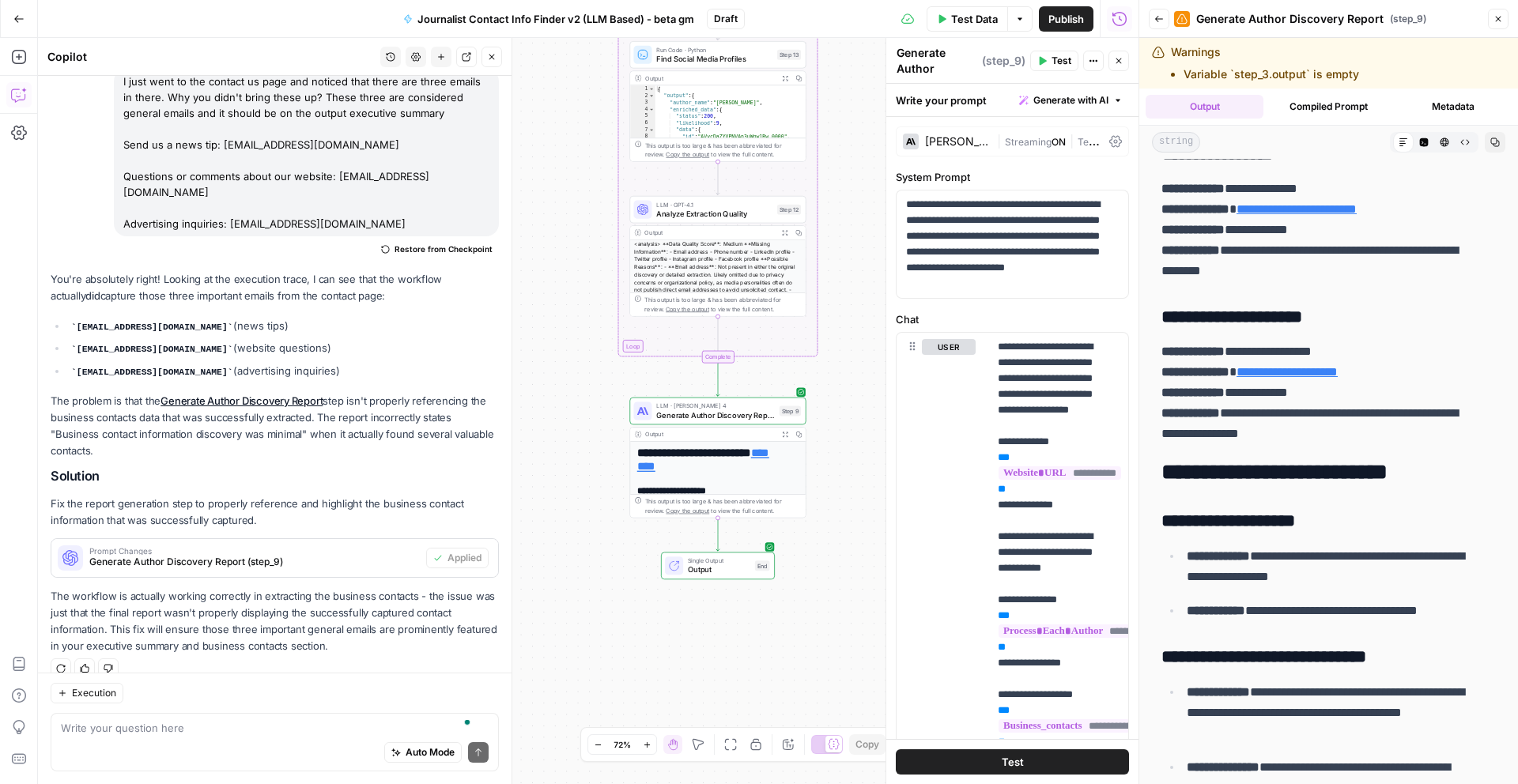
scroll to position [2218, 0]
